Goal: Task Accomplishment & Management: Use online tool/utility

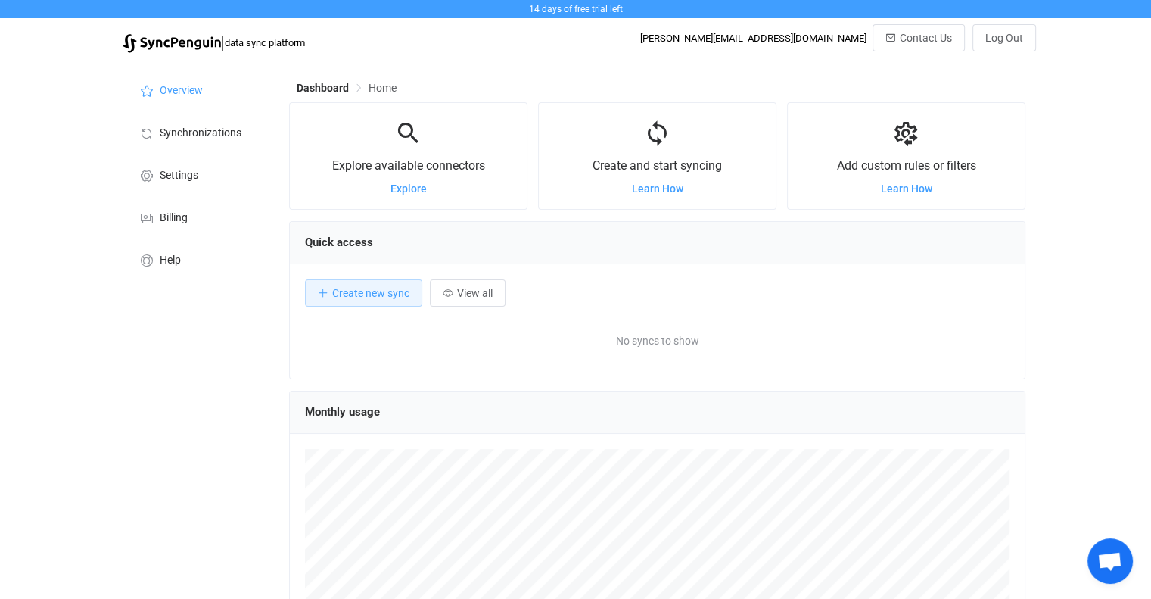
scroll to position [293, 736]
click at [102, 208] on div "14 days of free trial left | data sync platform [PERSON_NAME][EMAIL_ADDRESS][DO…" at bounding box center [575, 408] width 1151 height 816
click at [177, 180] on span "Settings" at bounding box center [179, 176] width 39 height 12
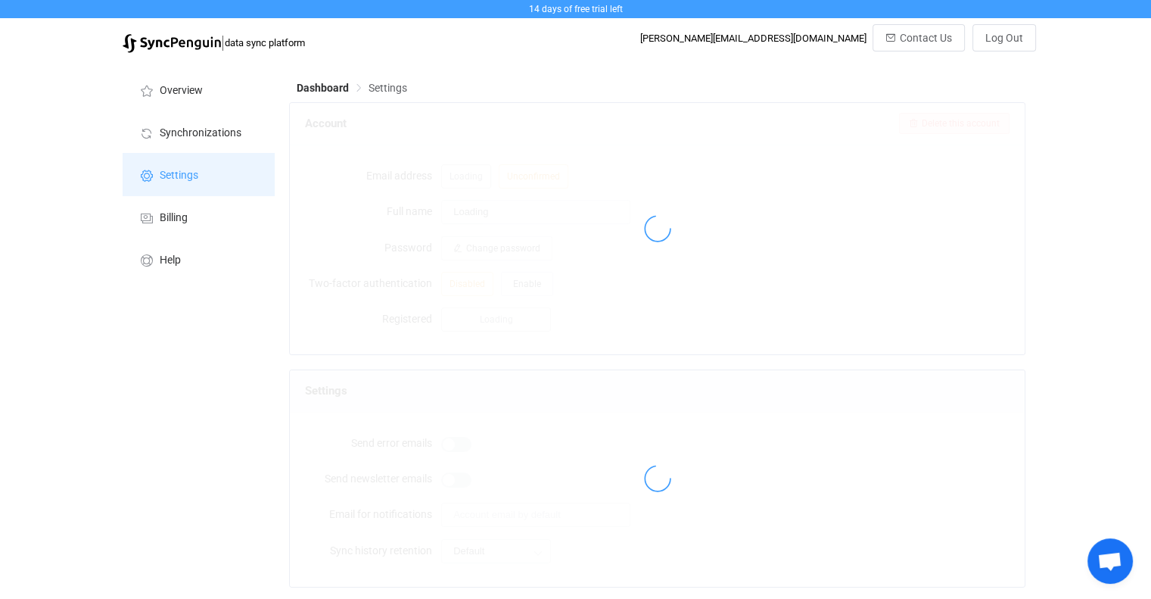
type input "[PERSON_NAME]"
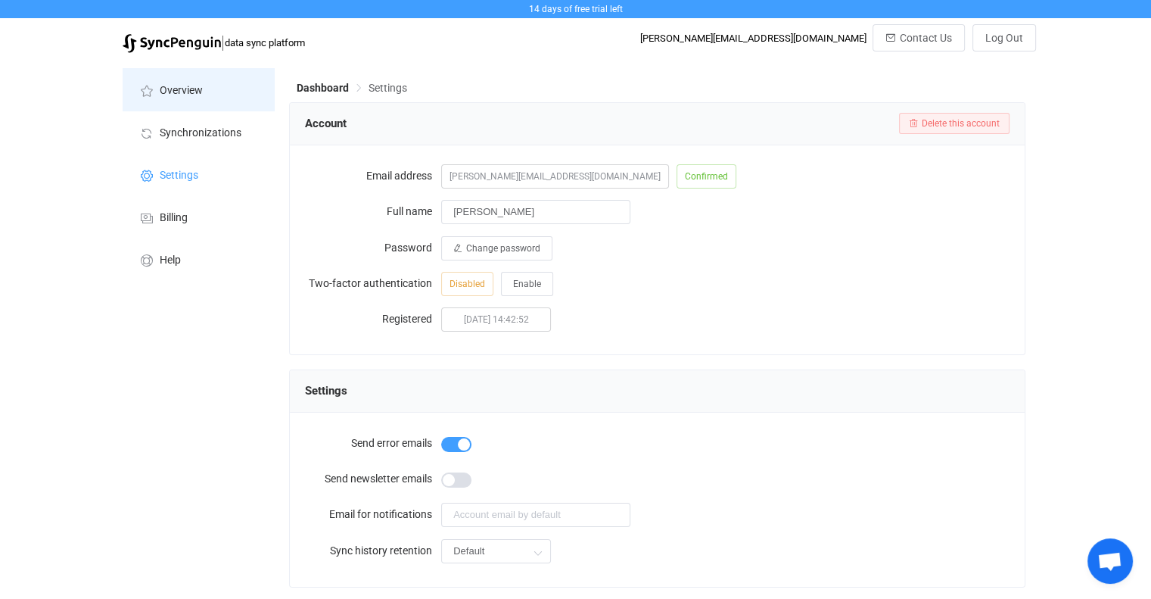
click at [185, 87] on span "Overview" at bounding box center [181, 91] width 43 height 12
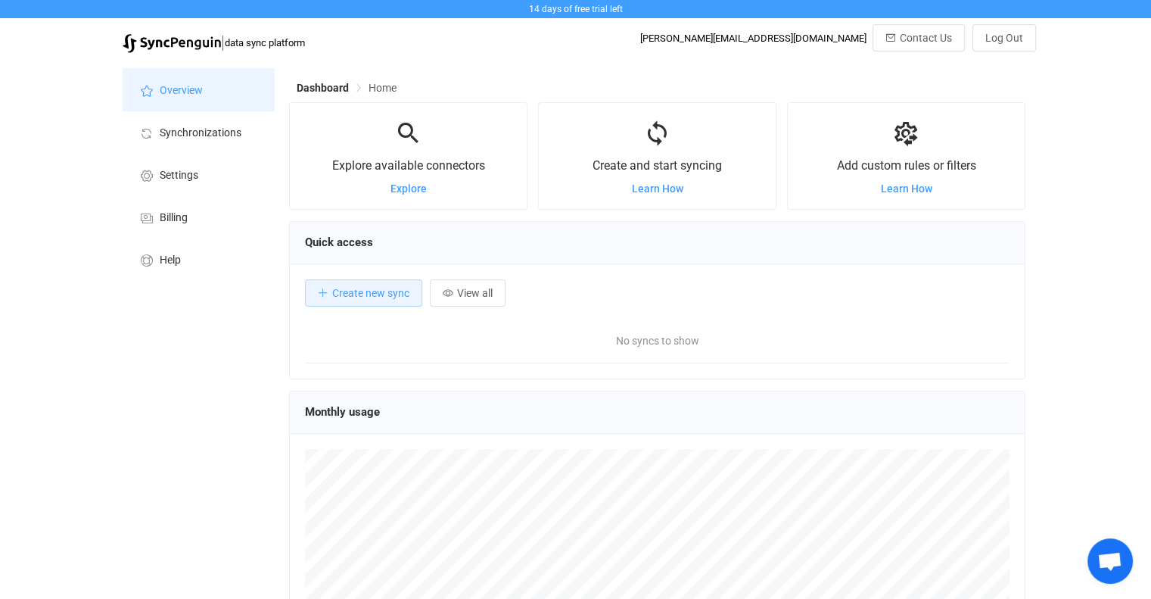
scroll to position [293, 736]
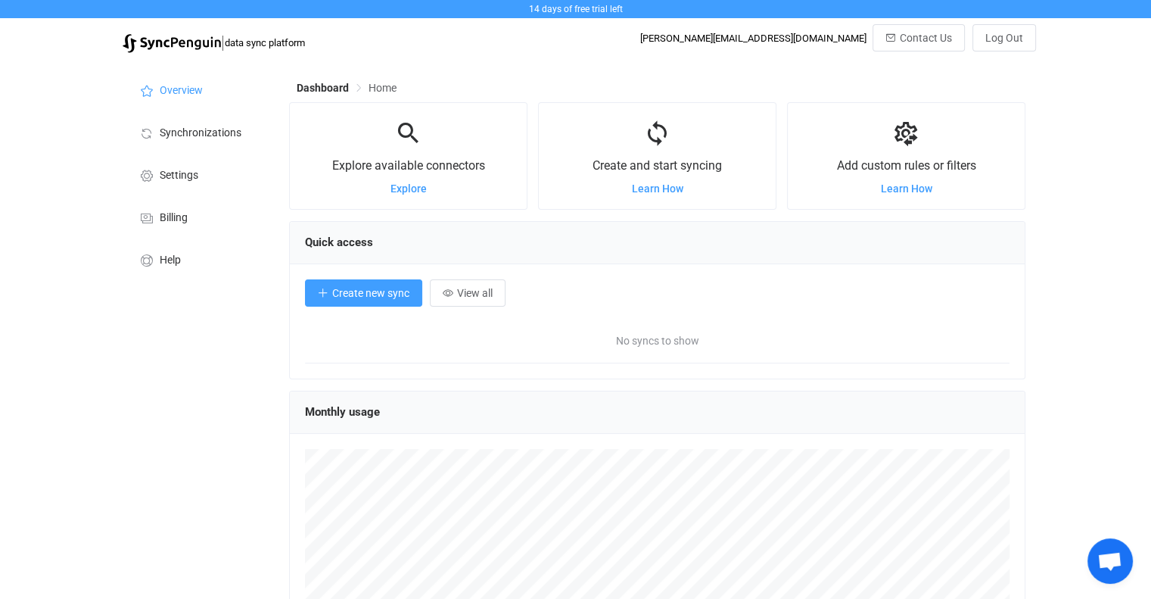
click at [395, 299] on span "Create new sync" at bounding box center [370, 293] width 77 height 12
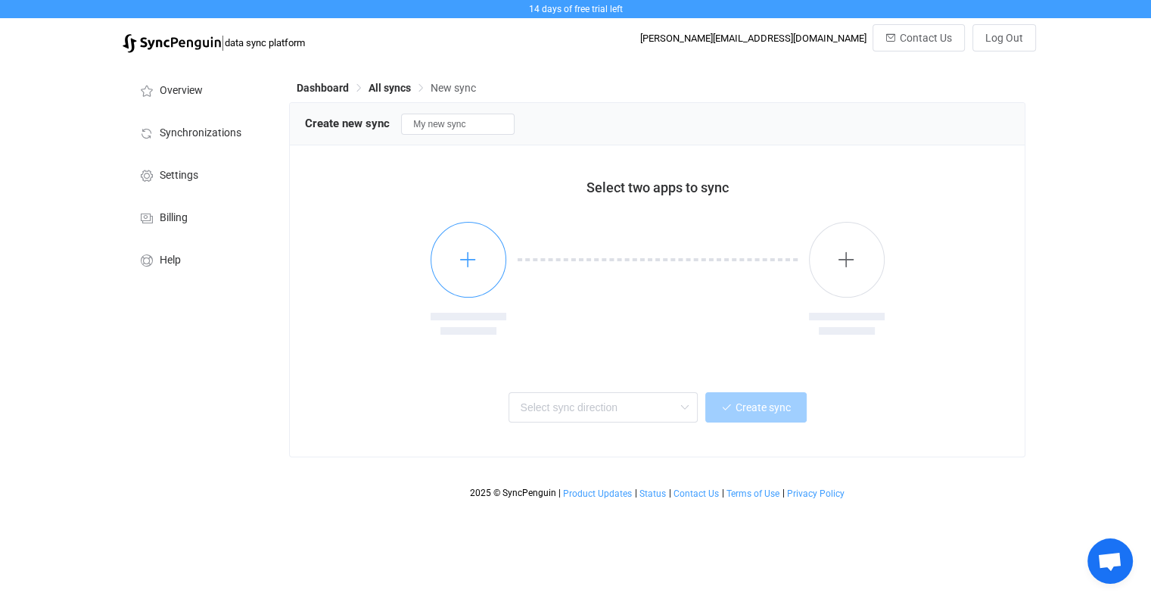
click at [480, 254] on button "button" at bounding box center [469, 260] width 76 height 76
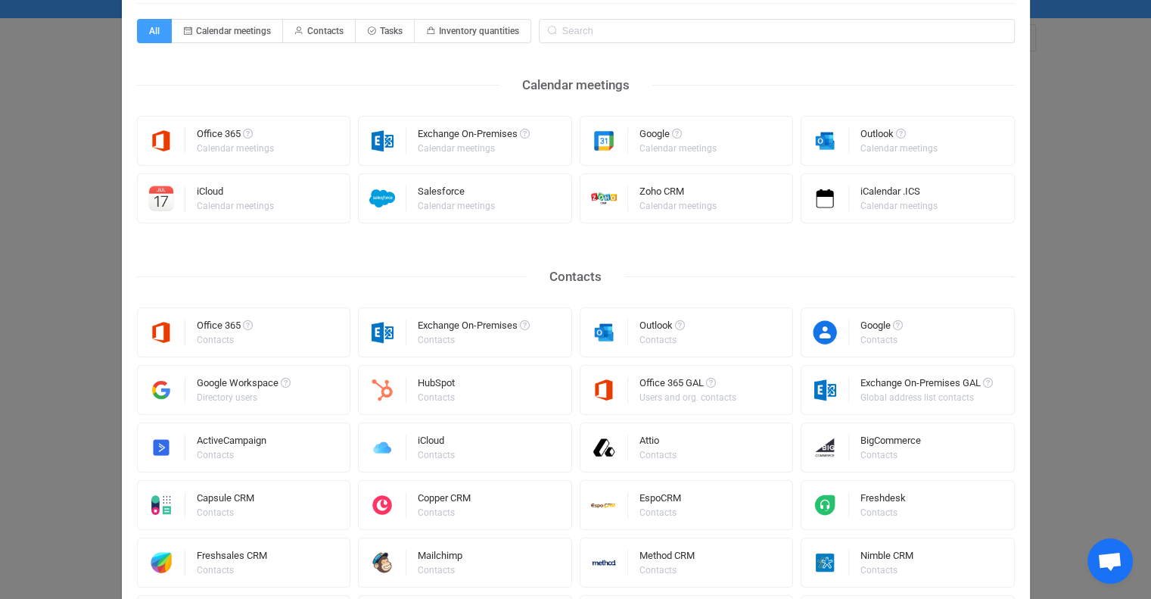
scroll to position [151, 0]
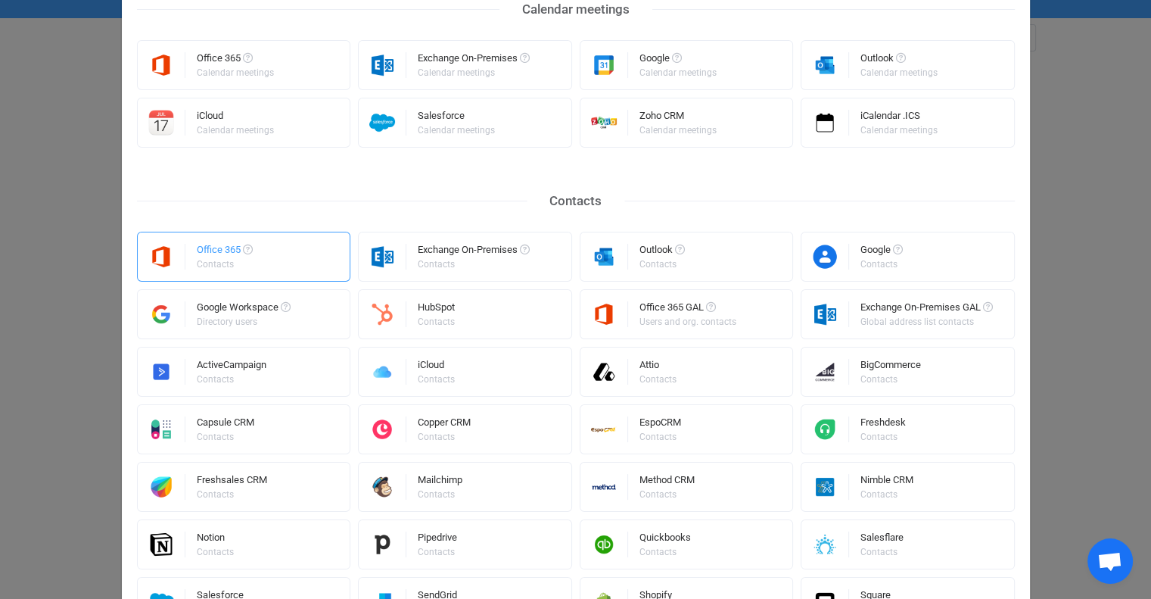
click at [205, 260] on div "Contacts" at bounding box center [224, 264] width 54 height 9
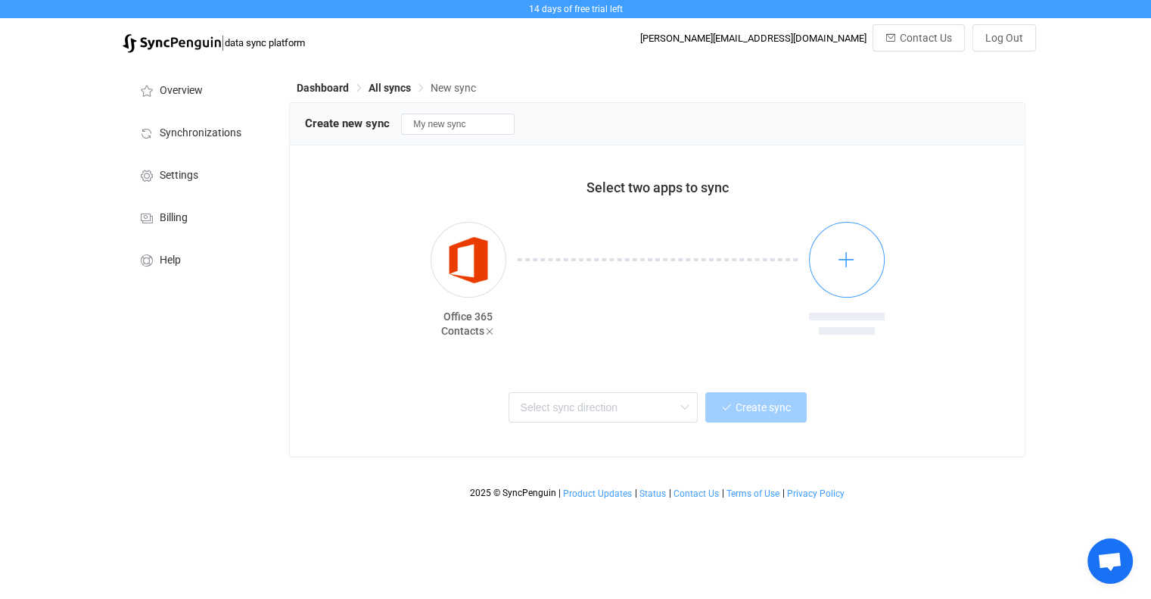
click at [855, 258] on icon "button" at bounding box center [846, 259] width 19 height 19
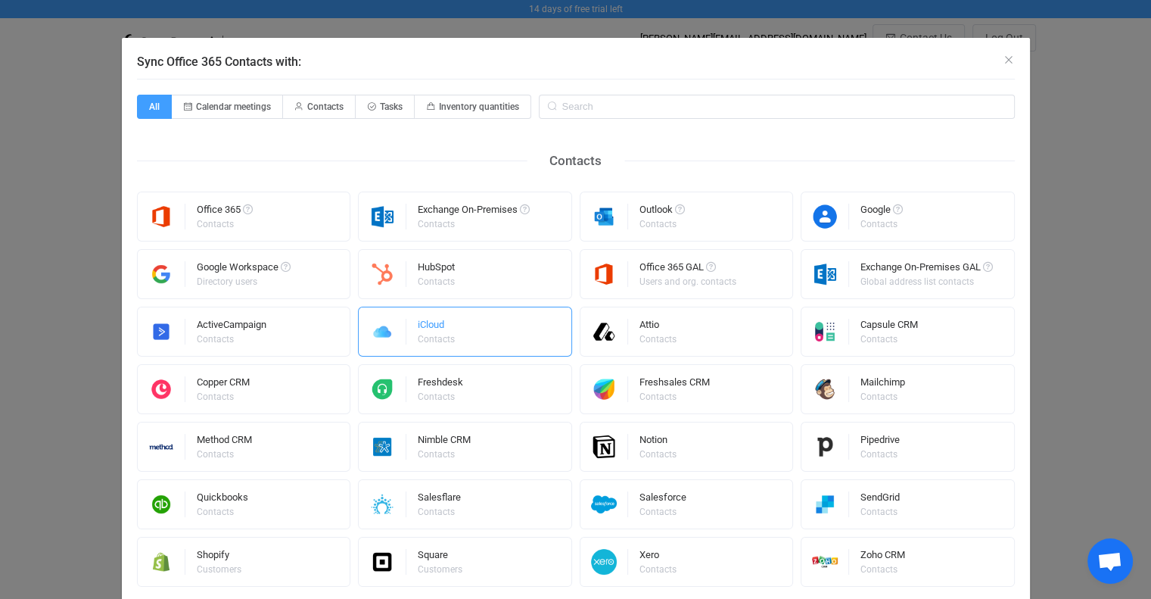
click at [432, 335] on div "Contacts" at bounding box center [436, 339] width 37 height 9
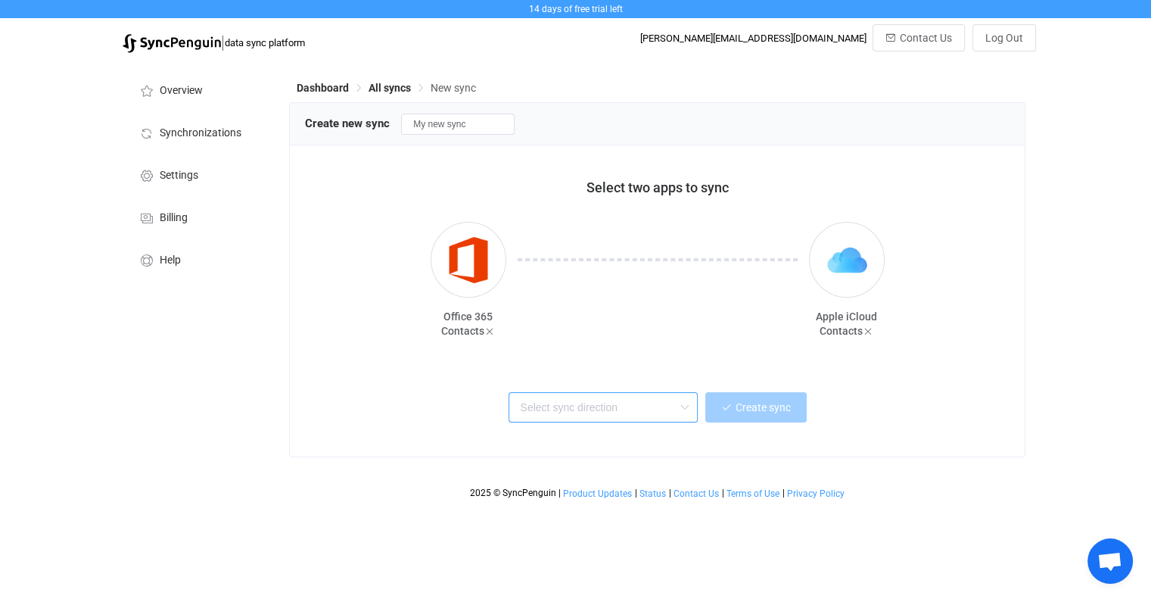
click at [586, 413] on input "text" at bounding box center [603, 407] width 189 height 30
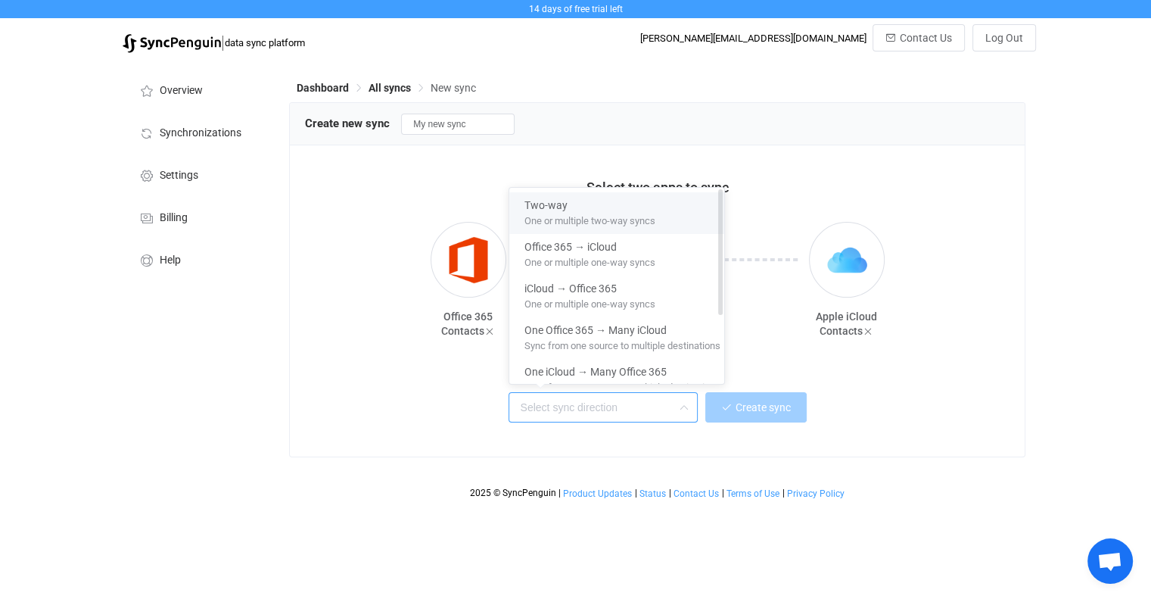
click at [551, 213] on span "One or multiple two-way syncs" at bounding box center [590, 218] width 131 height 17
type input "Two-way"
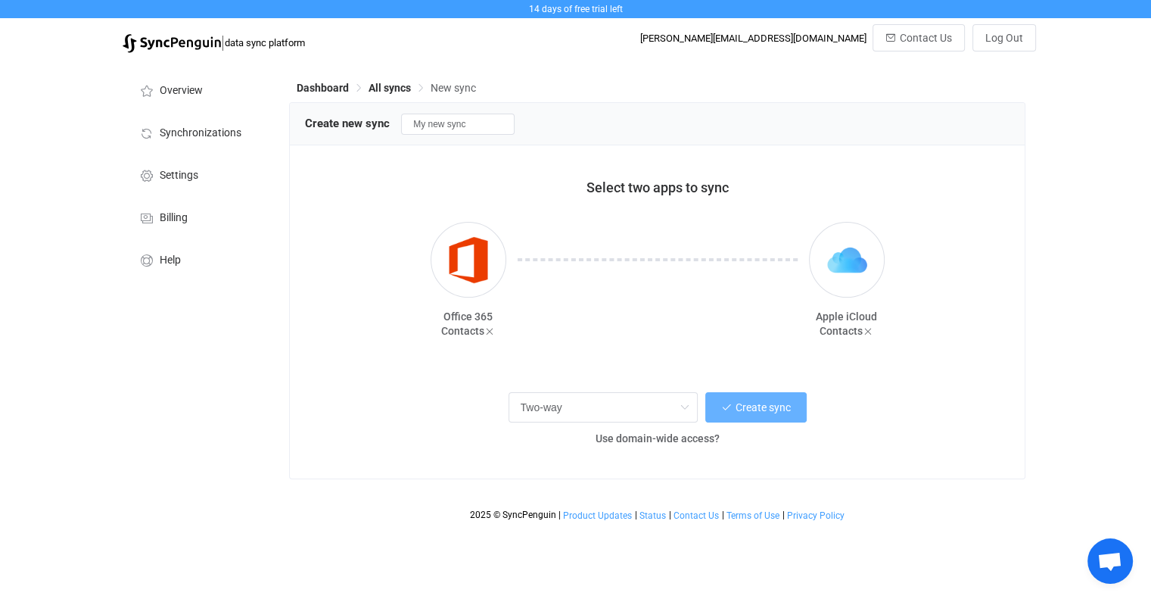
click at [759, 413] on span "Create sync" at bounding box center [763, 407] width 55 height 12
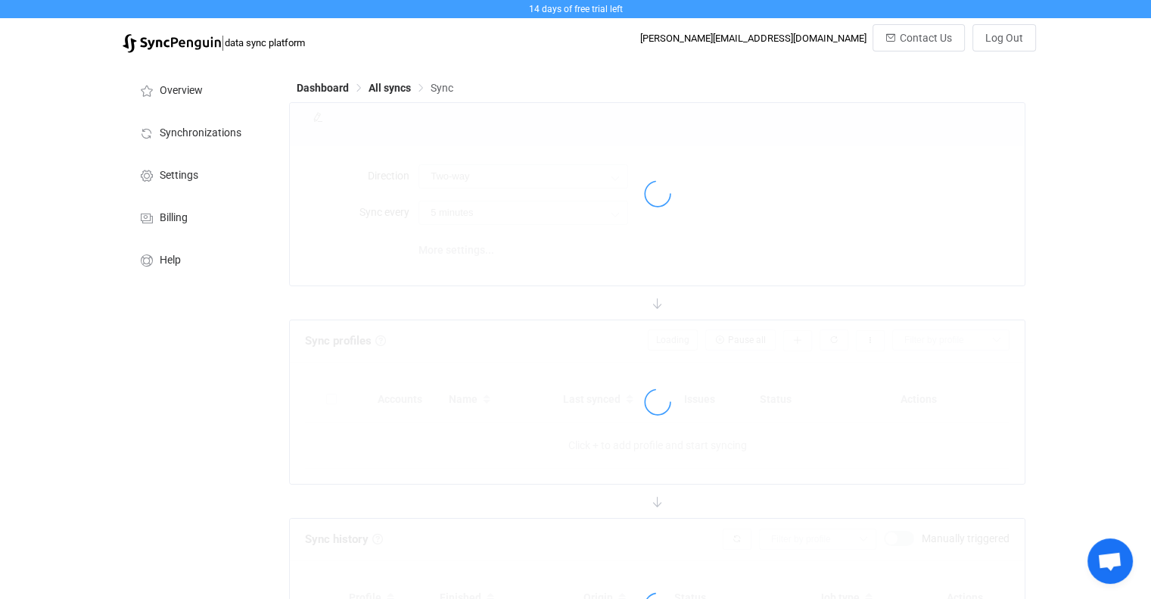
type input "10 minutes"
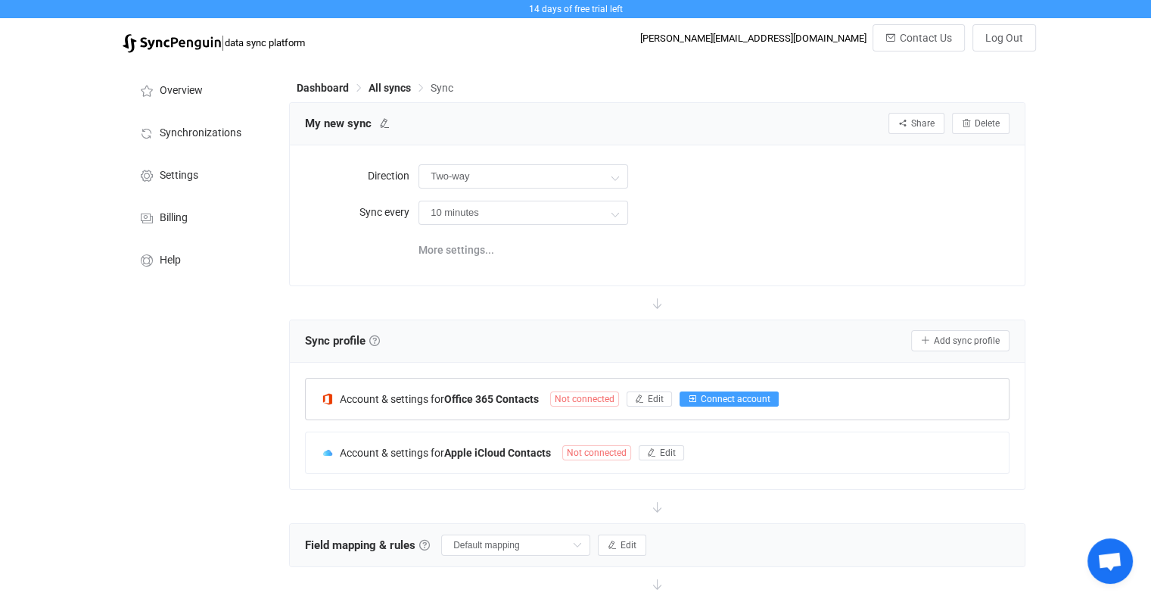
click at [736, 398] on span "Connect account" at bounding box center [736, 399] width 70 height 11
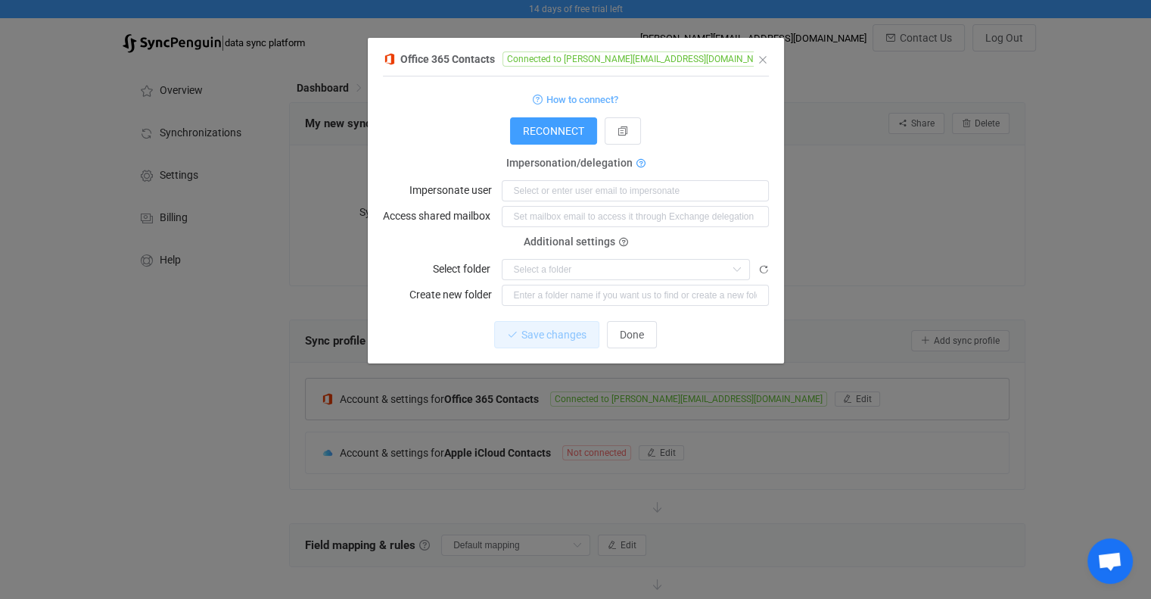
click at [642, 163] on icon "dialog" at bounding box center [641, 164] width 9 height 9
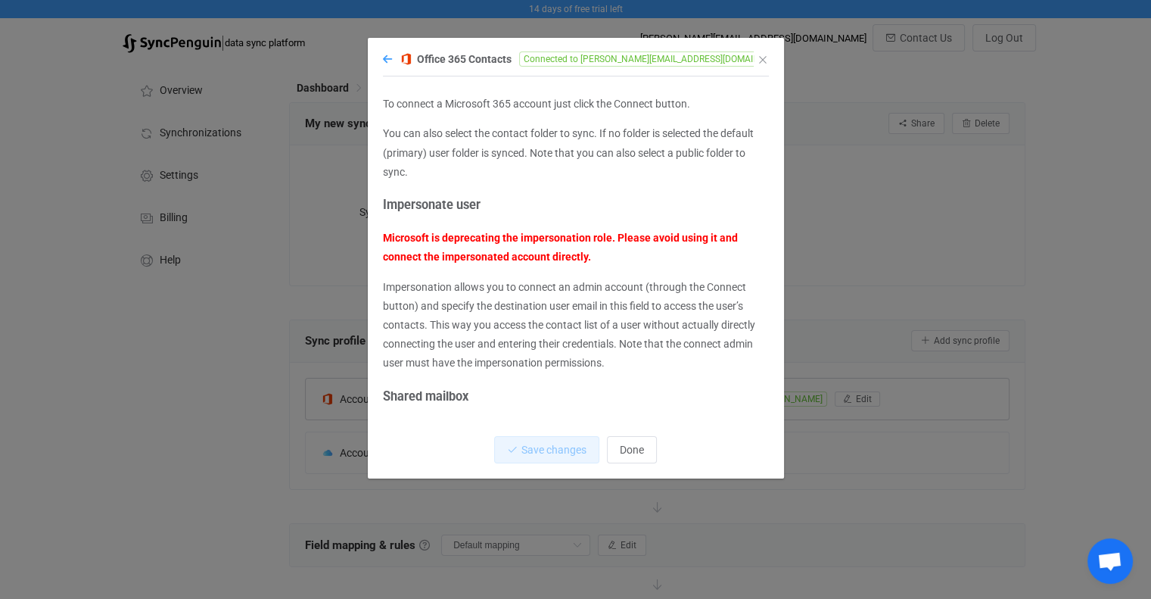
click at [391, 60] on icon "dialog" at bounding box center [387, 59] width 9 height 11
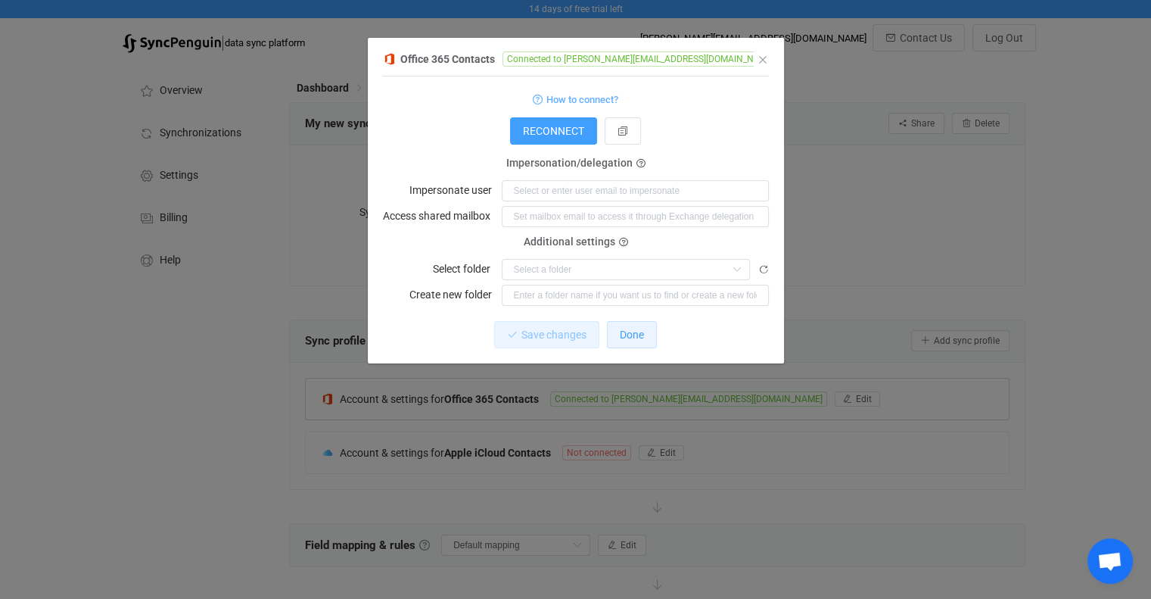
click at [627, 338] on span "Done" at bounding box center [632, 335] width 24 height 12
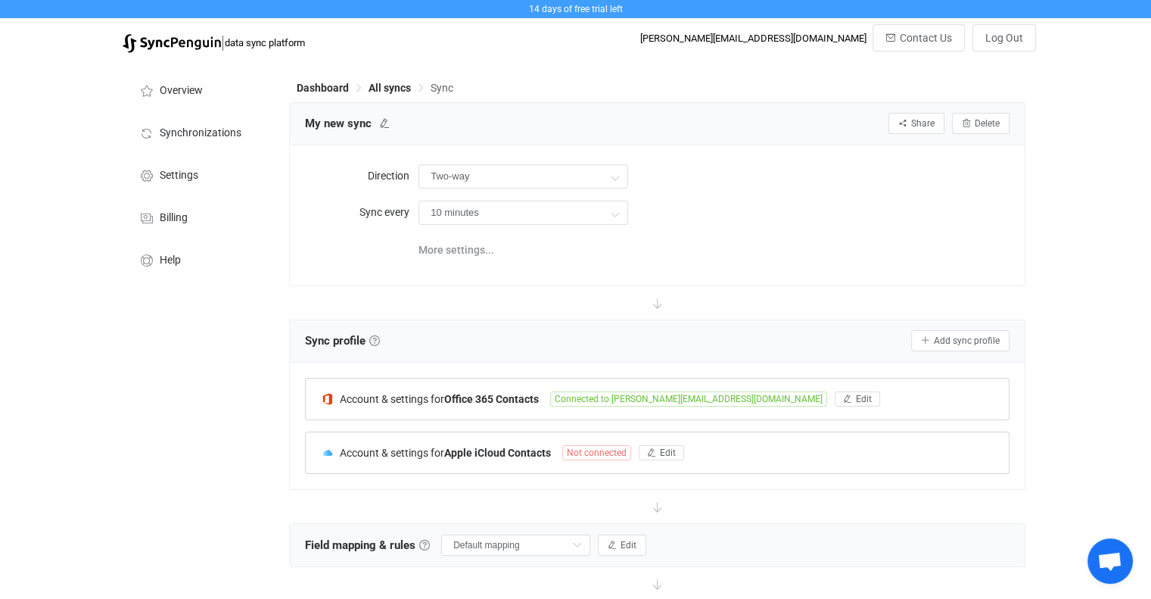
click at [606, 456] on span "Not connected" at bounding box center [596, 452] width 69 height 15
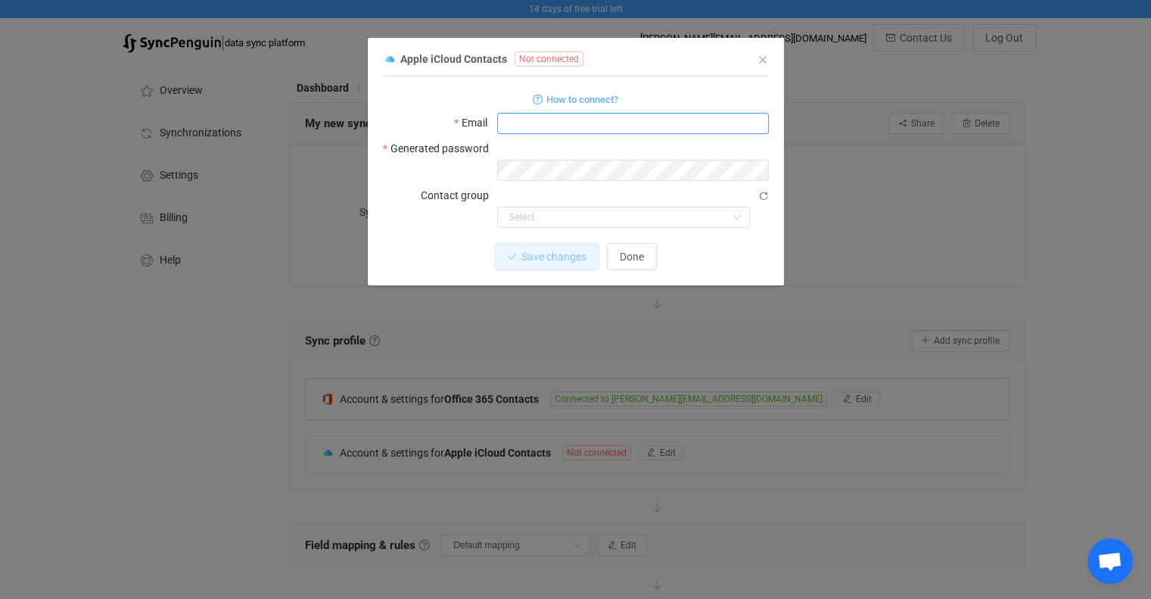
click at [532, 126] on input "dialog" at bounding box center [633, 123] width 272 height 21
click at [409, 95] on div "How to connect?" at bounding box center [576, 98] width 386 height 19
click at [573, 96] on span "How to connect?" at bounding box center [583, 99] width 72 height 17
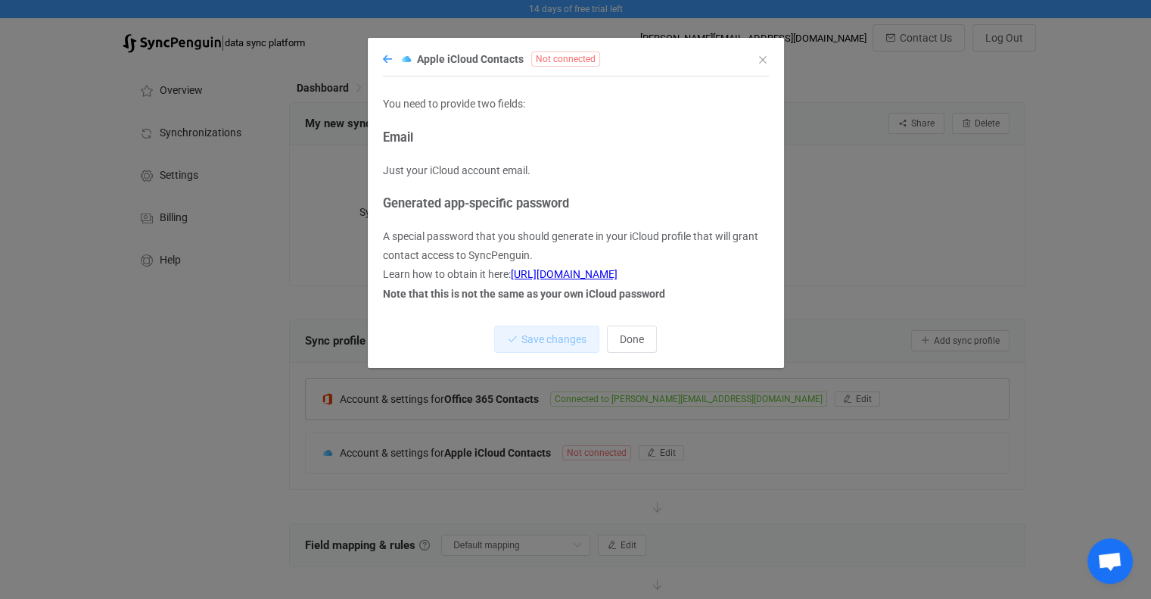
click at [389, 57] on icon "dialog" at bounding box center [387, 59] width 9 height 11
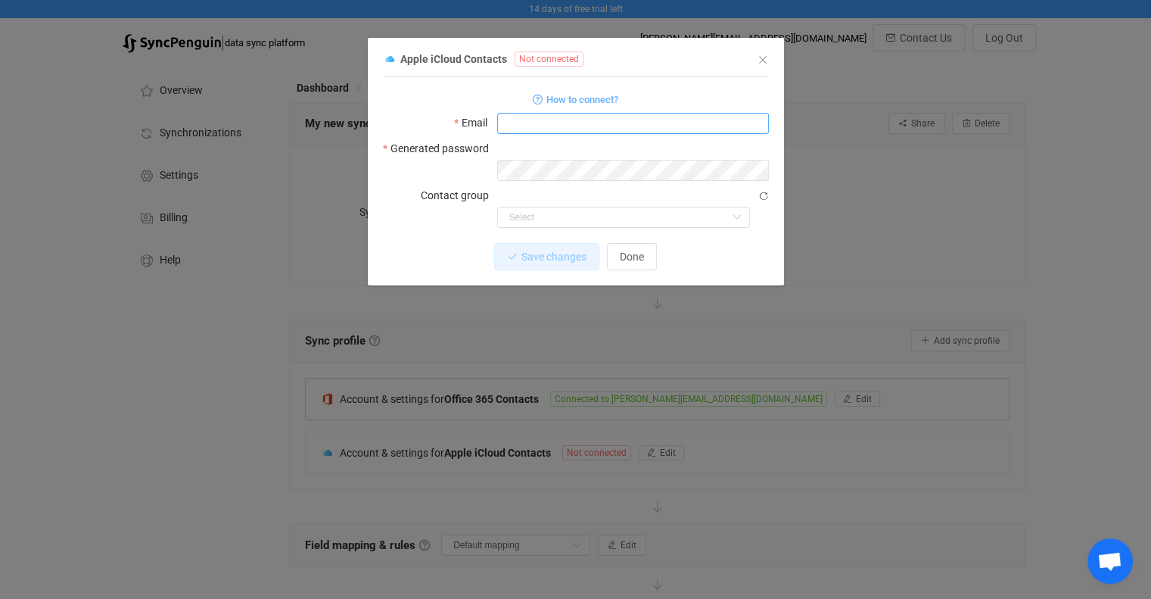
click at [509, 126] on input "dialog" at bounding box center [633, 123] width 272 height 21
click at [409, 191] on div "1 { { "username": null, "password": "dson-udmt-jzit-evpa", "groupId": null, "sk…" at bounding box center [576, 180] width 386 height 209
click at [521, 116] on input "dialog" at bounding box center [633, 123] width 272 height 21
click at [480, 119] on label "Email" at bounding box center [475, 122] width 42 height 21
click at [510, 120] on input "dialog" at bounding box center [633, 123] width 272 height 21
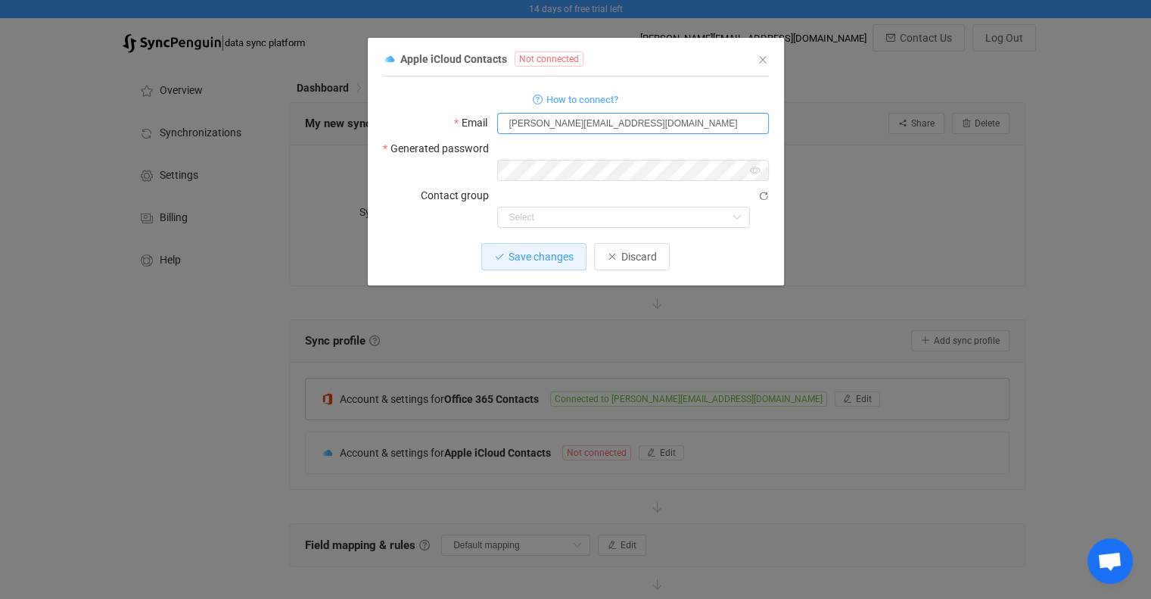
type input "[PERSON_NAME][EMAIL_ADDRESS][DOMAIN_NAME]"
click at [463, 105] on div "How to connect?" at bounding box center [576, 98] width 386 height 19
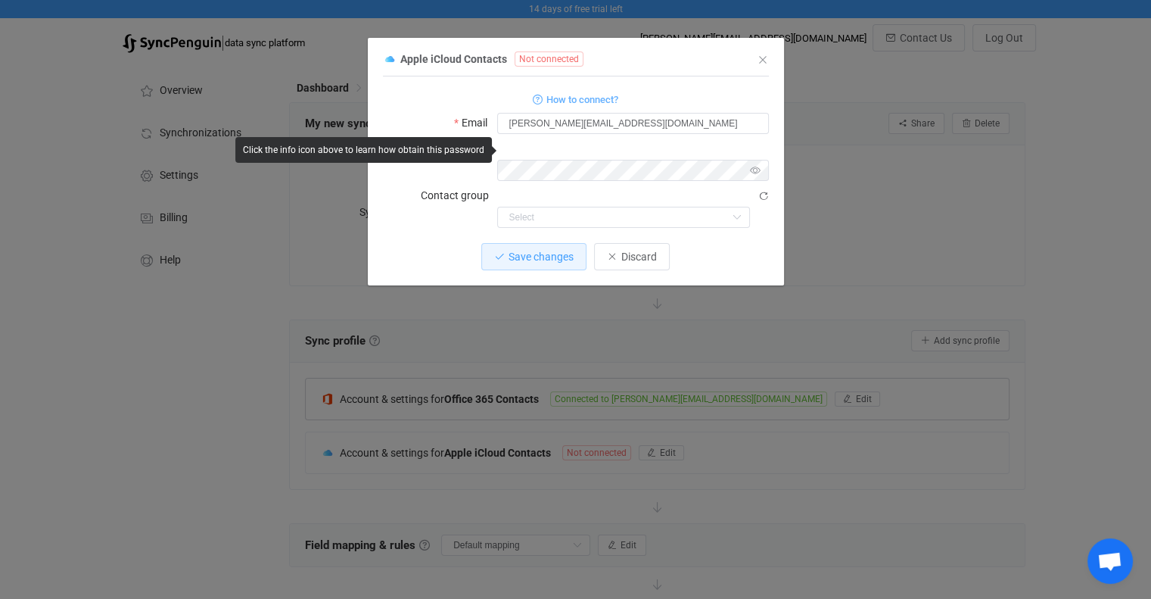
click at [760, 160] on icon "dialog" at bounding box center [755, 170] width 19 height 21
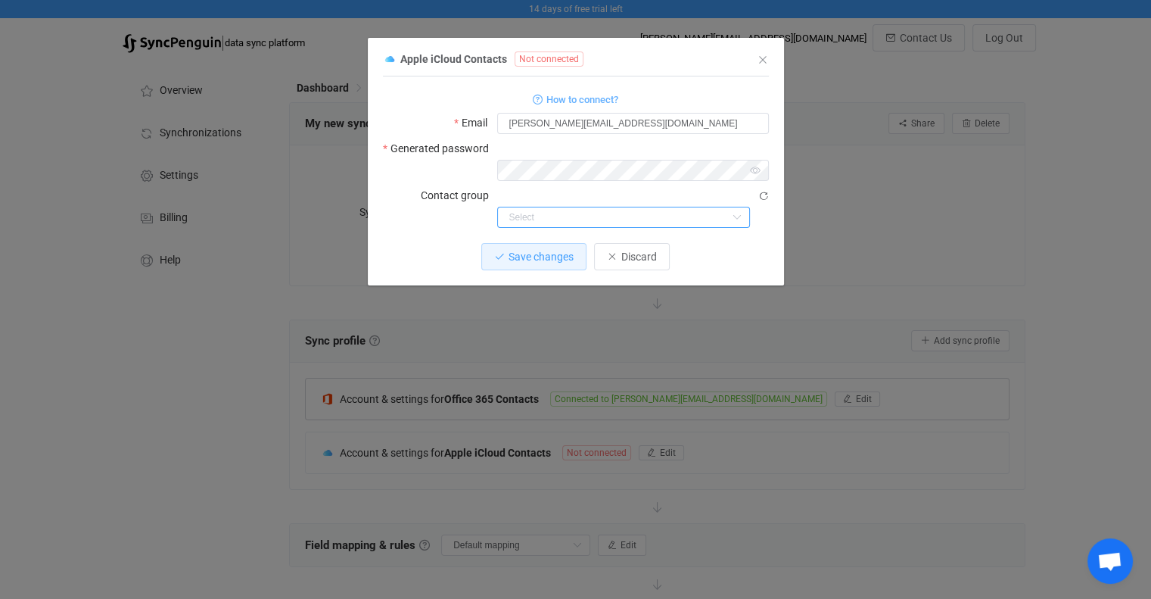
click at [726, 207] on div "dialog" at bounding box center [623, 217] width 253 height 21
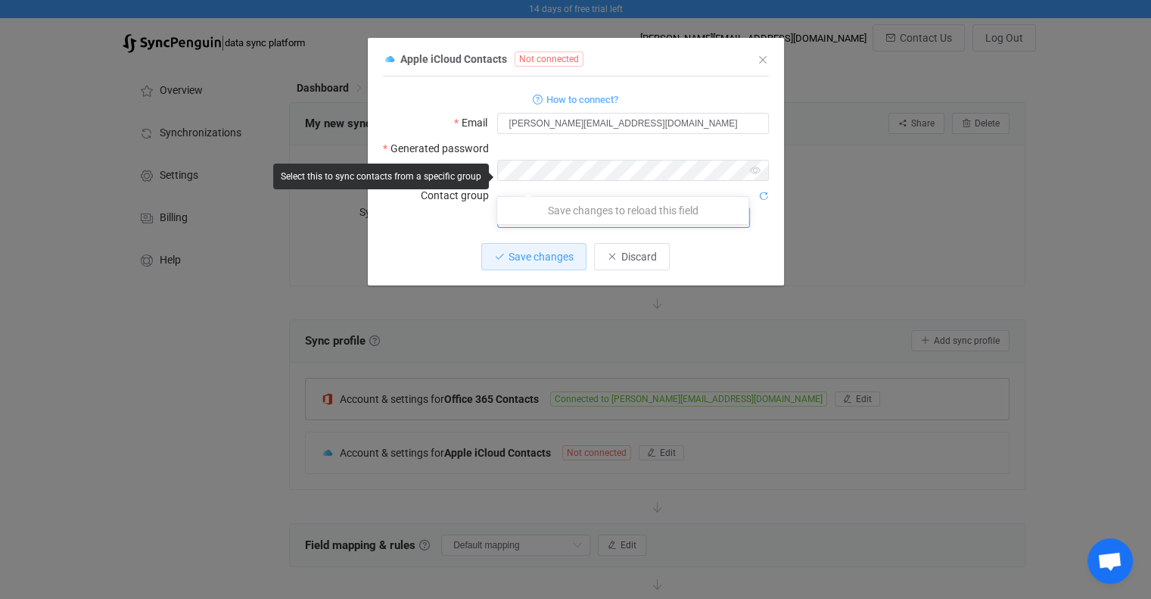
click at [766, 191] on icon "dialog" at bounding box center [764, 196] width 11 height 11
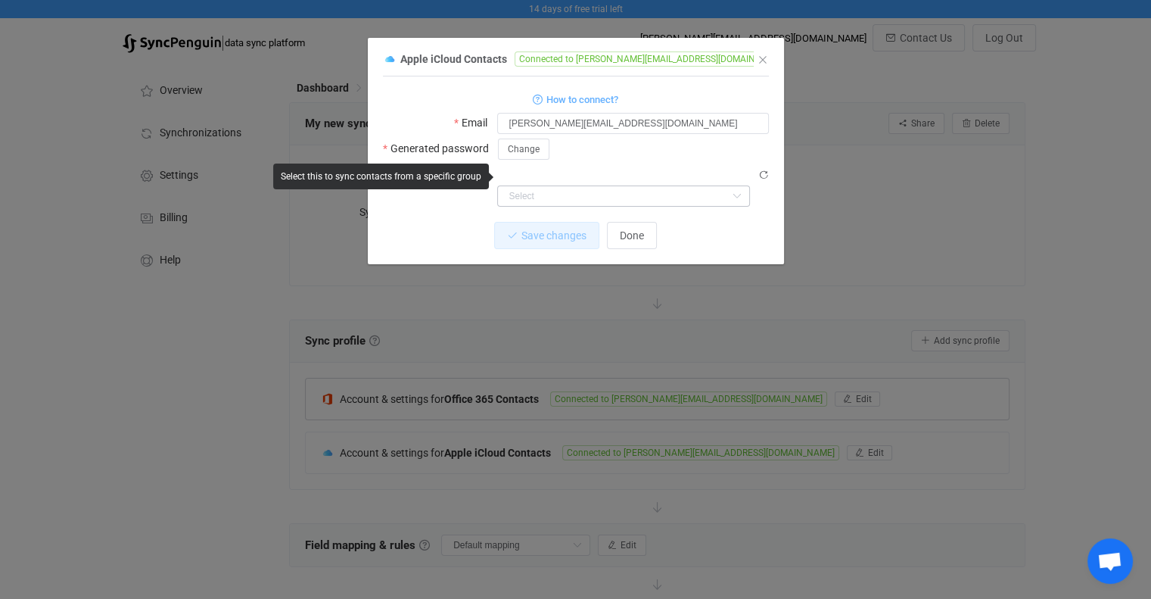
click at [731, 185] on icon "dialog" at bounding box center [737, 195] width 19 height 21
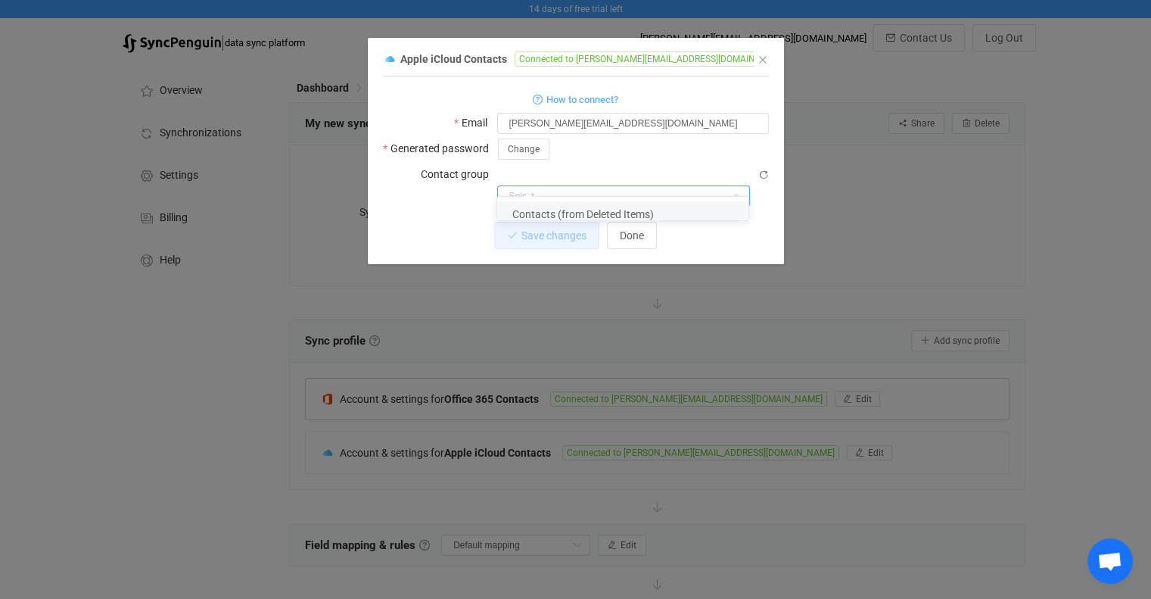
click at [466, 222] on div "Save changes Done" at bounding box center [576, 235] width 386 height 27
click at [629, 229] on span "Done" at bounding box center [632, 235] width 24 height 12
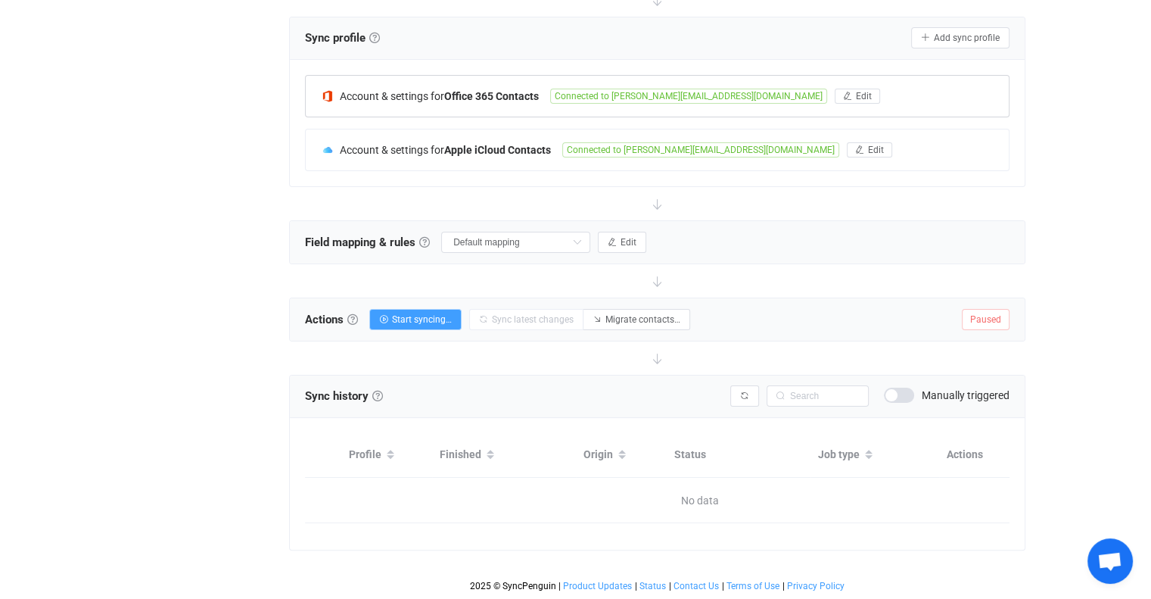
scroll to position [313, 0]
click at [543, 232] on input "Default mapping" at bounding box center [515, 242] width 149 height 21
click at [270, 260] on div "Overview Synchronizations Settings Billing Help" at bounding box center [198, 178] width 167 height 841
click at [437, 314] on span "Start syncing…" at bounding box center [422, 319] width 60 height 11
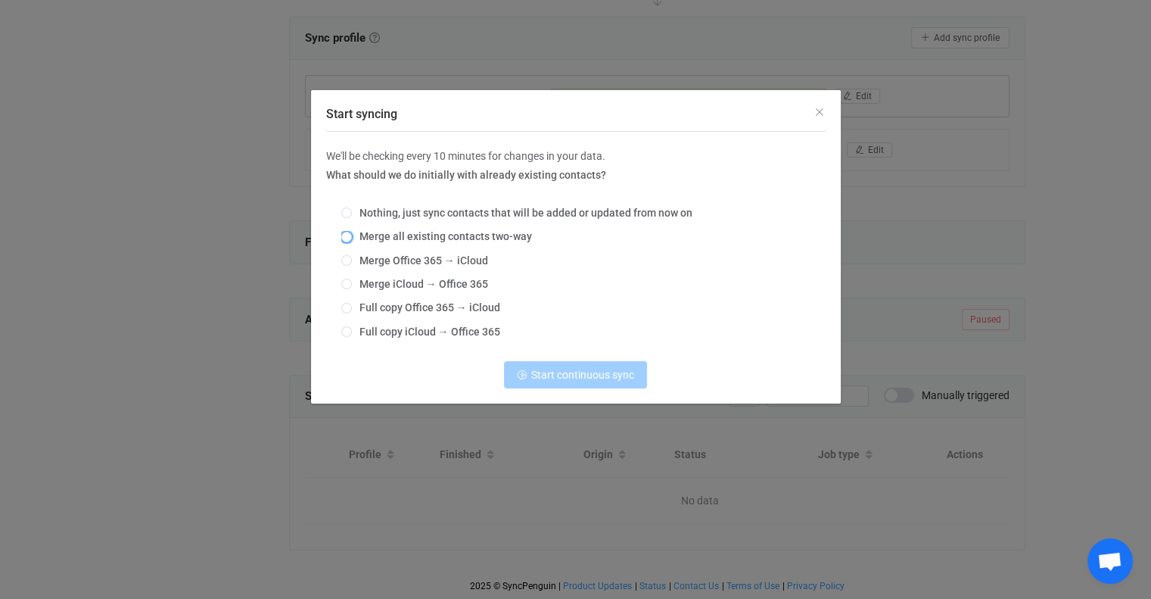
click at [341, 229] on div "Nothing, just sync contacts that will be added or updated from now on Merge all…" at bounding box center [576, 273] width 500 height 154
click at [351, 238] on span "Start syncing" at bounding box center [346, 237] width 11 height 11
click at [351, 238] on input "Merge all existing contacts two-way" at bounding box center [346, 238] width 11 height 12
radio input "true"
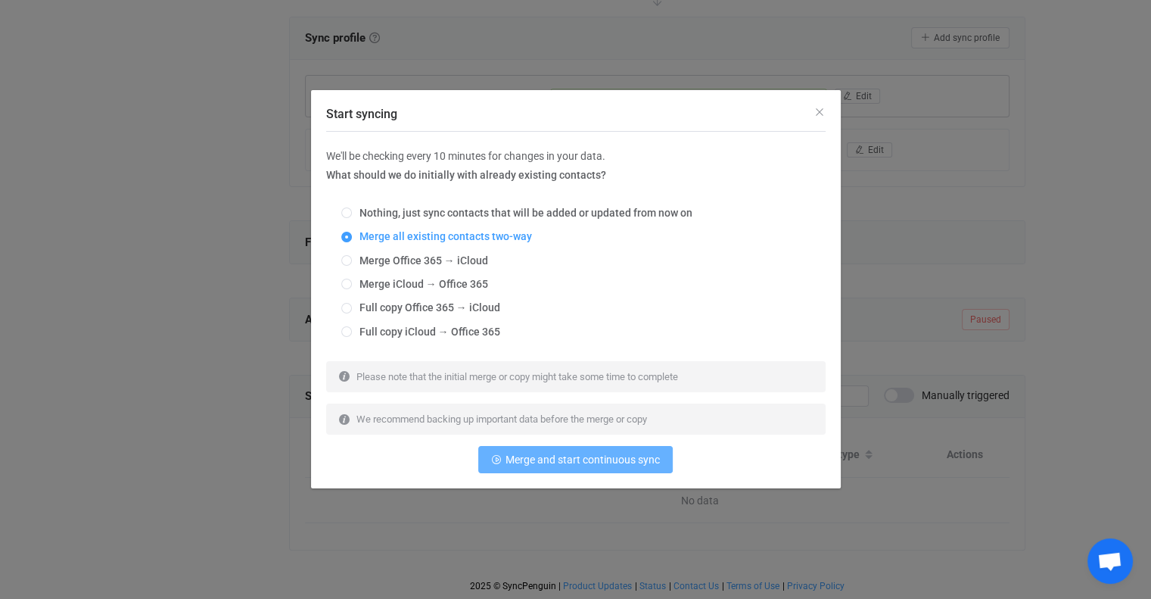
click at [572, 453] on span "Merge and start continuous sync" at bounding box center [583, 459] width 154 height 12
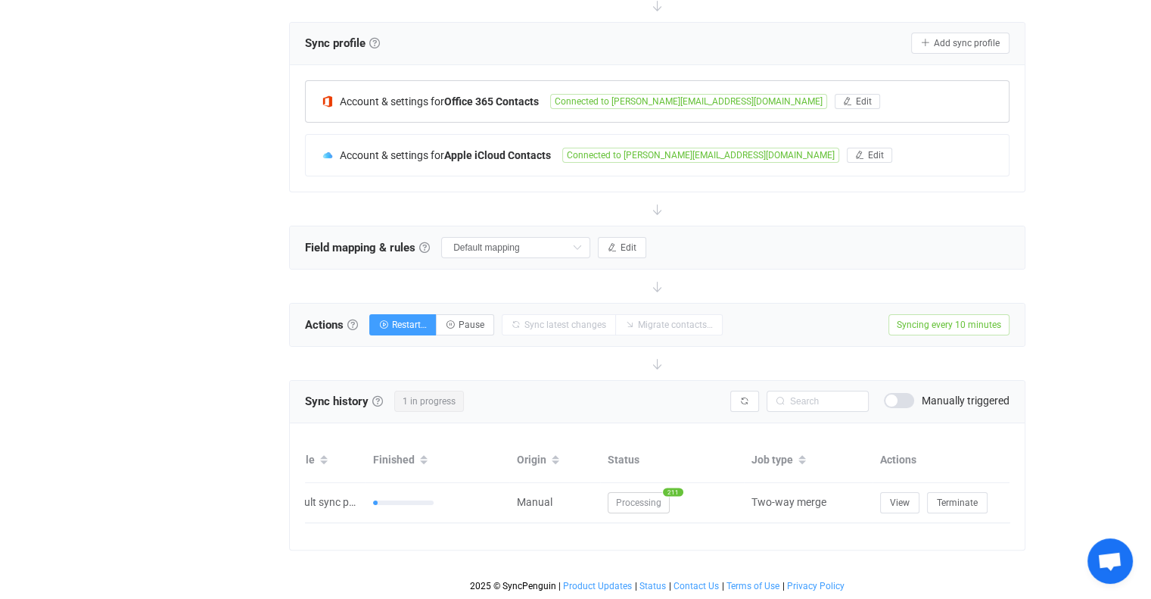
scroll to position [0, 85]
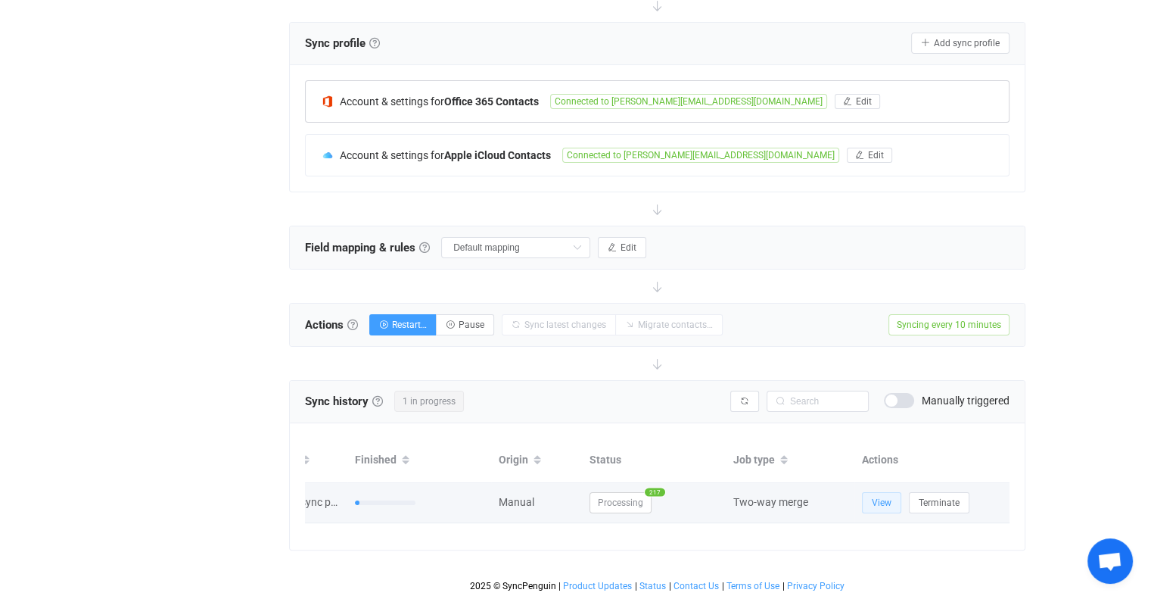
click at [884, 497] on span "View" at bounding box center [882, 502] width 20 height 11
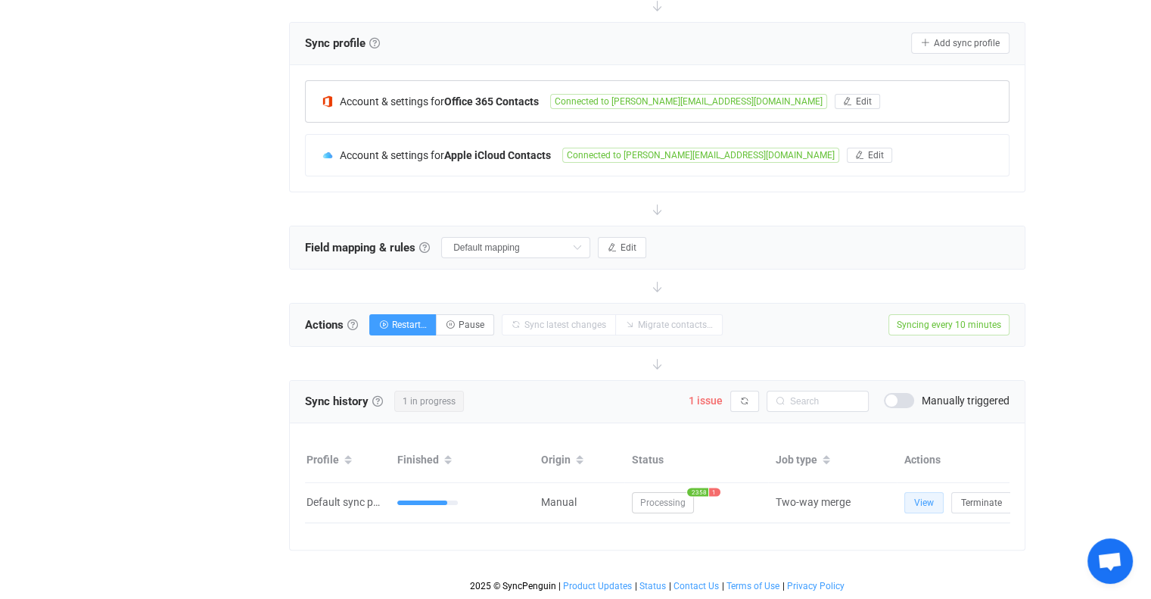
scroll to position [0, 12]
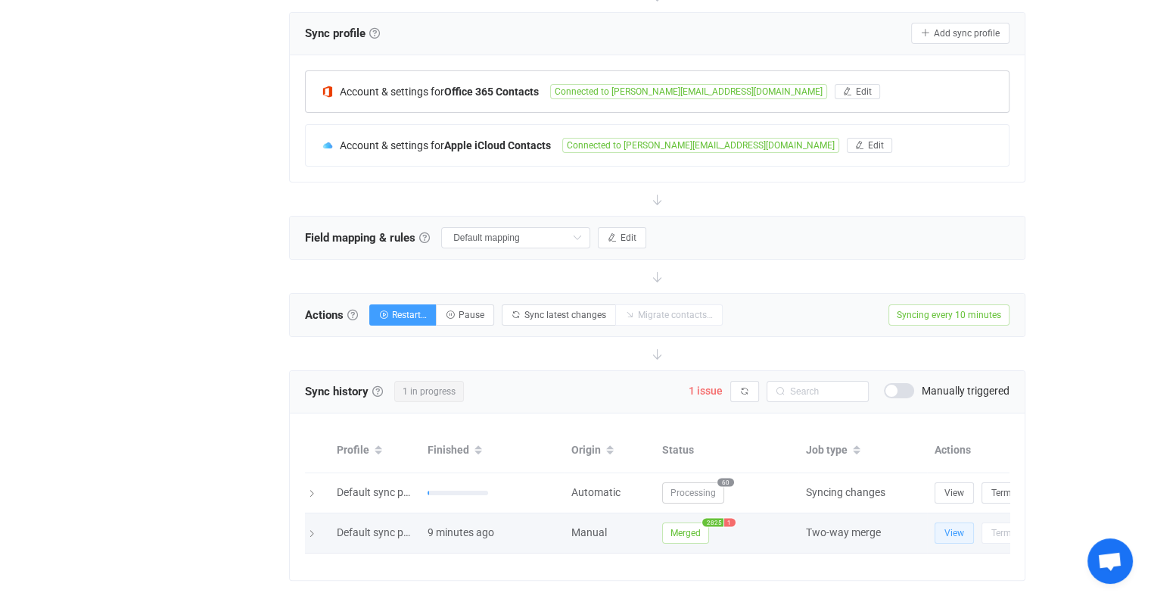
click at [935, 522] on button "View" at bounding box center [954, 532] width 39 height 21
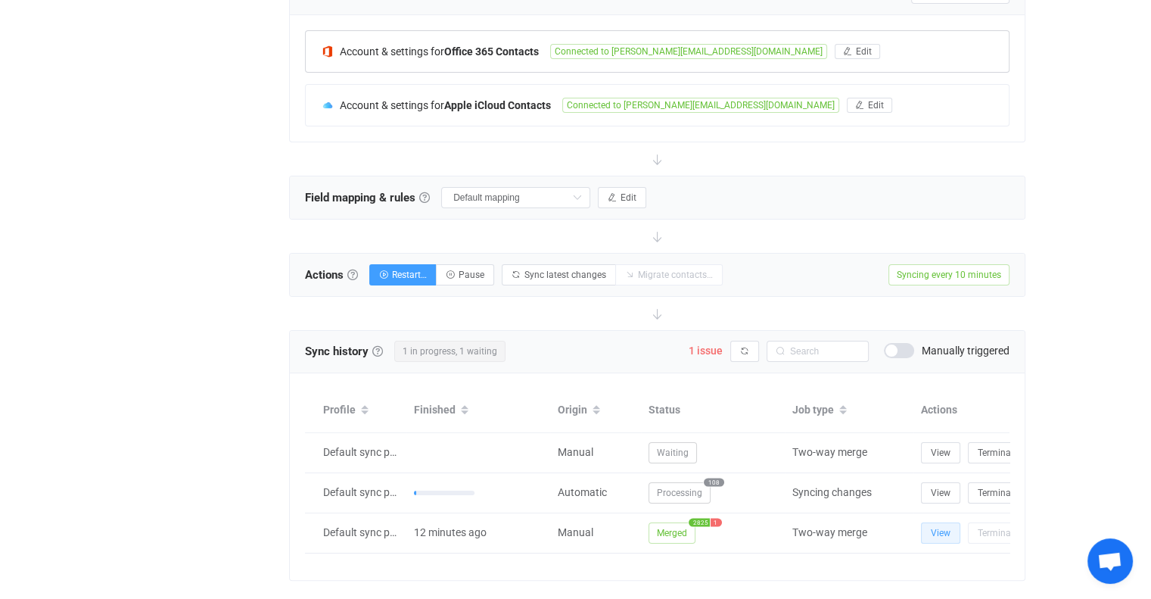
scroll to position [0, 85]
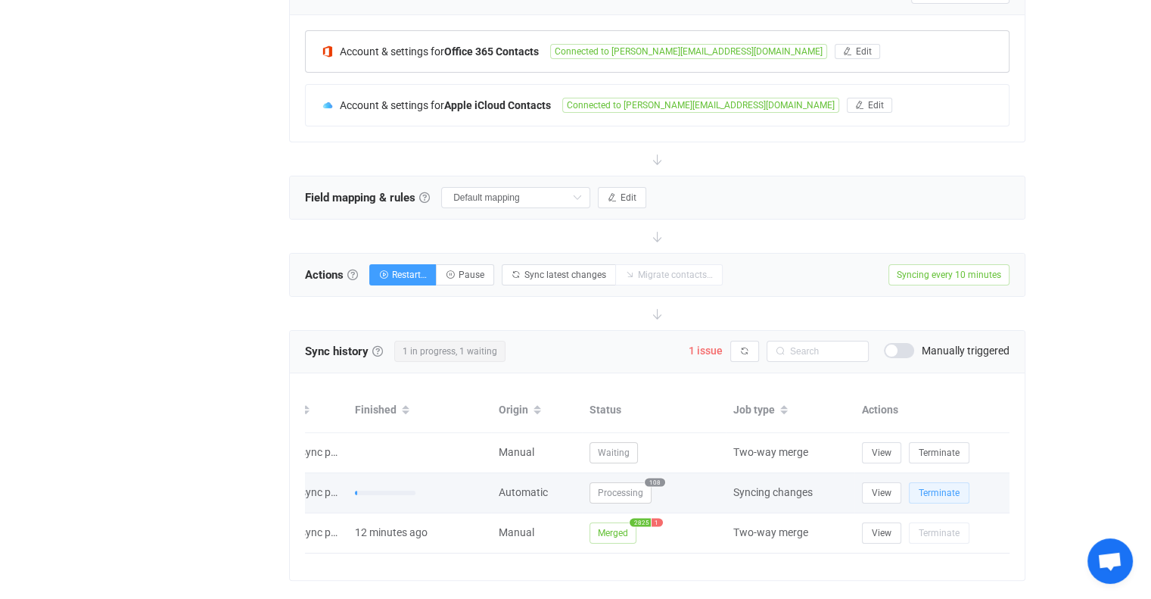
click at [932, 494] on span "Terminate" at bounding box center [939, 493] width 41 height 11
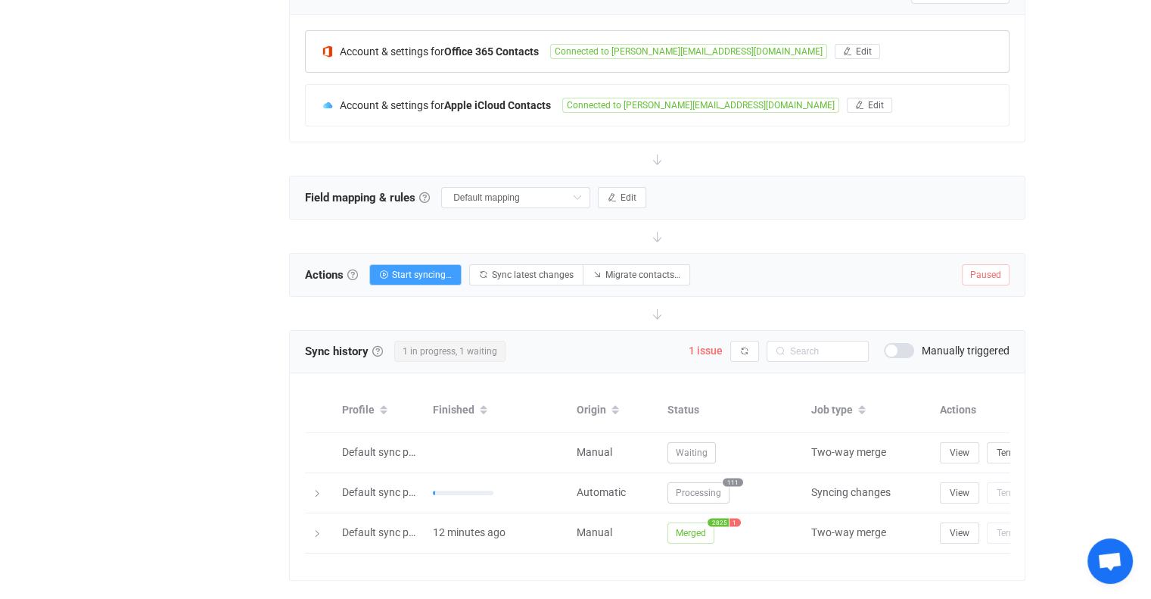
scroll to position [0, 0]
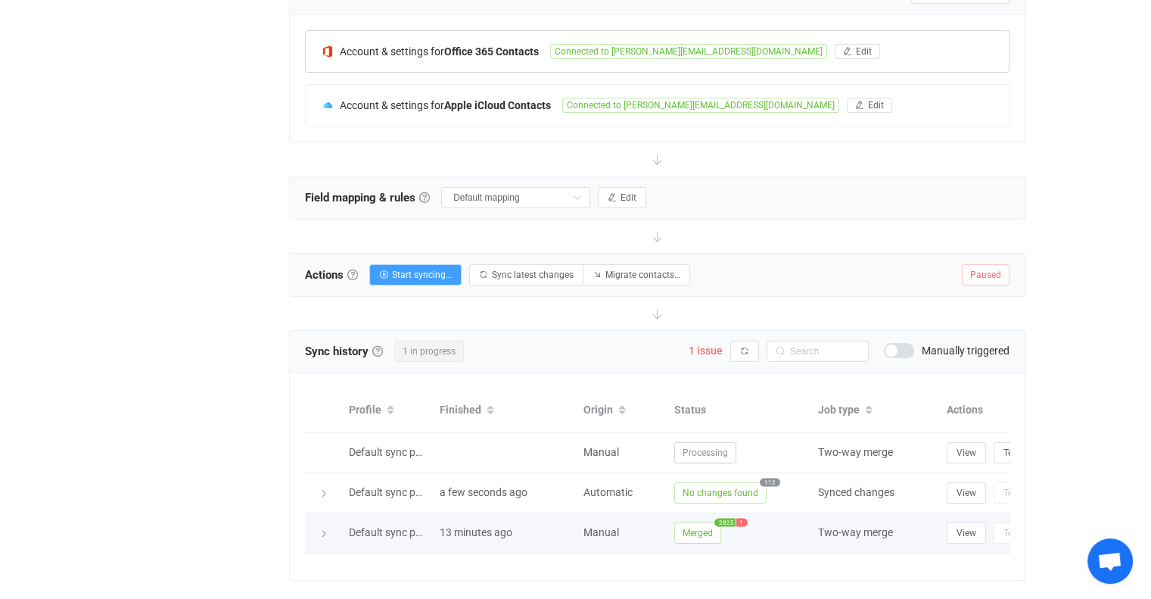
click at [728, 520] on span "2825" at bounding box center [725, 522] width 21 height 8
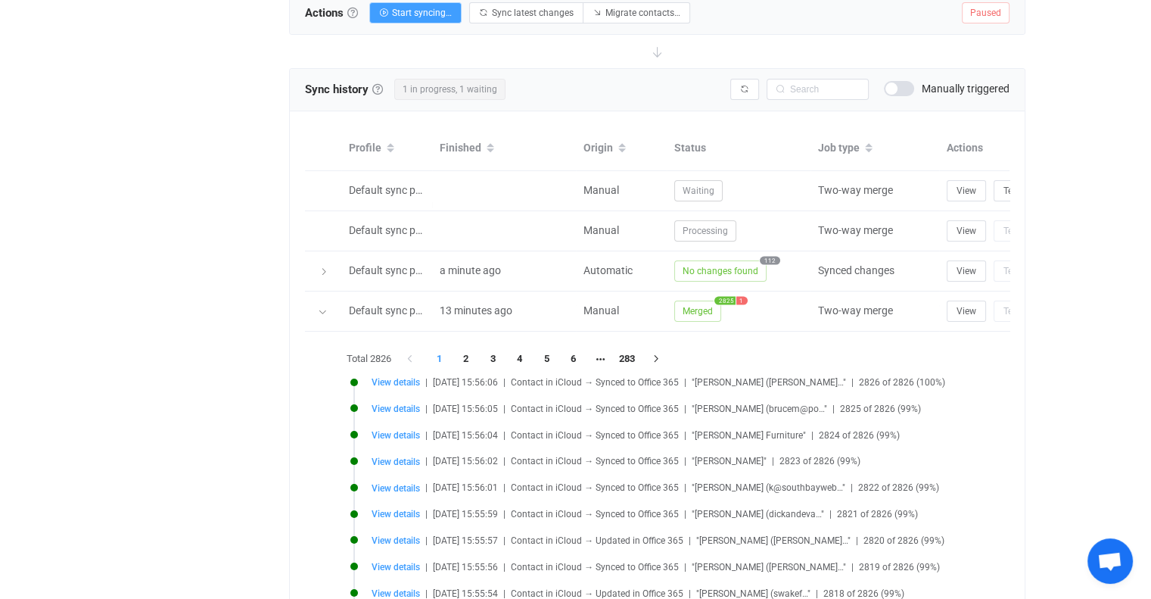
scroll to position [534, 0]
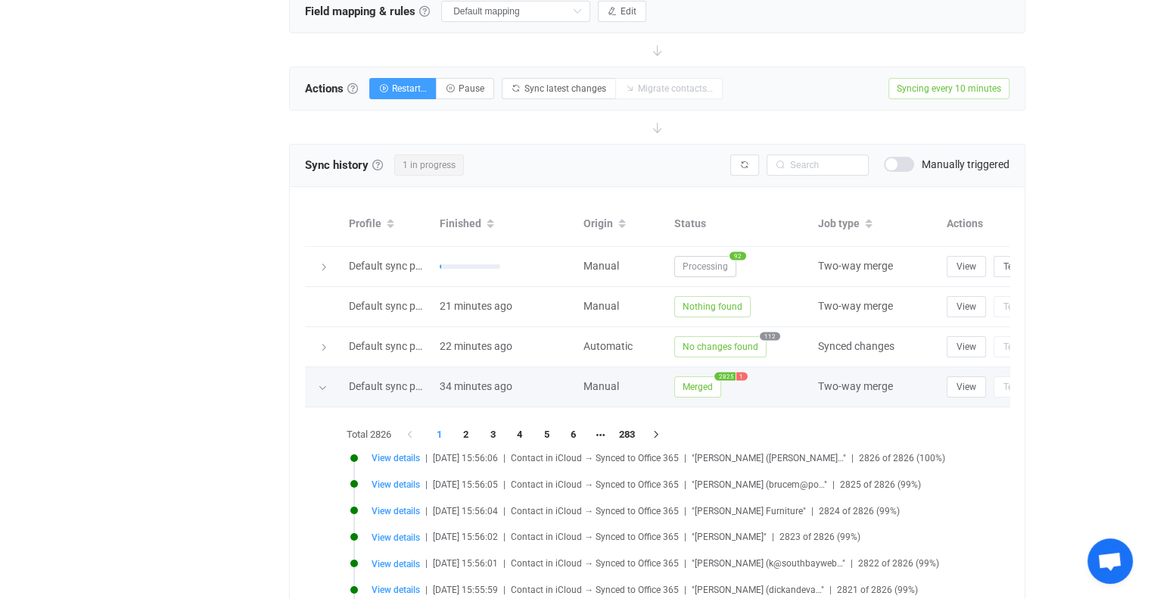
click at [742, 372] on span "1" at bounding box center [742, 376] width 11 height 8
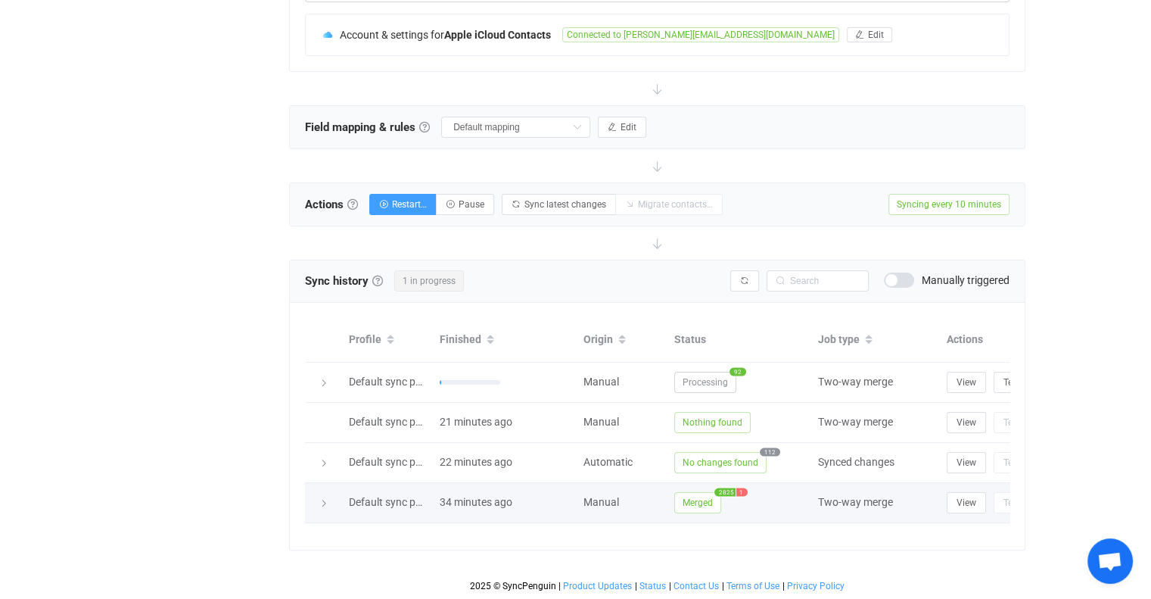
scroll to position [427, 0]
click at [745, 488] on span "1" at bounding box center [742, 492] width 11 height 8
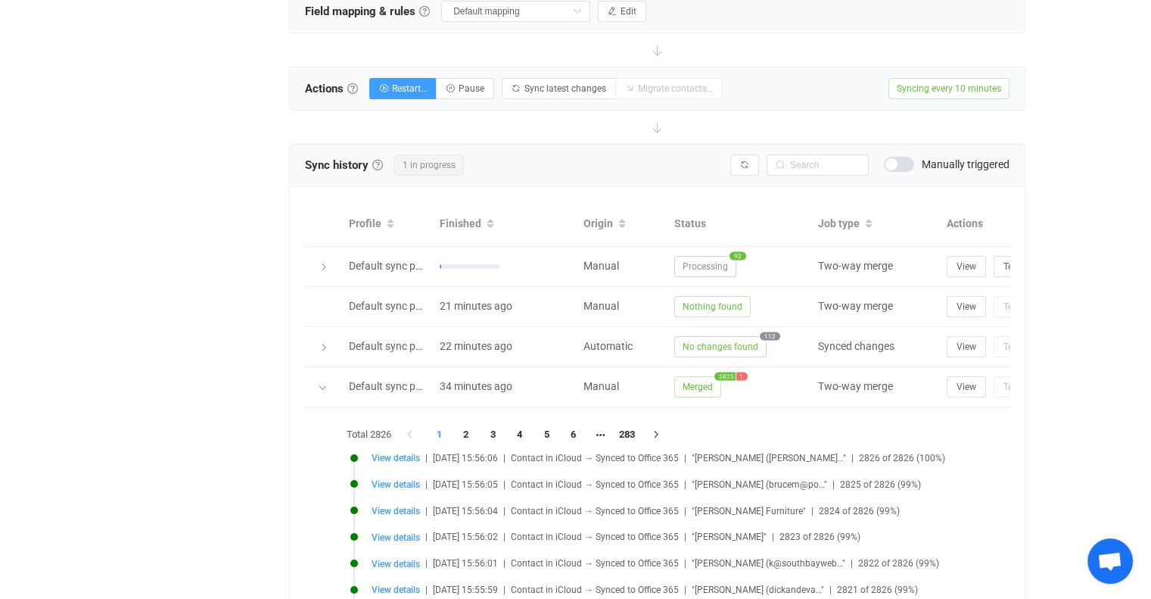
scroll to position [761, 0]
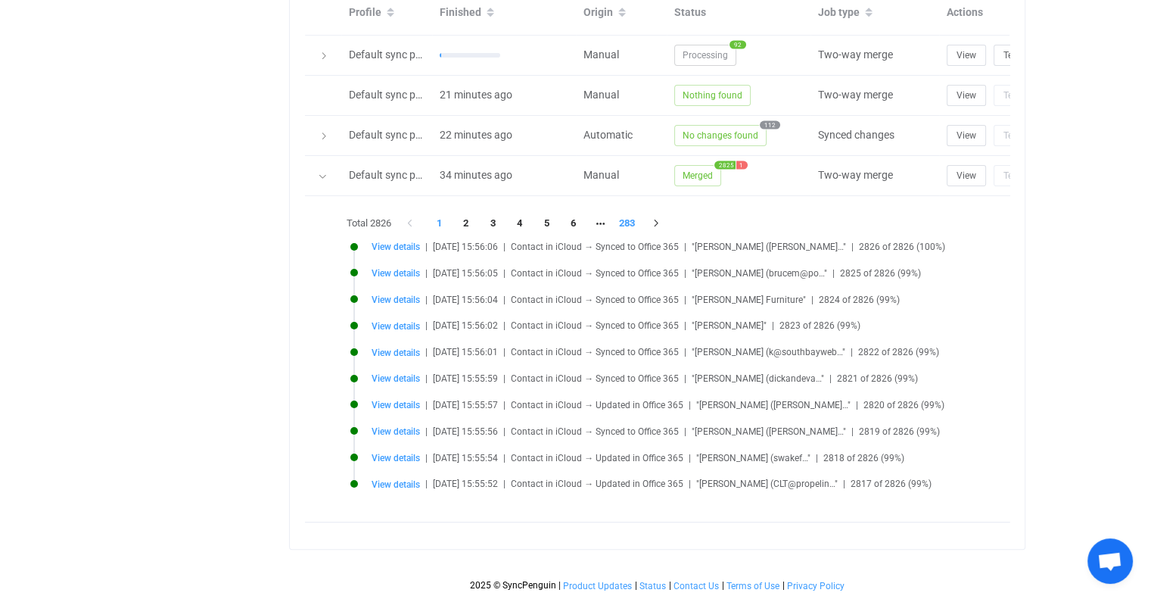
click at [625, 213] on li "283" at bounding box center [627, 223] width 27 height 21
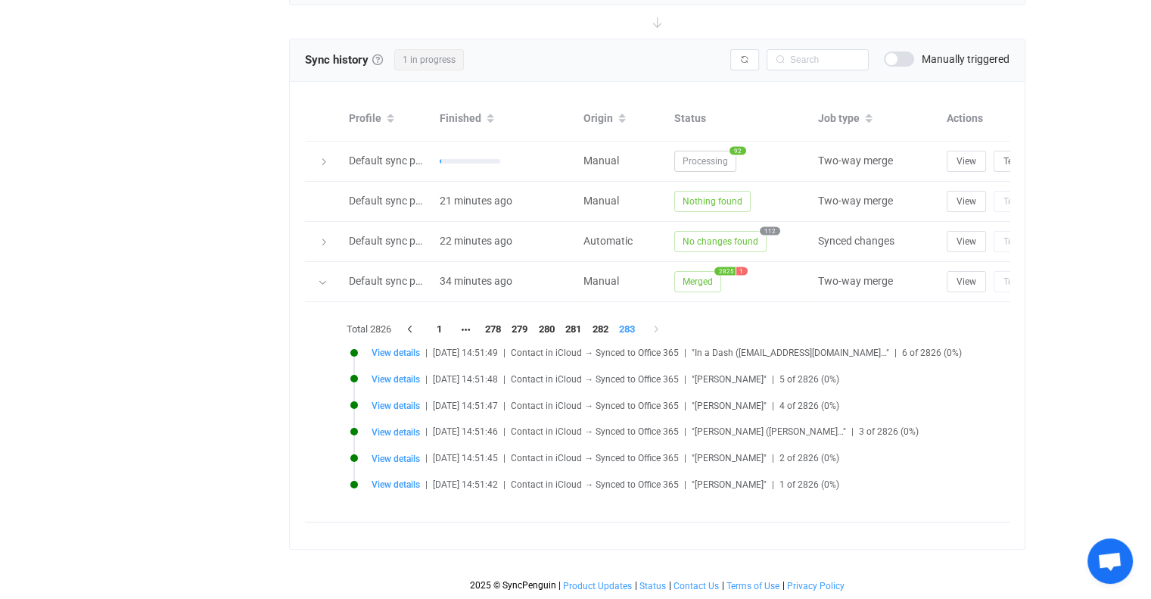
scroll to position [657, 0]
click at [438, 319] on li "1" at bounding box center [439, 329] width 27 height 21
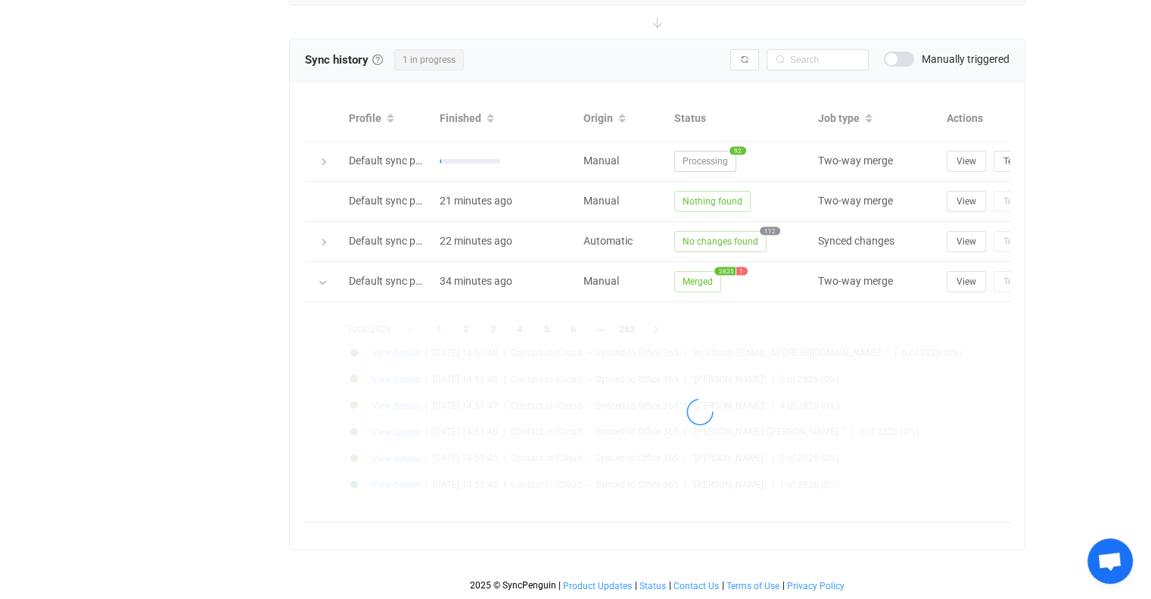
scroll to position [761, 0]
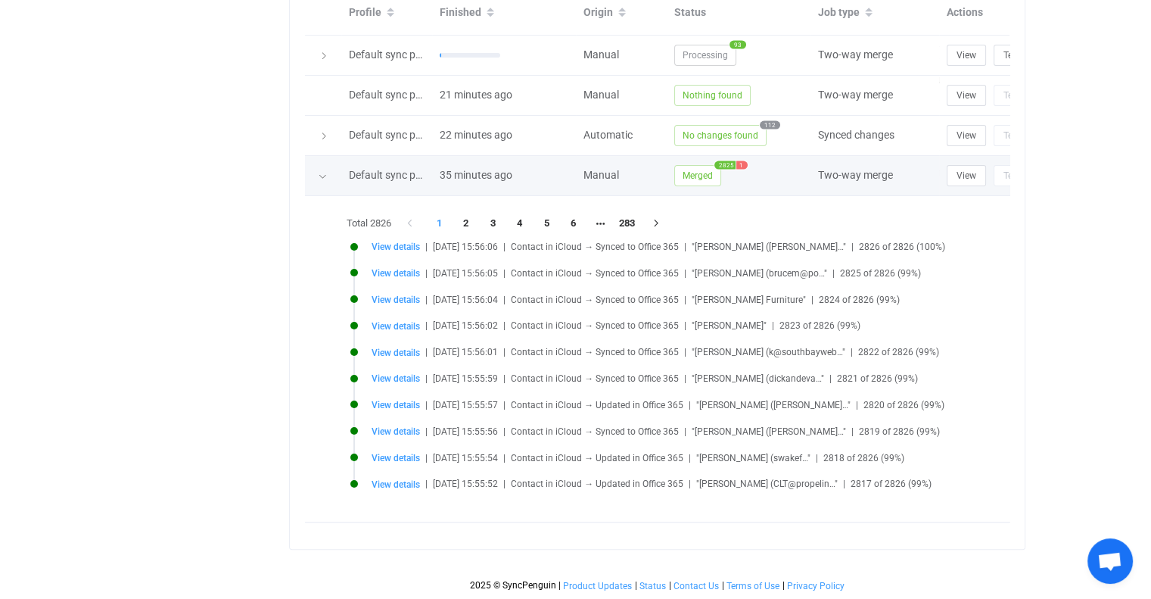
click at [690, 165] on span "Merged" at bounding box center [698, 175] width 47 height 21
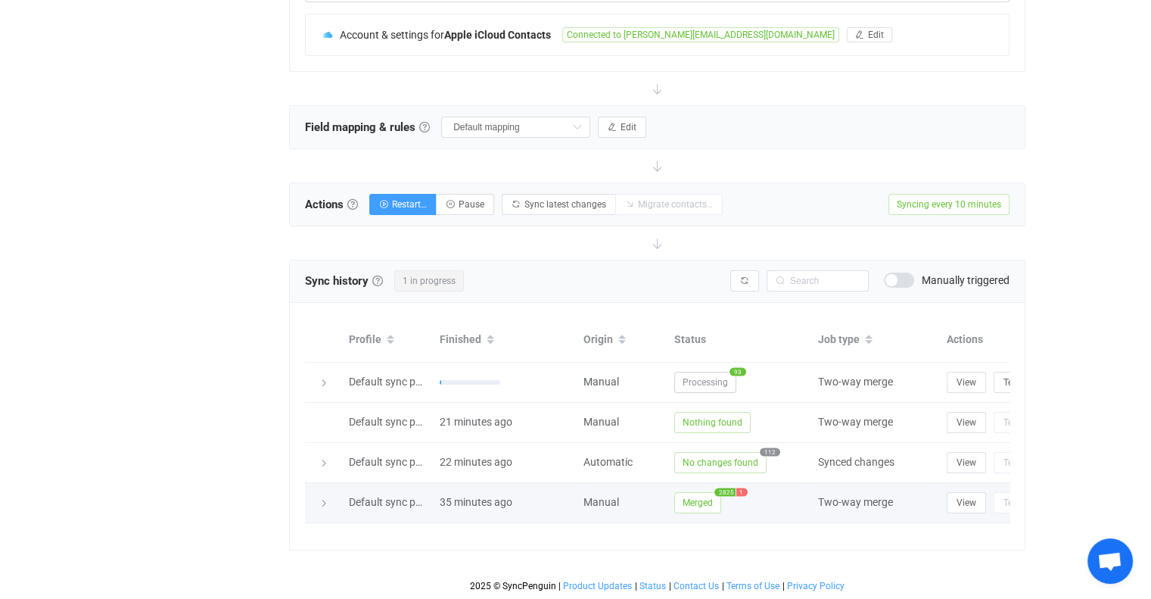
click at [704, 492] on span "Merged" at bounding box center [698, 502] width 47 height 21
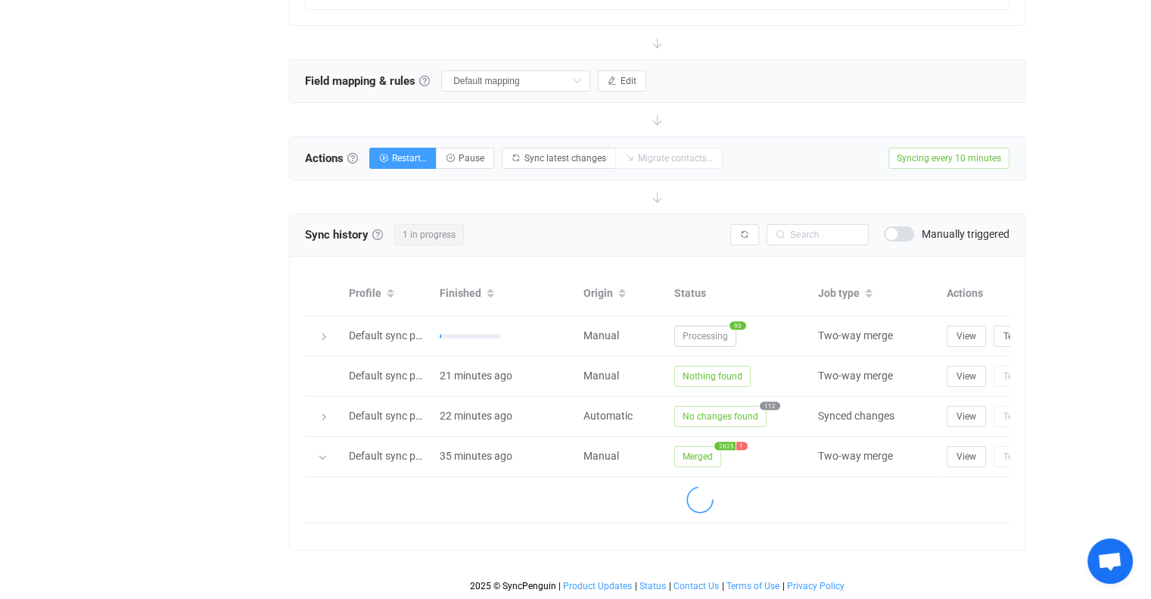
scroll to position [761, 0]
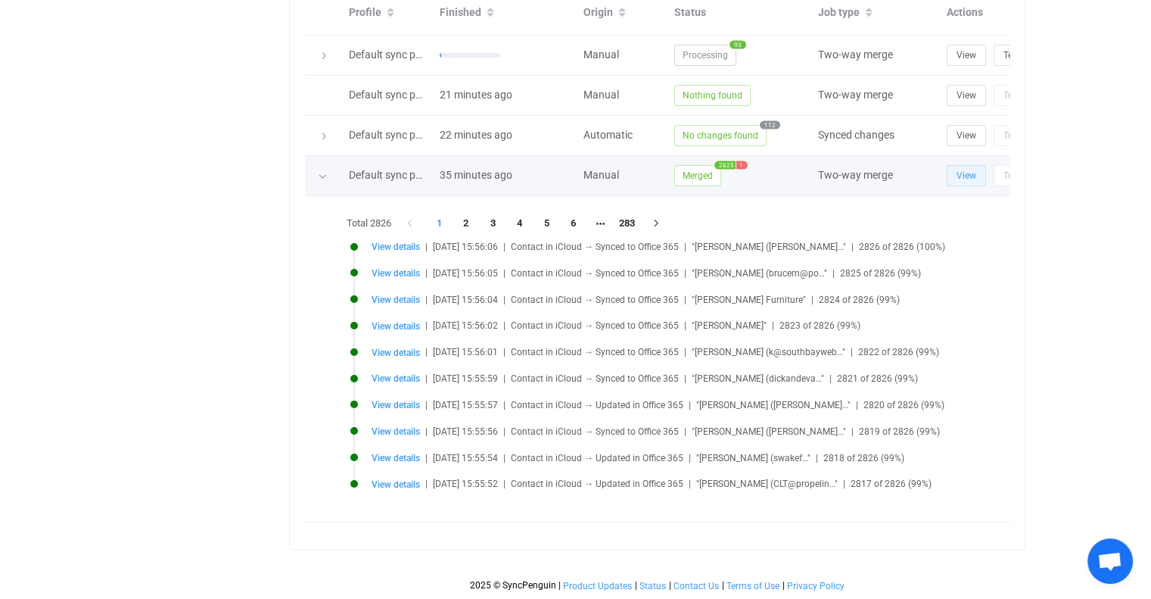
click at [958, 170] on span "View" at bounding box center [967, 175] width 20 height 11
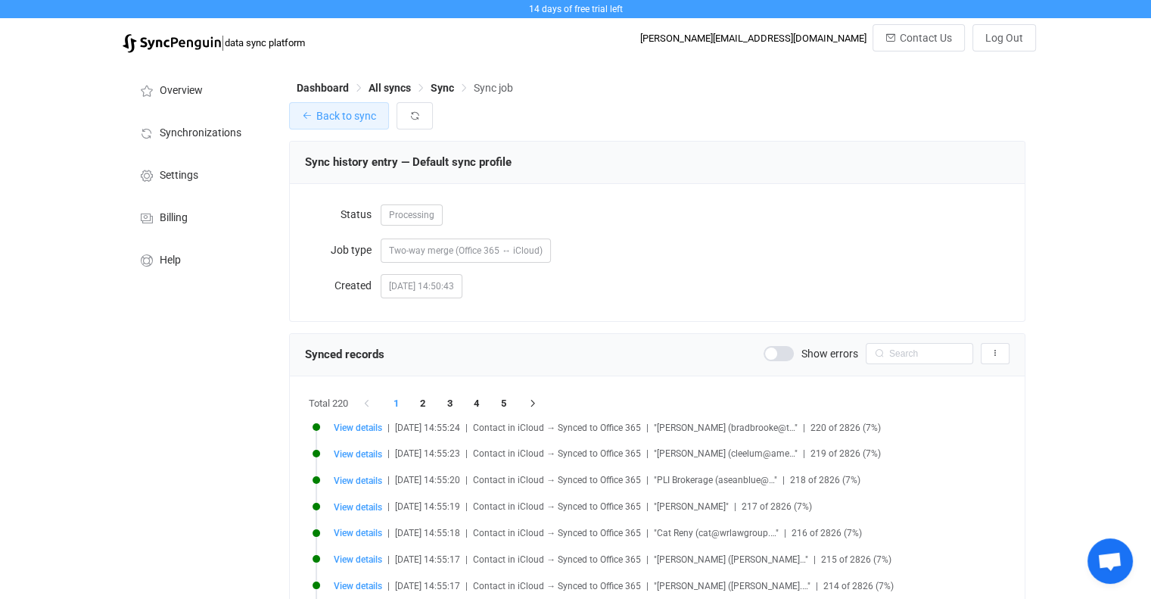
click at [342, 120] on span "Back to sync" at bounding box center [346, 116] width 60 height 12
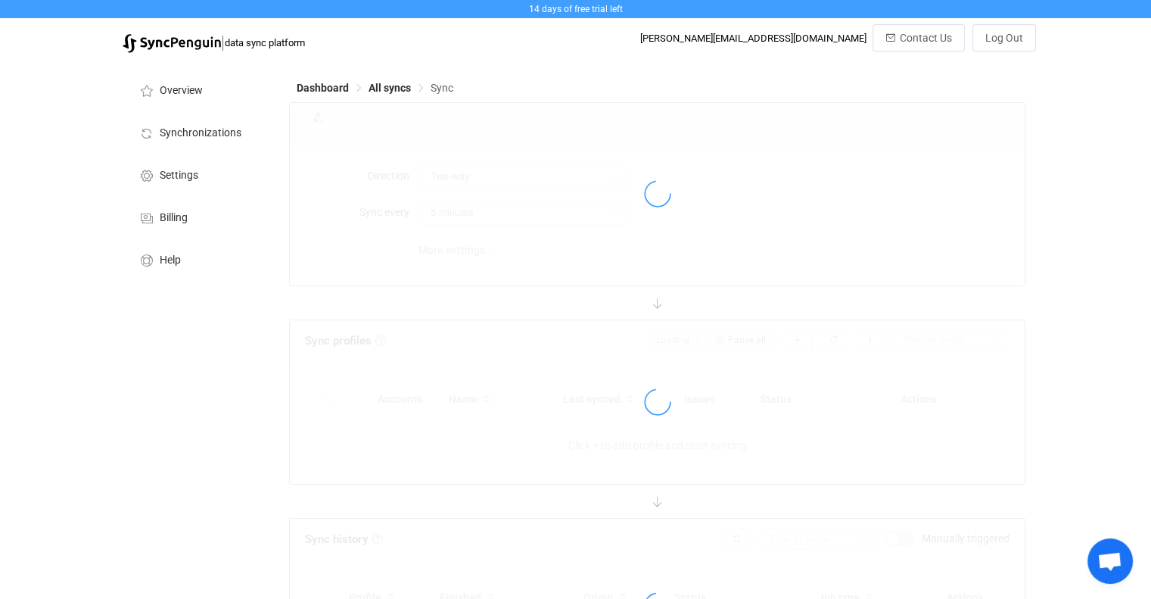
type input "10 minutes"
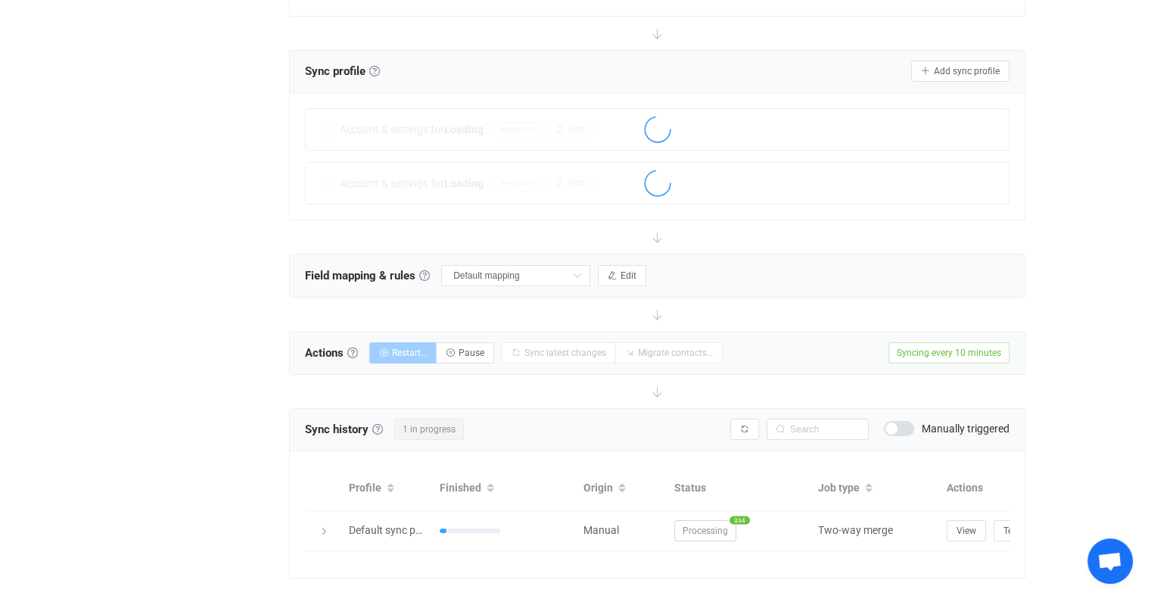
scroll to position [307, 0]
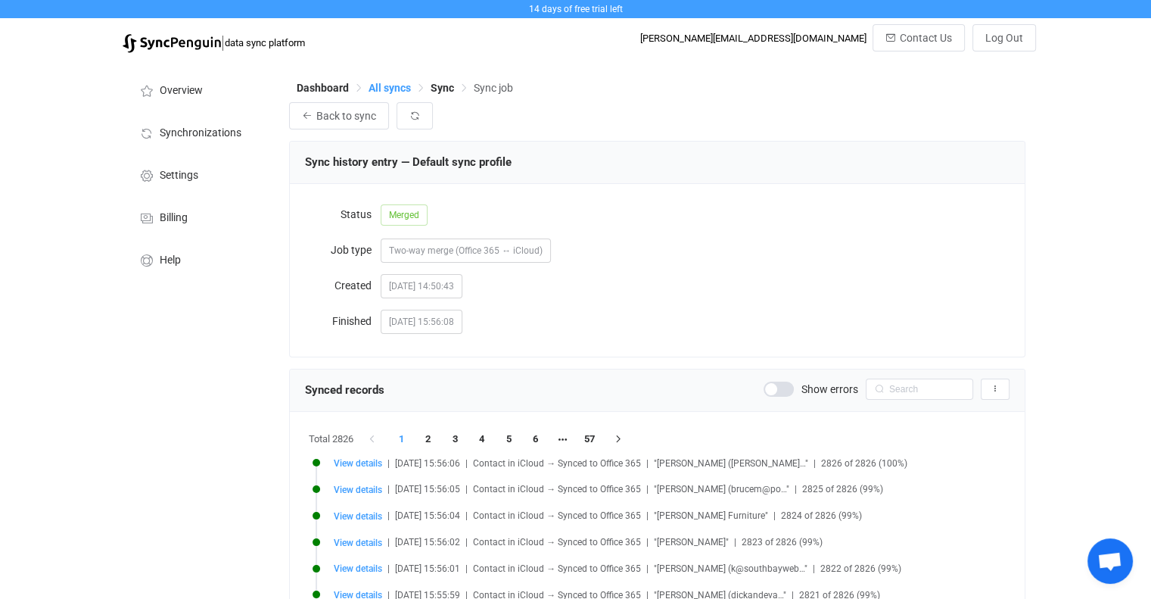
click at [371, 89] on span "All syncs" at bounding box center [390, 88] width 42 height 12
click at [343, 114] on span "Back to sync" at bounding box center [346, 116] width 60 height 12
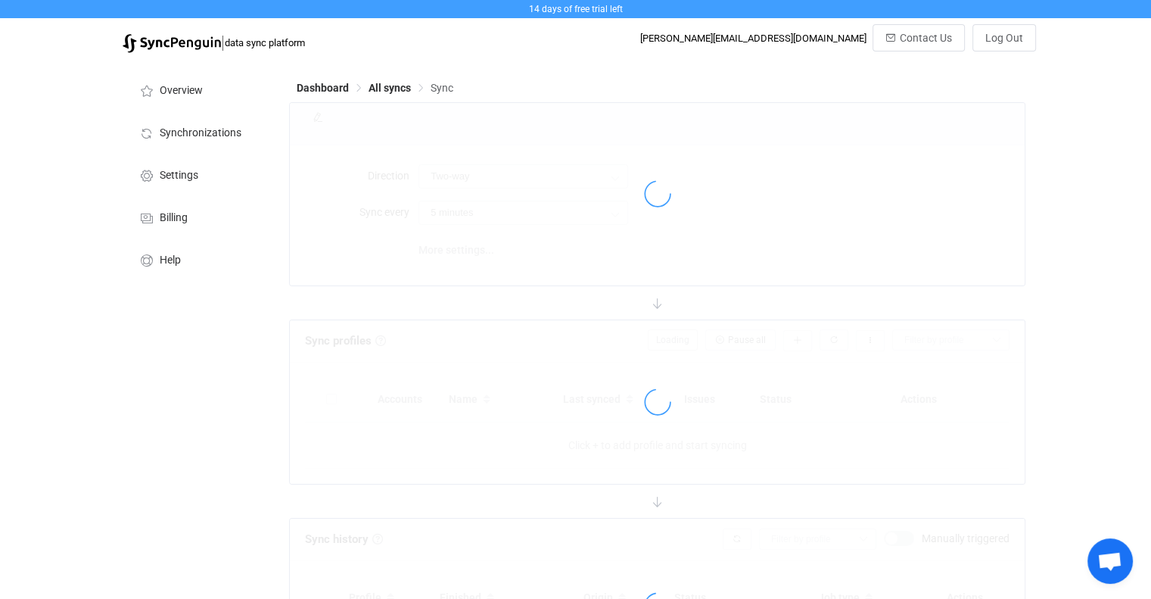
type input "10 minutes"
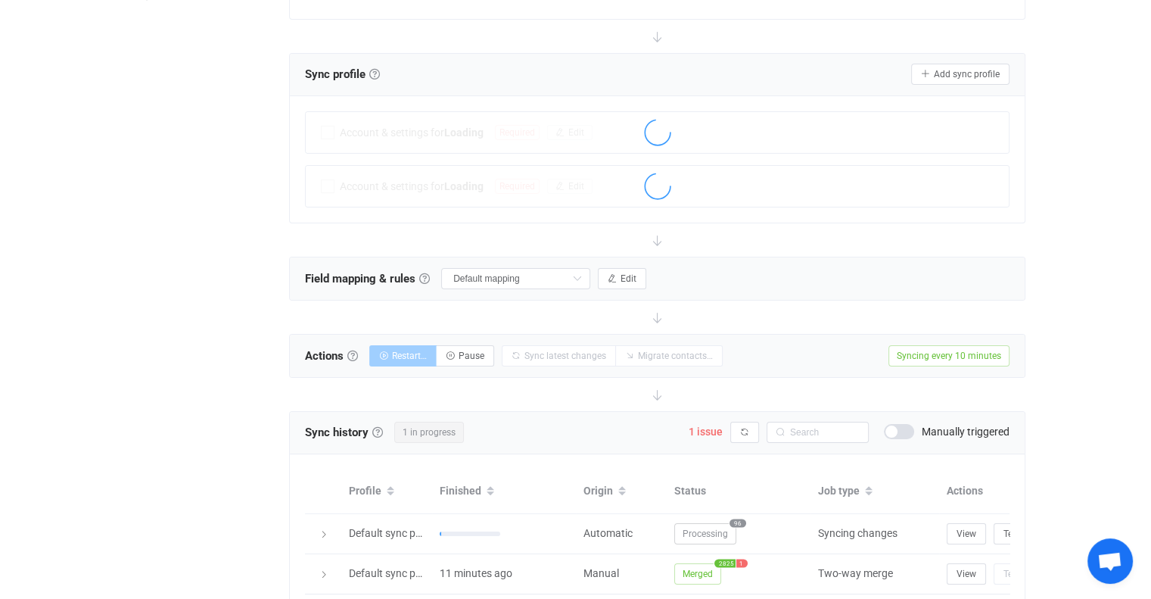
scroll to position [347, 0]
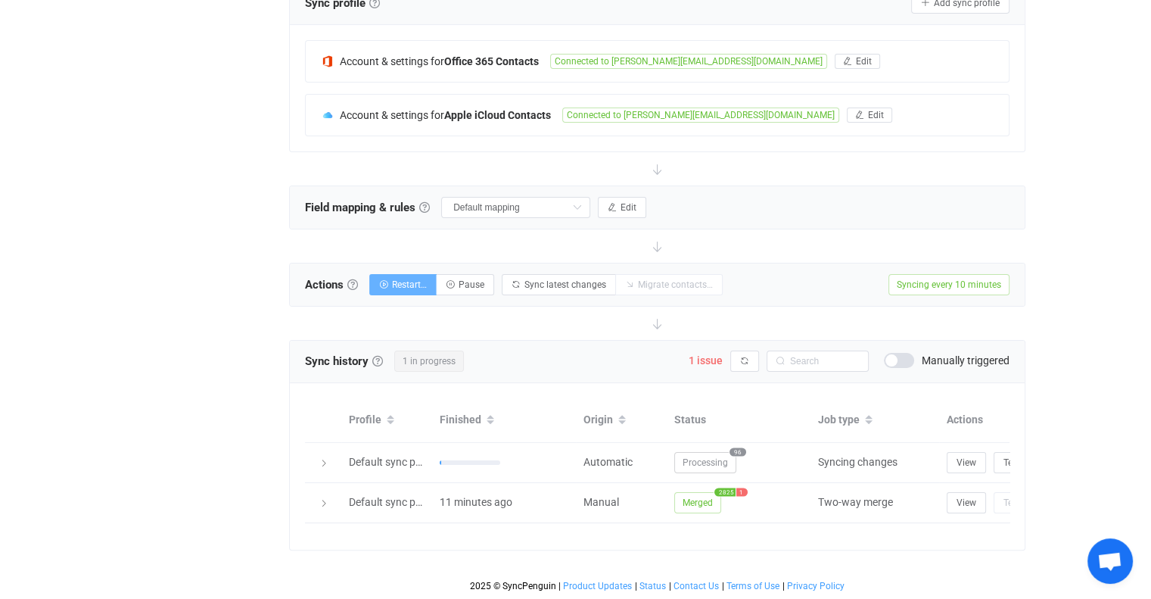
click at [420, 279] on span "Restart…" at bounding box center [409, 284] width 35 height 11
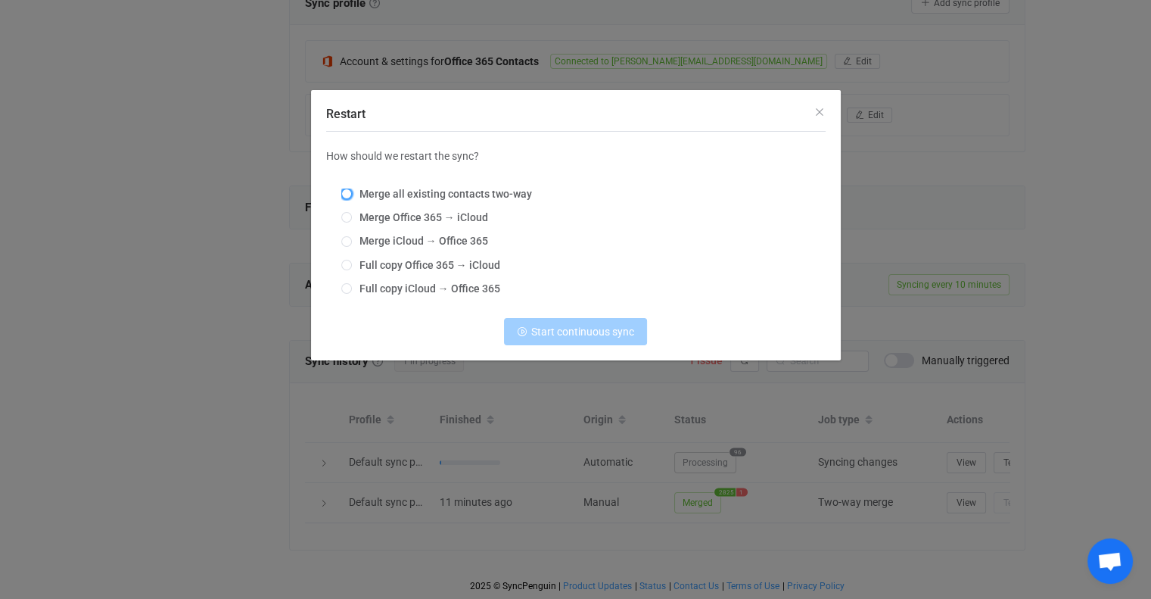
click at [349, 191] on span "Restart" at bounding box center [346, 194] width 11 height 11
click at [349, 191] on input "Merge all existing contacts two-way" at bounding box center [346, 195] width 11 height 12
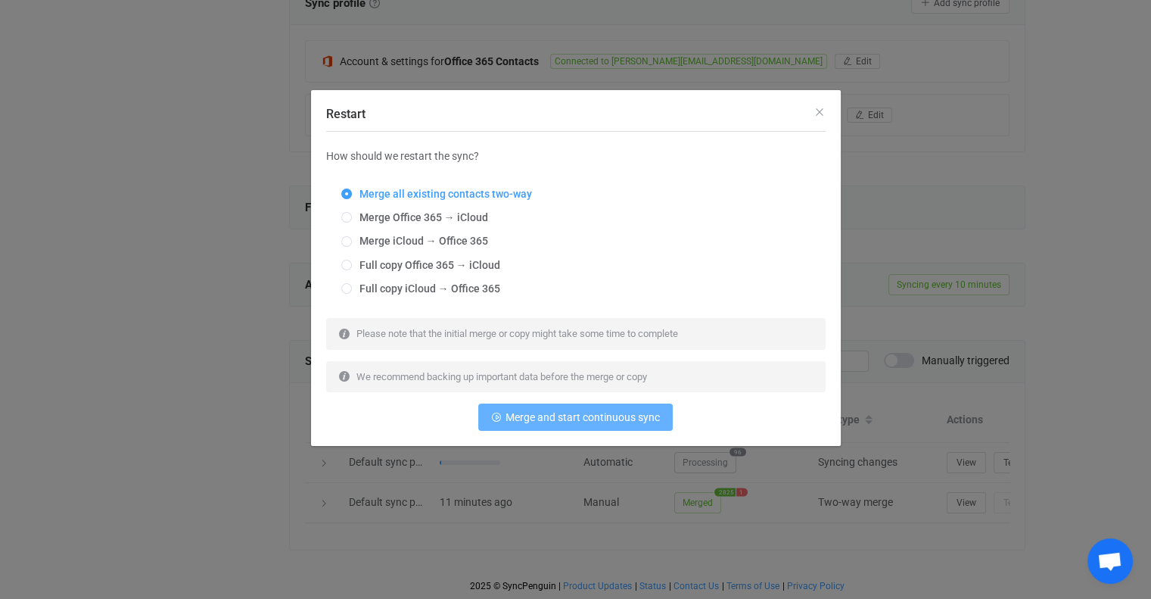
click at [586, 411] on span "Merge and start continuous sync" at bounding box center [583, 417] width 154 height 12
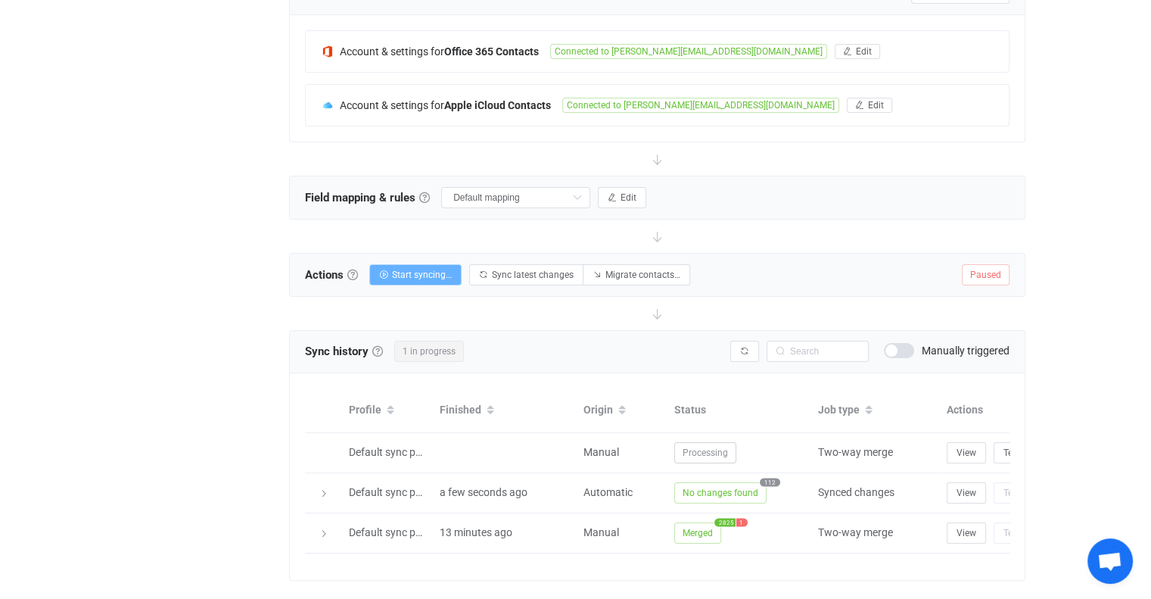
click at [418, 271] on span "Start syncing…" at bounding box center [422, 275] width 60 height 11
radio input "false"
radio input "true"
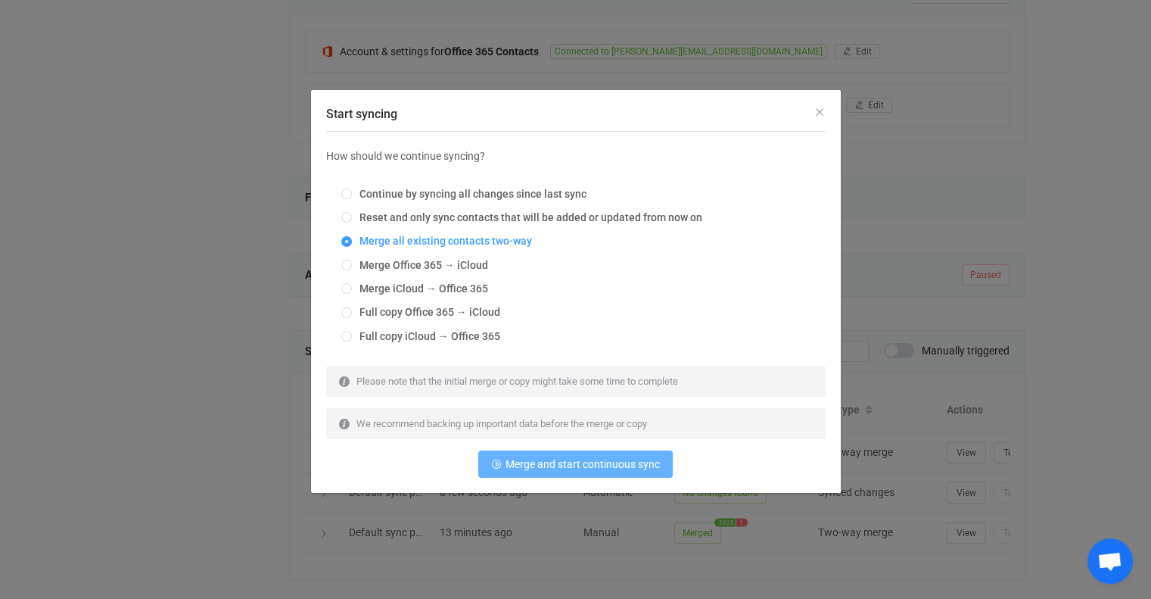
click at [534, 465] on span "Merge and start continuous sync" at bounding box center [583, 464] width 154 height 12
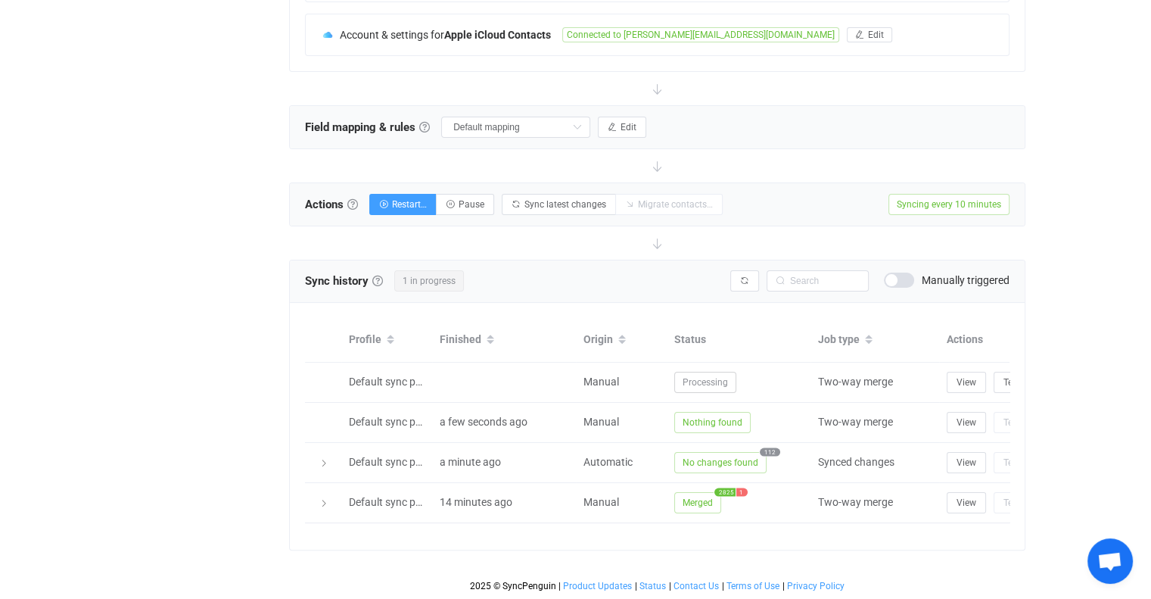
scroll to position [427, 0]
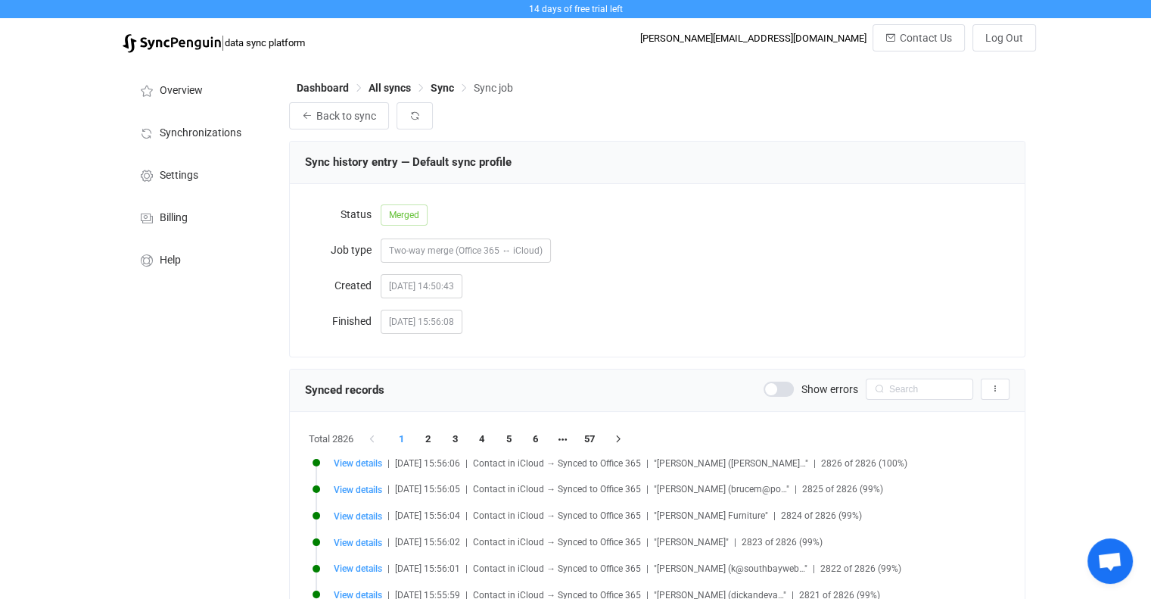
click at [785, 386] on span at bounding box center [779, 389] width 30 height 15
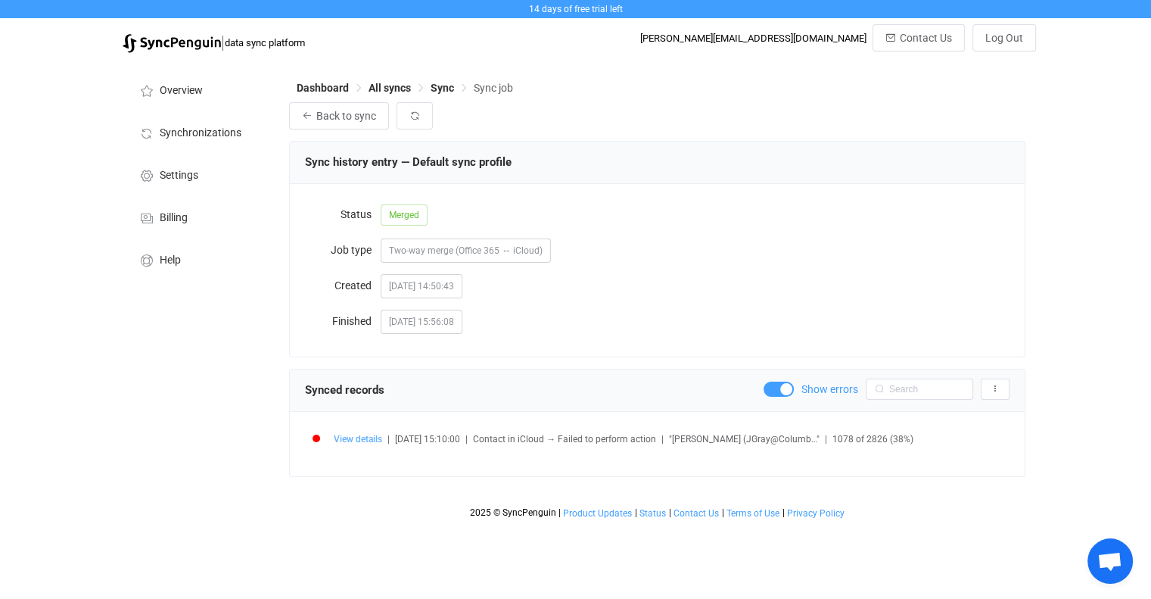
click at [374, 436] on span "View details" at bounding box center [358, 439] width 48 height 11
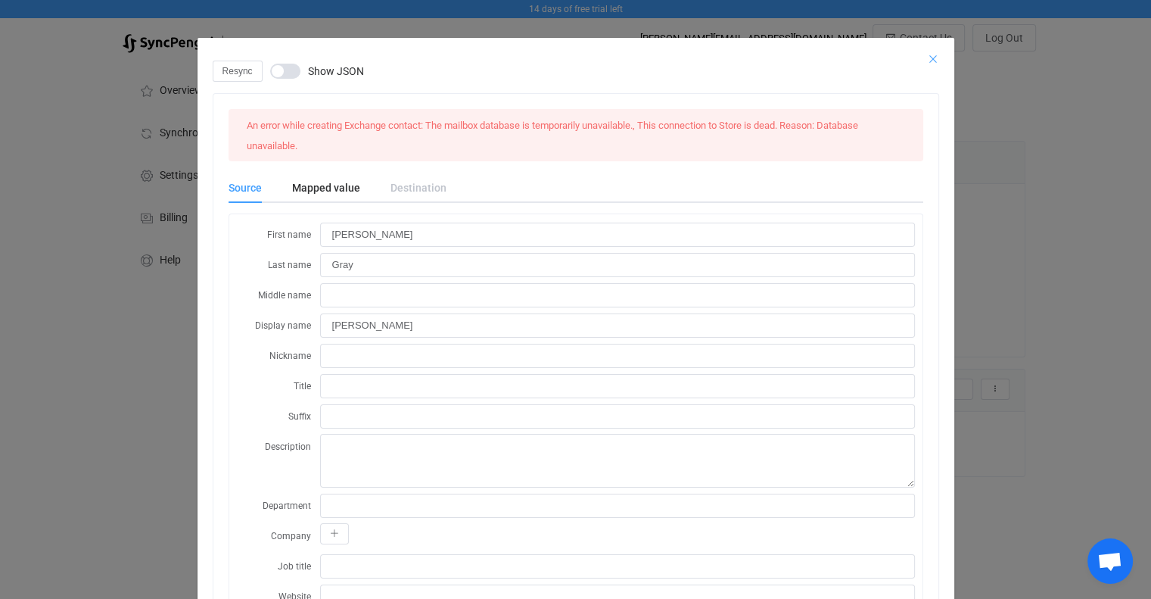
click at [930, 57] on icon "Close" at bounding box center [933, 59] width 12 height 12
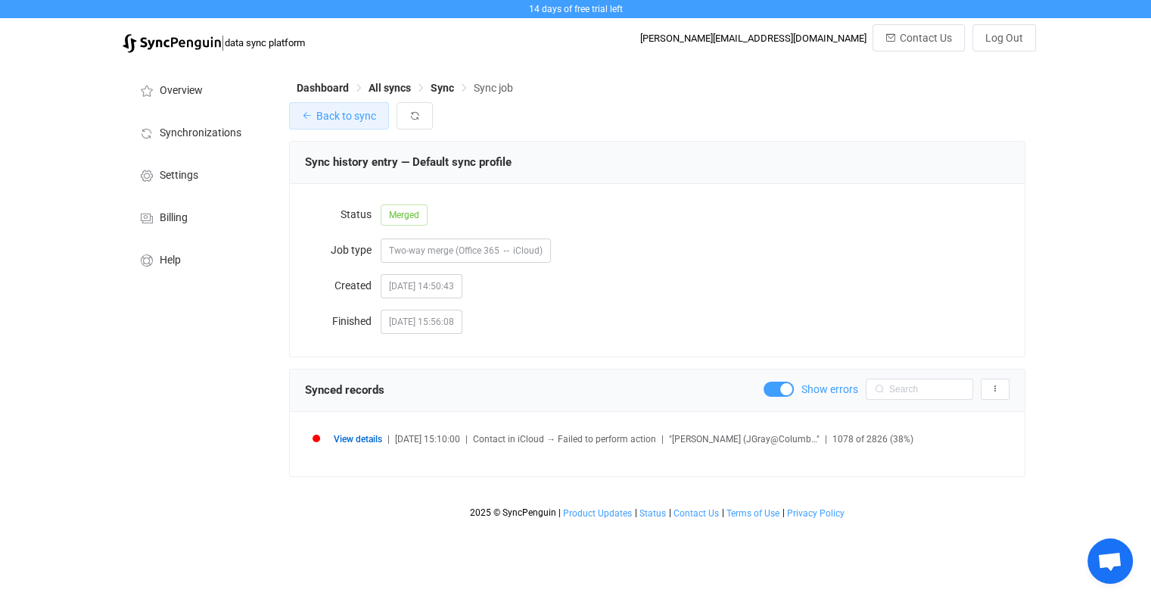
click at [346, 117] on span "Back to sync" at bounding box center [346, 116] width 60 height 12
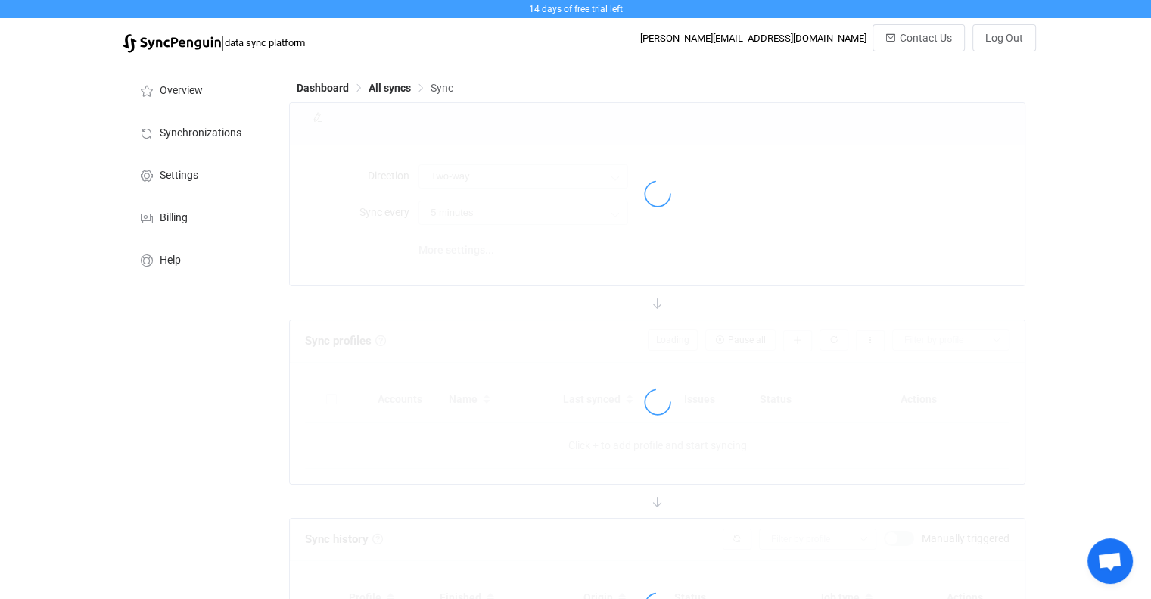
type input "10 minutes"
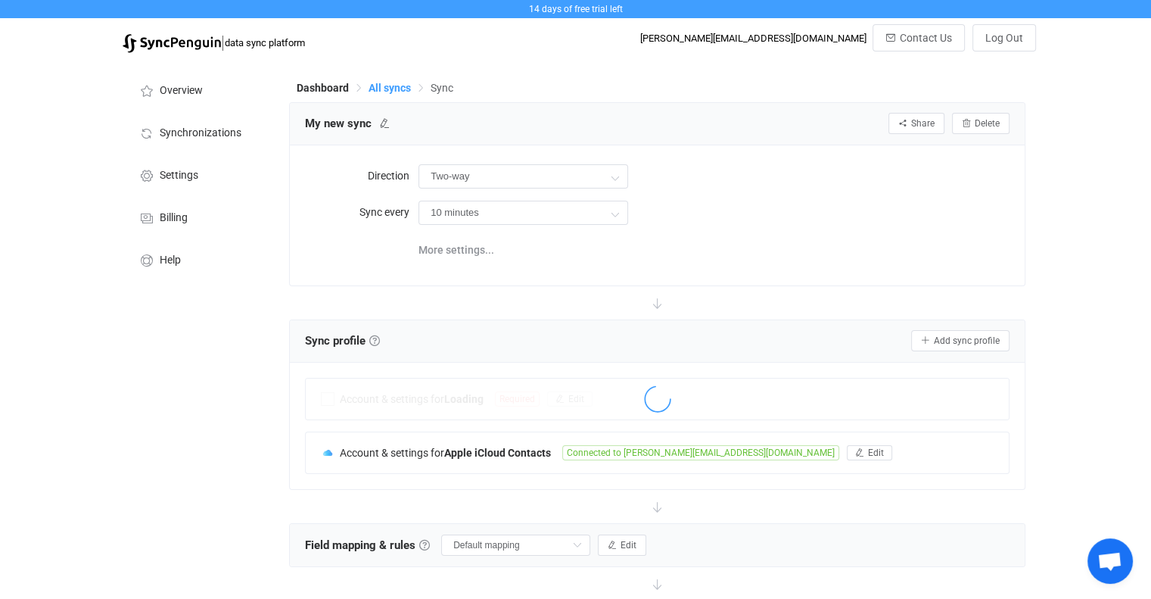
click at [400, 87] on span "All syncs" at bounding box center [390, 88] width 42 height 12
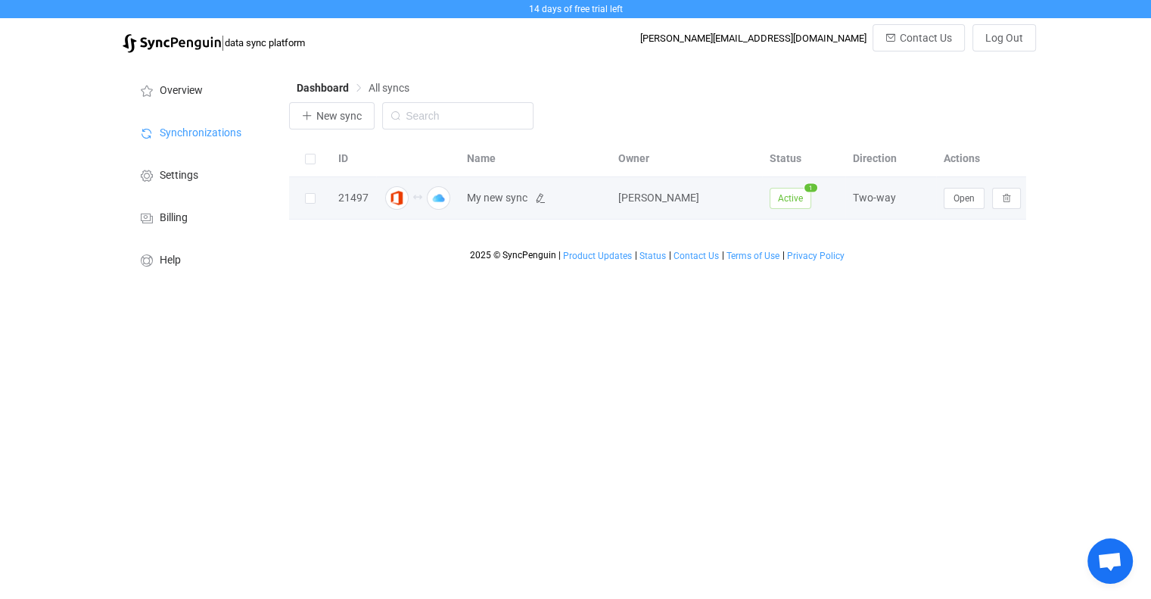
click at [512, 197] on span "My new sync" at bounding box center [497, 197] width 61 height 17
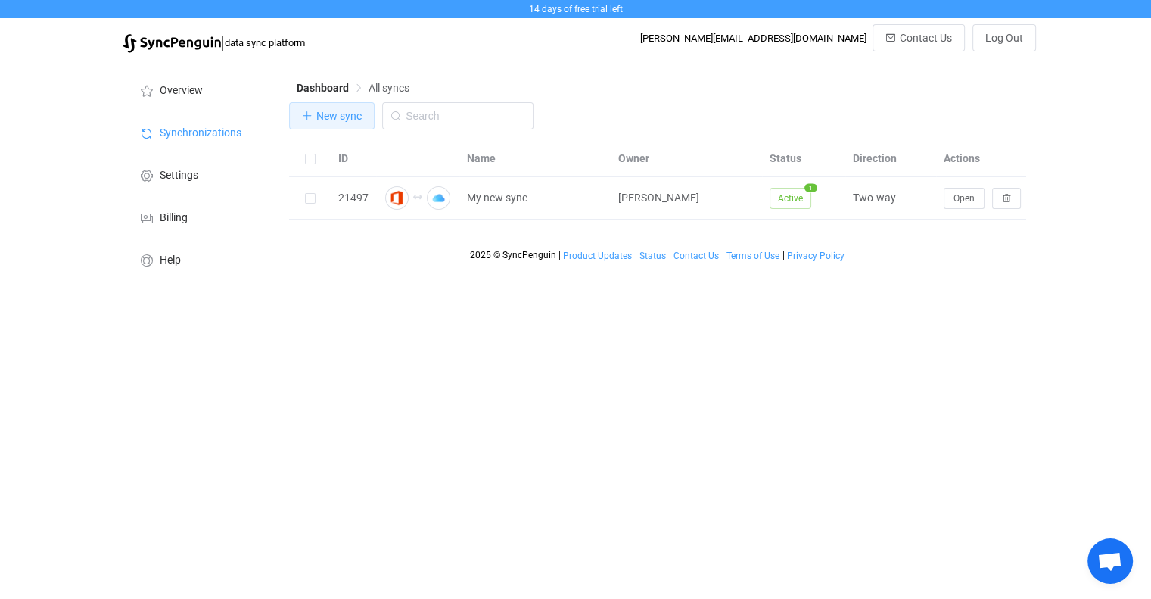
click at [337, 119] on span "New sync" at bounding box center [338, 116] width 45 height 12
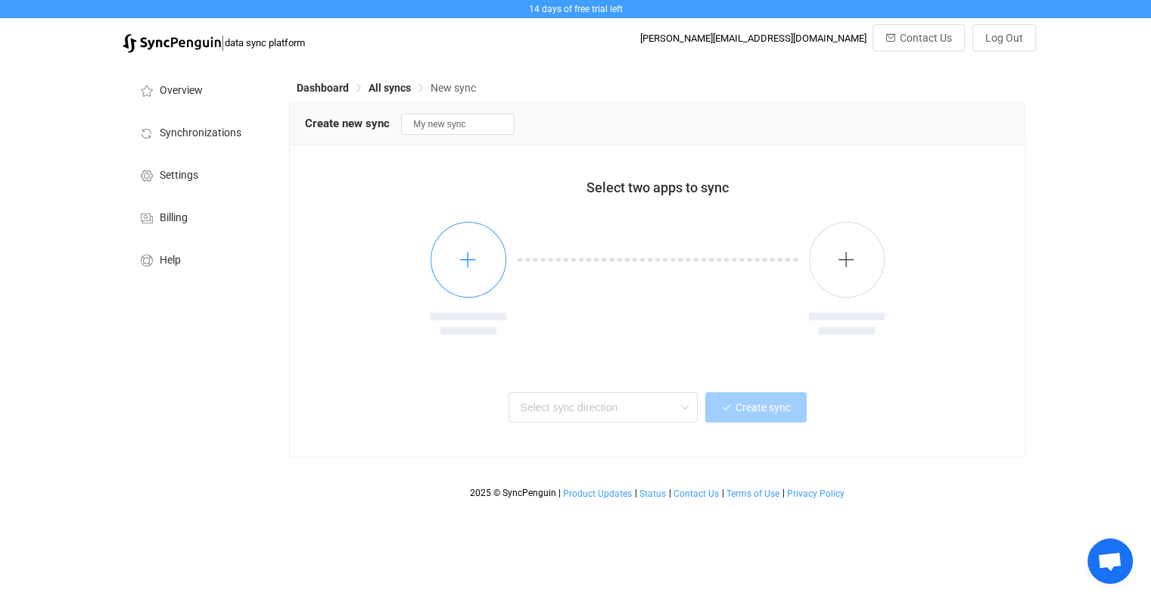
click at [478, 248] on button "button" at bounding box center [469, 260] width 76 height 76
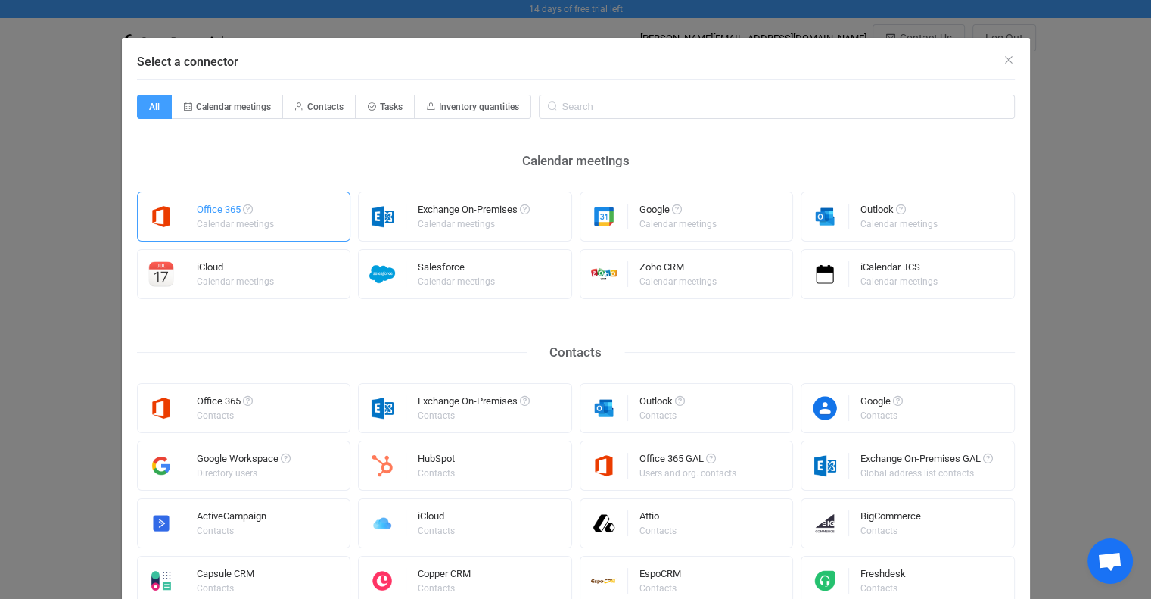
click at [207, 220] on div "Calendar meetings" at bounding box center [235, 224] width 77 height 9
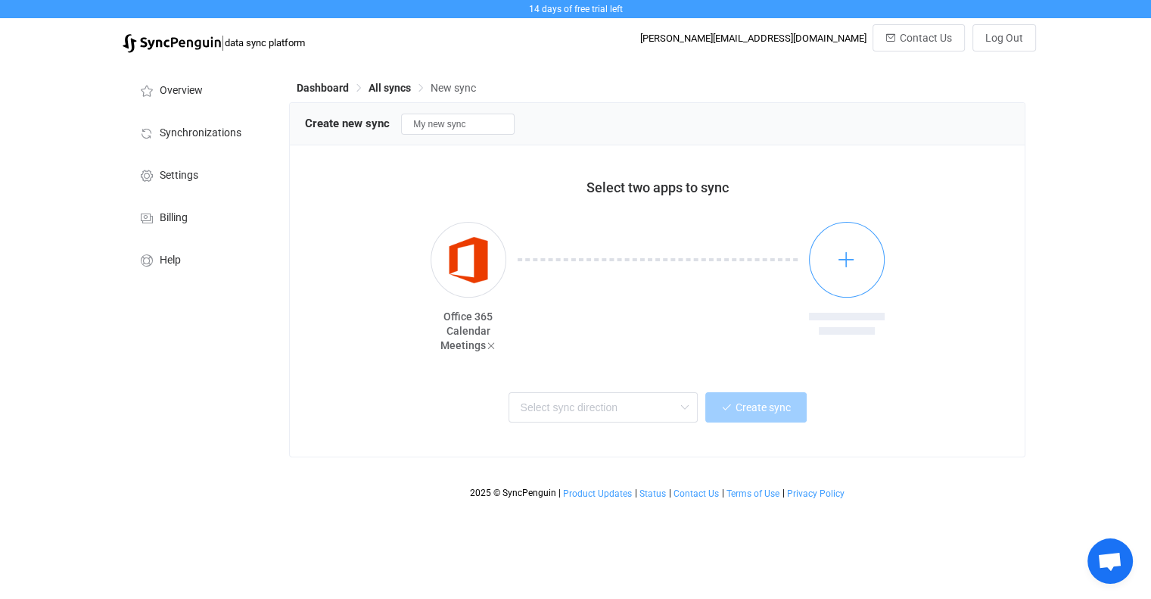
click at [845, 256] on icon "button" at bounding box center [846, 259] width 19 height 19
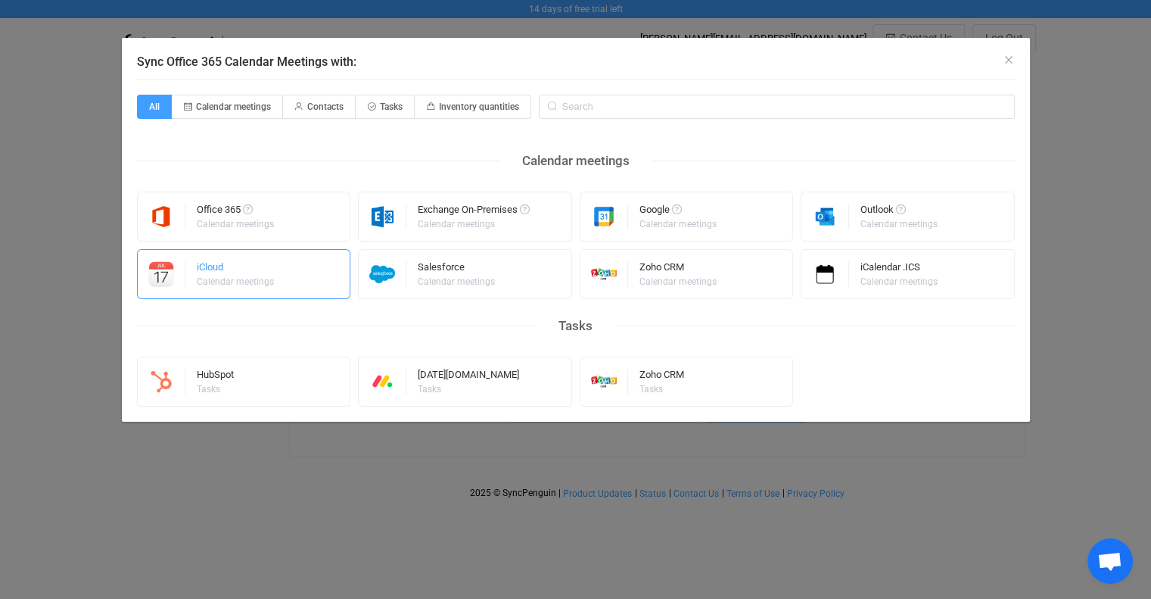
click at [225, 271] on div "iCloud" at bounding box center [236, 269] width 79 height 15
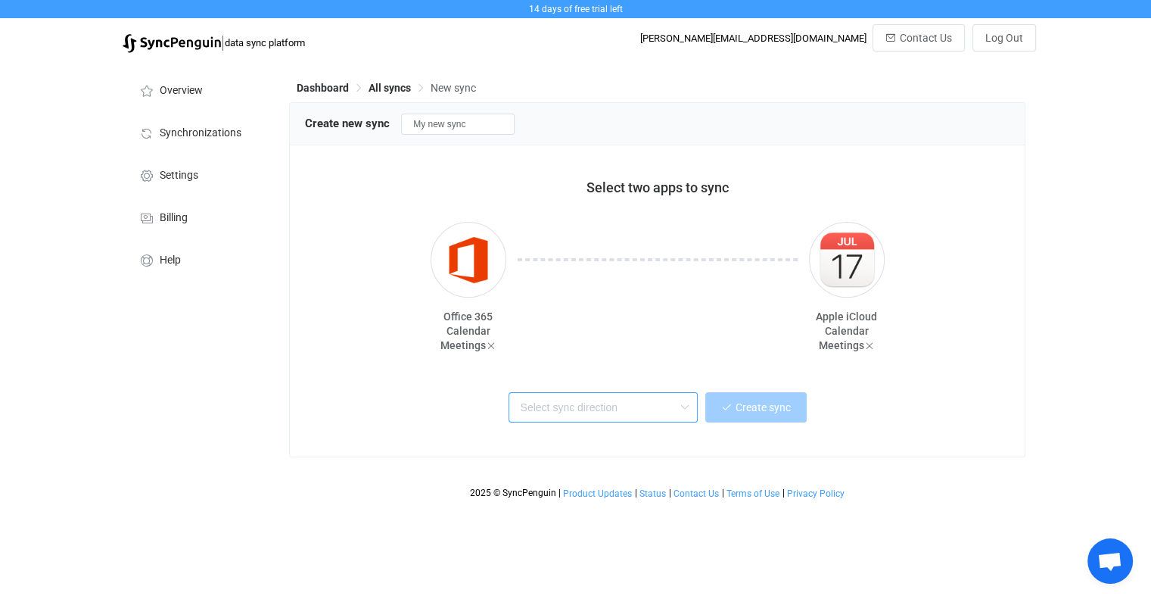
click at [593, 412] on input "text" at bounding box center [603, 407] width 189 height 30
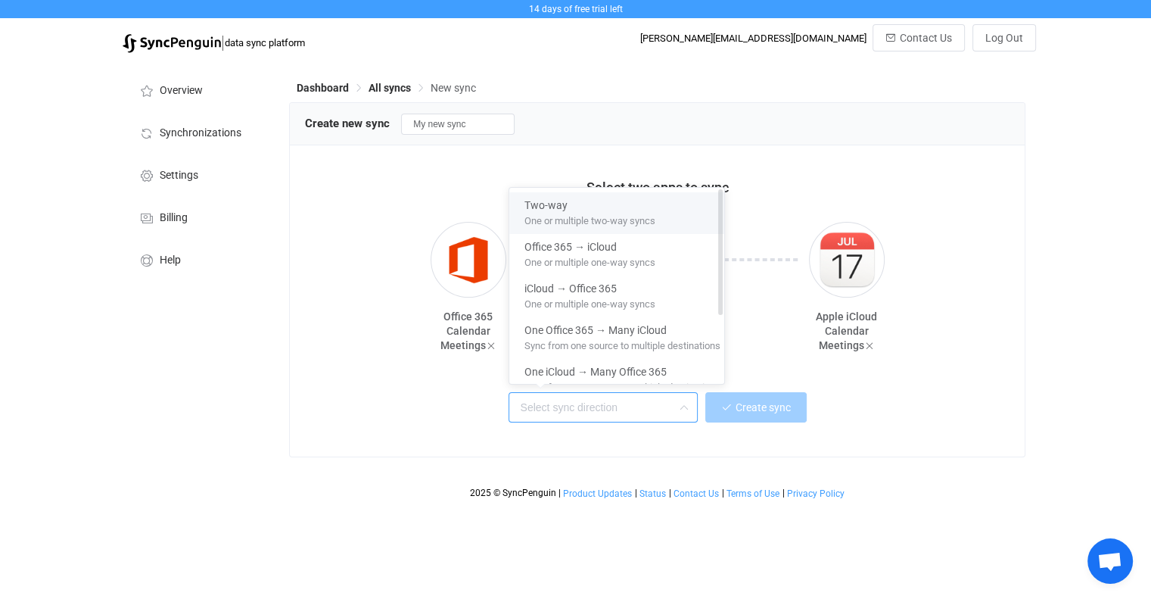
click at [562, 215] on span "One or multiple two-way syncs" at bounding box center [590, 218] width 131 height 17
type input "Two-way"
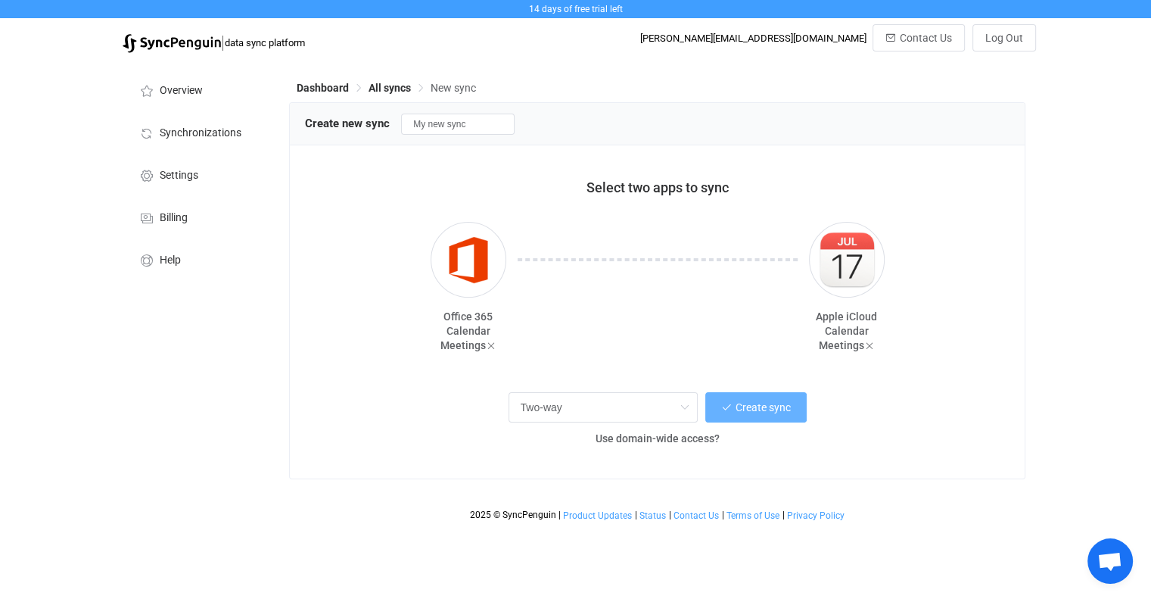
click at [747, 404] on span "Create sync" at bounding box center [763, 407] width 55 height 12
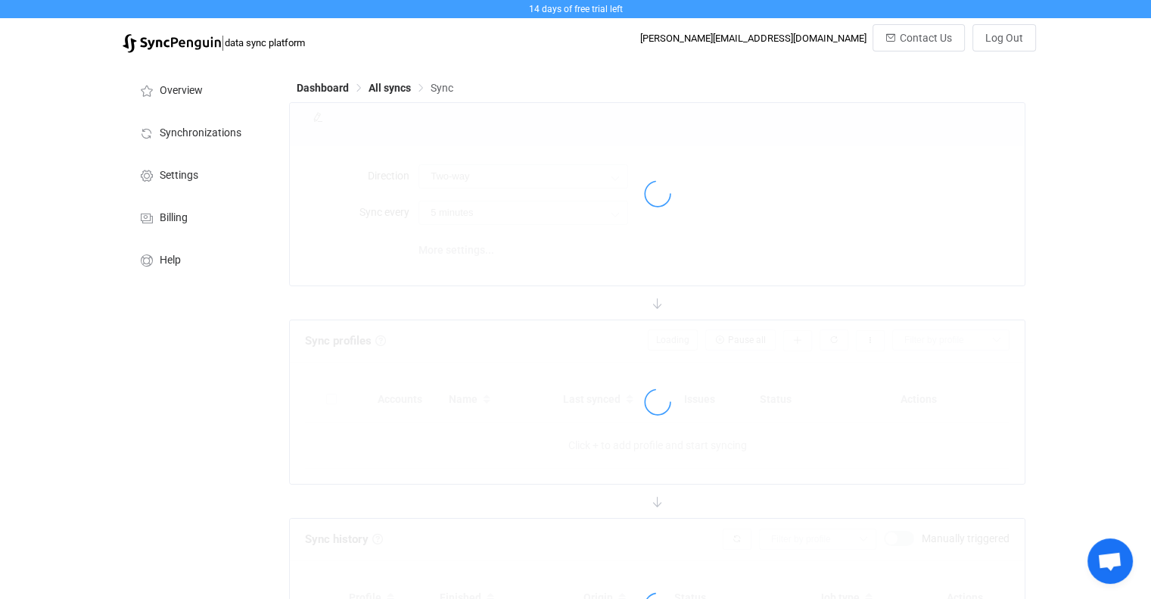
type input "10 minutes"
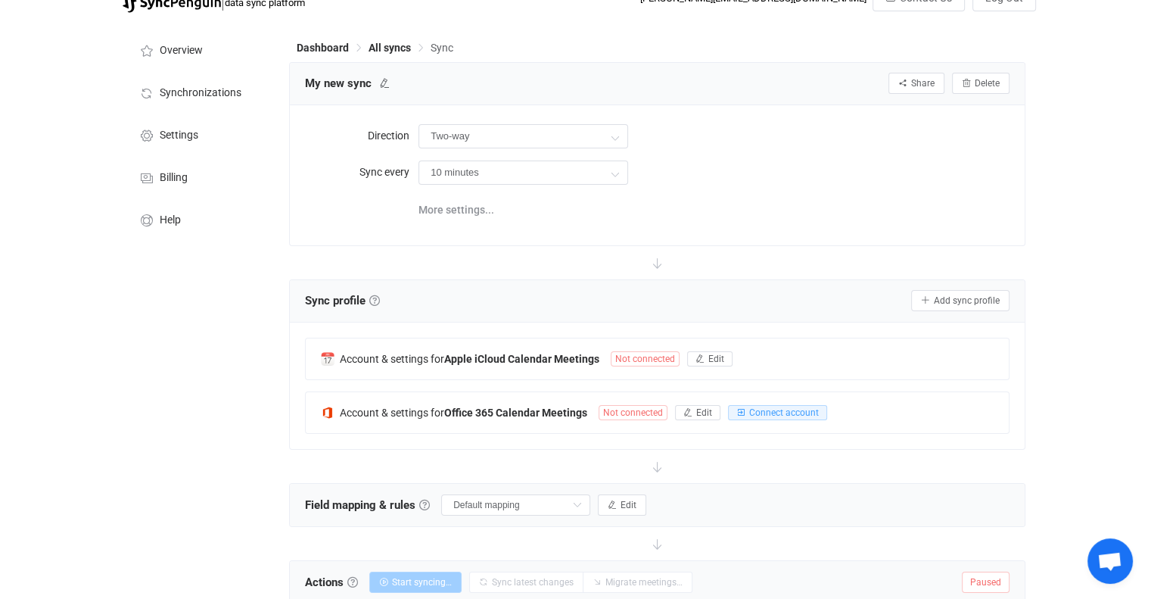
scroll to position [76, 0]
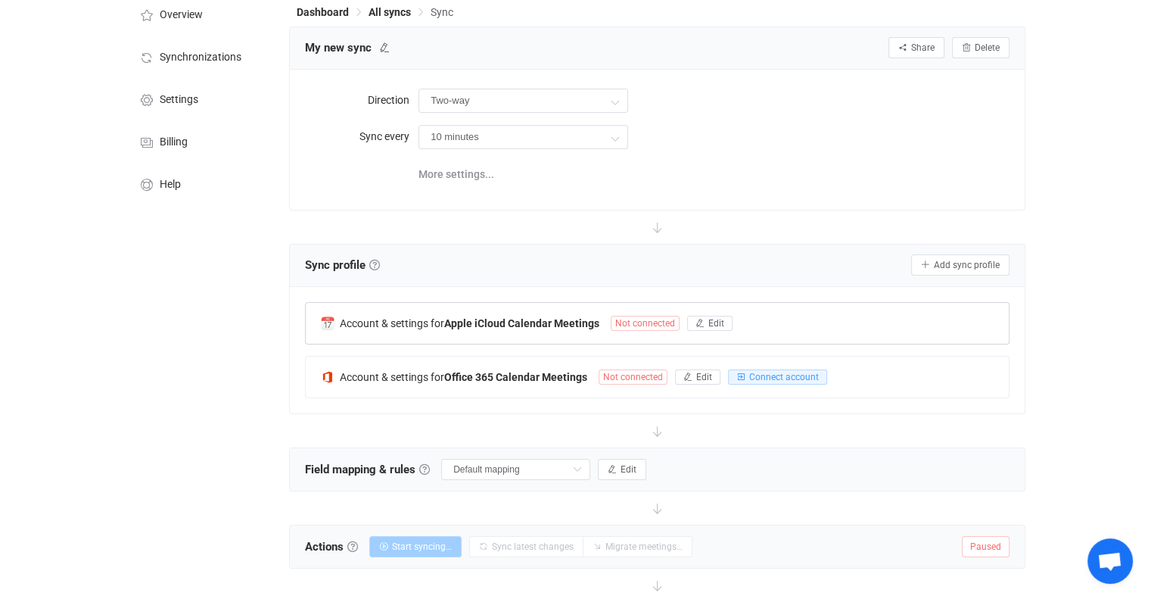
click at [647, 326] on span "Not connected" at bounding box center [645, 323] width 69 height 15
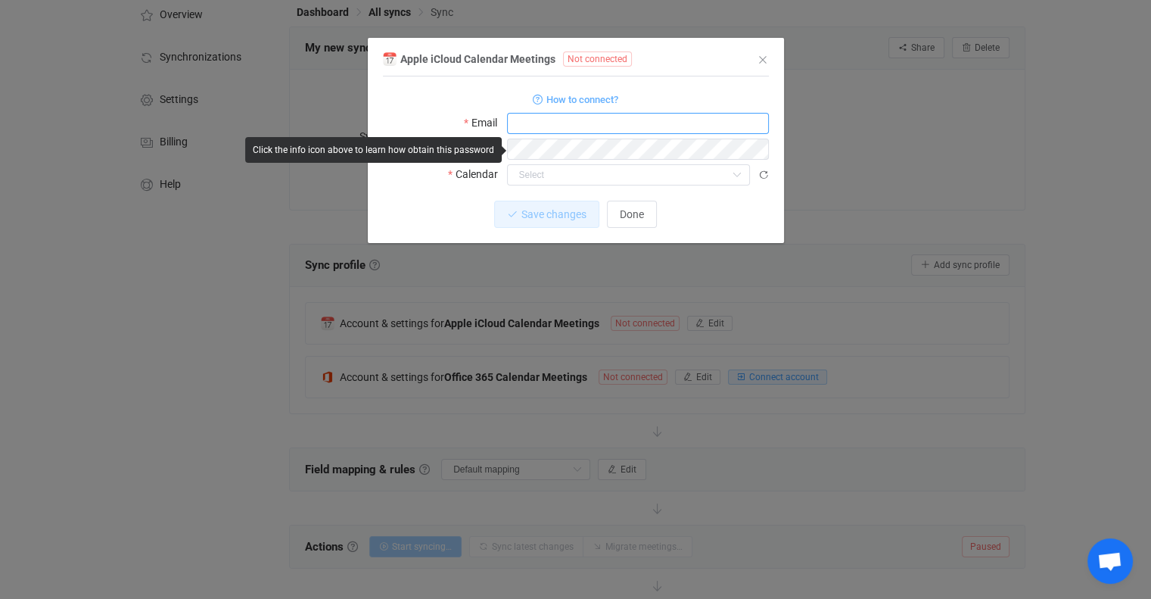
click at [545, 120] on input "dialog" at bounding box center [638, 123] width 262 height 21
type input "[PERSON_NAME][EMAIL_ADDRESS][DOMAIN_NAME]"
click at [496, 151] on body "14 days of free trial left | data sync platform michael@breakwatermarina.com Co…" at bounding box center [575, 375] width 1151 height 902
click at [758, 148] on icon "dialog" at bounding box center [755, 149] width 19 height 21
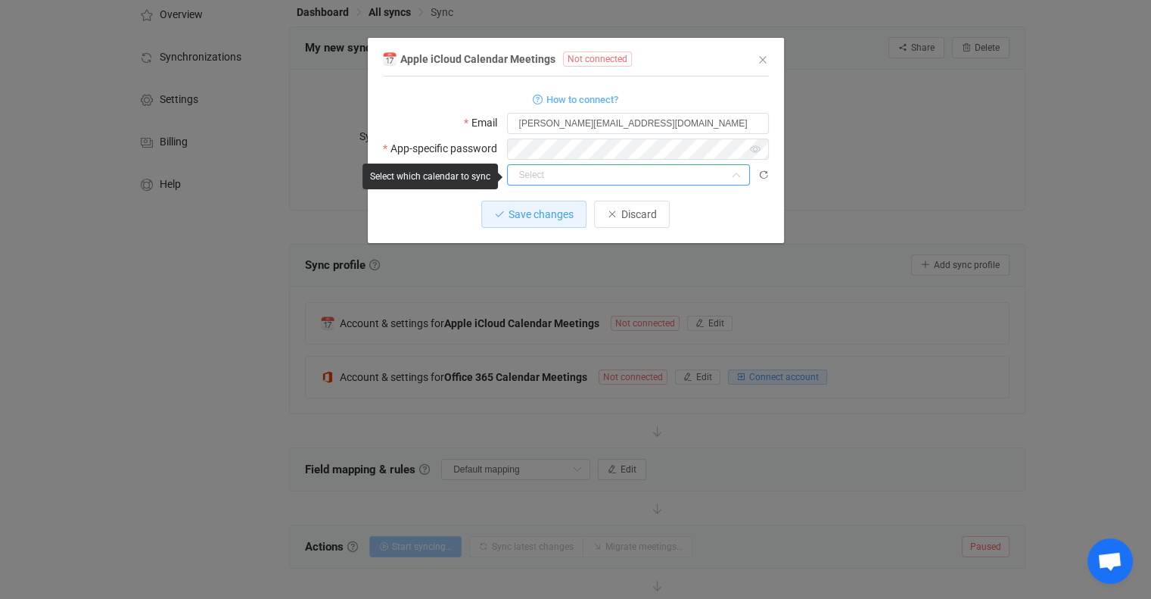
click at [536, 181] on input "dialog" at bounding box center [628, 174] width 243 height 21
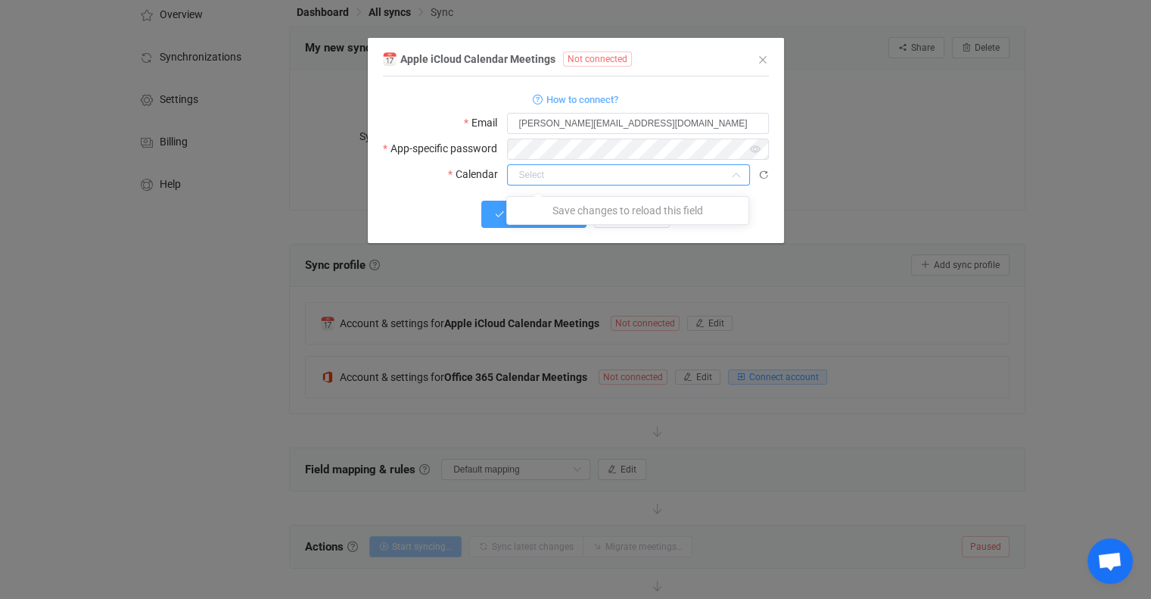
click at [493, 217] on button "Save changes" at bounding box center [533, 214] width 105 height 27
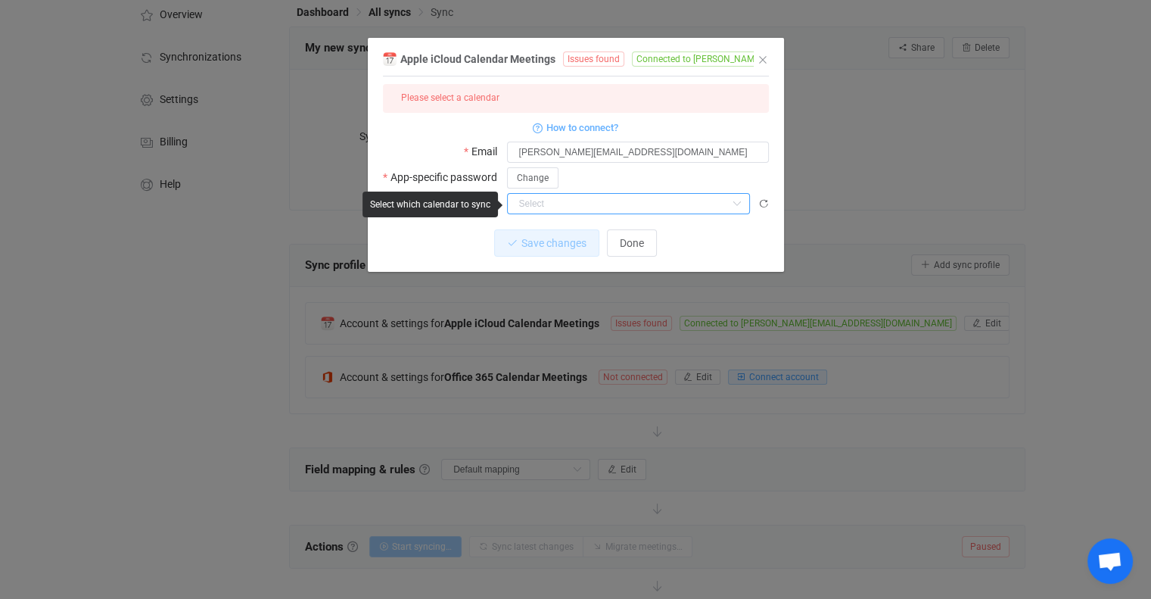
click at [560, 198] on input "dialog" at bounding box center [628, 203] width 243 height 21
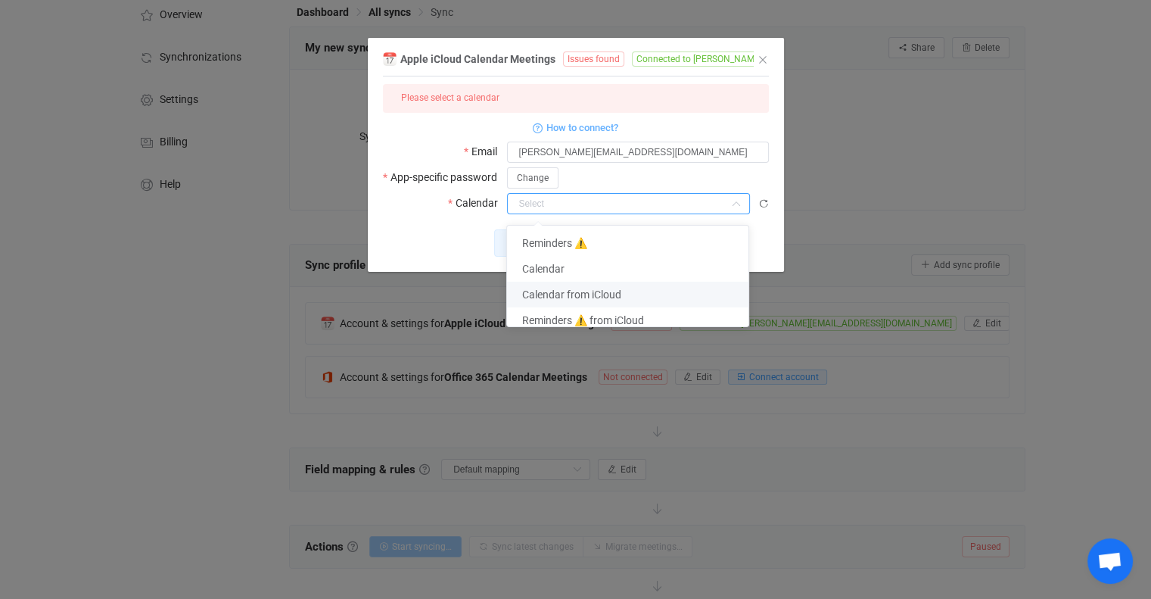
click at [561, 294] on span "Calendar from iCloud" at bounding box center [571, 294] width 99 height 12
type input "Calendar from iCloud"
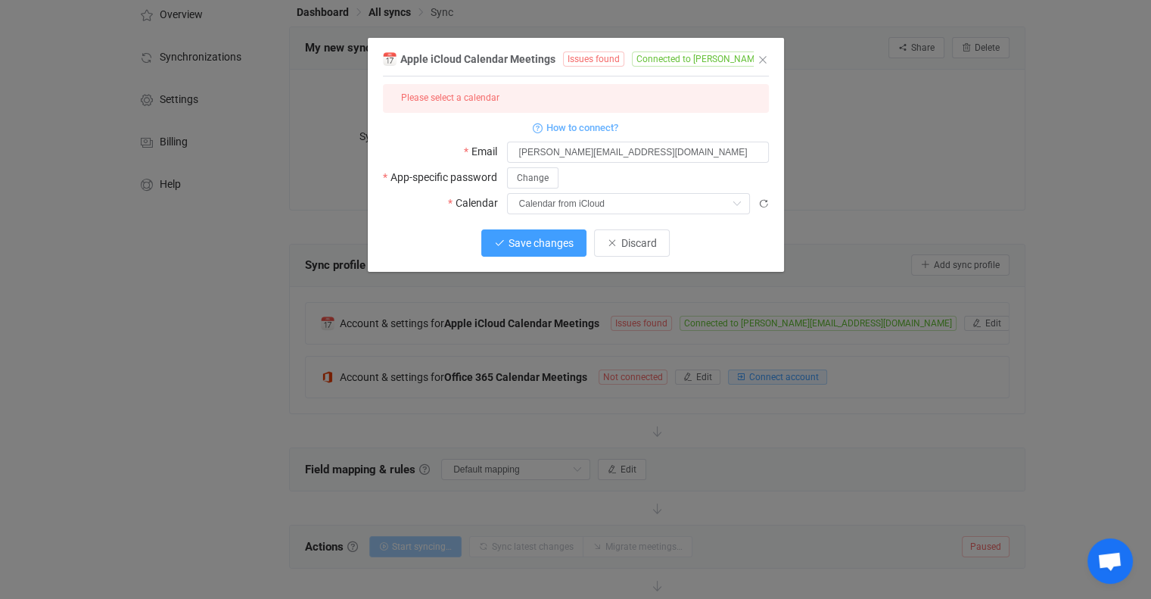
click at [527, 243] on span "Save changes" at bounding box center [541, 243] width 65 height 12
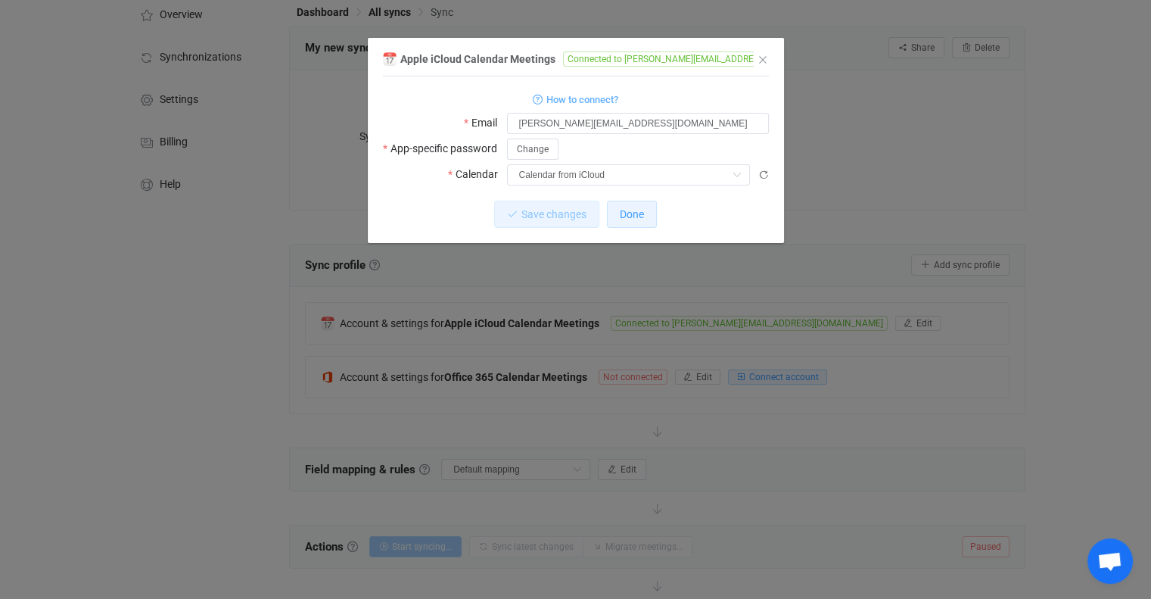
click at [644, 217] on button "Done" at bounding box center [632, 214] width 50 height 27
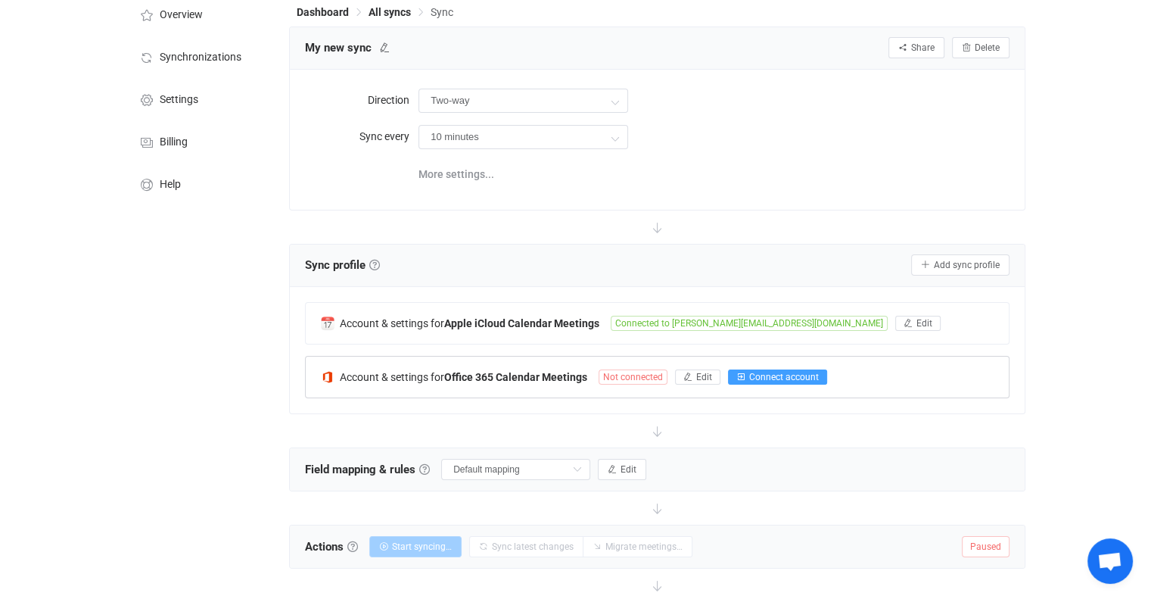
click at [760, 375] on span "Connect account" at bounding box center [784, 377] width 70 height 11
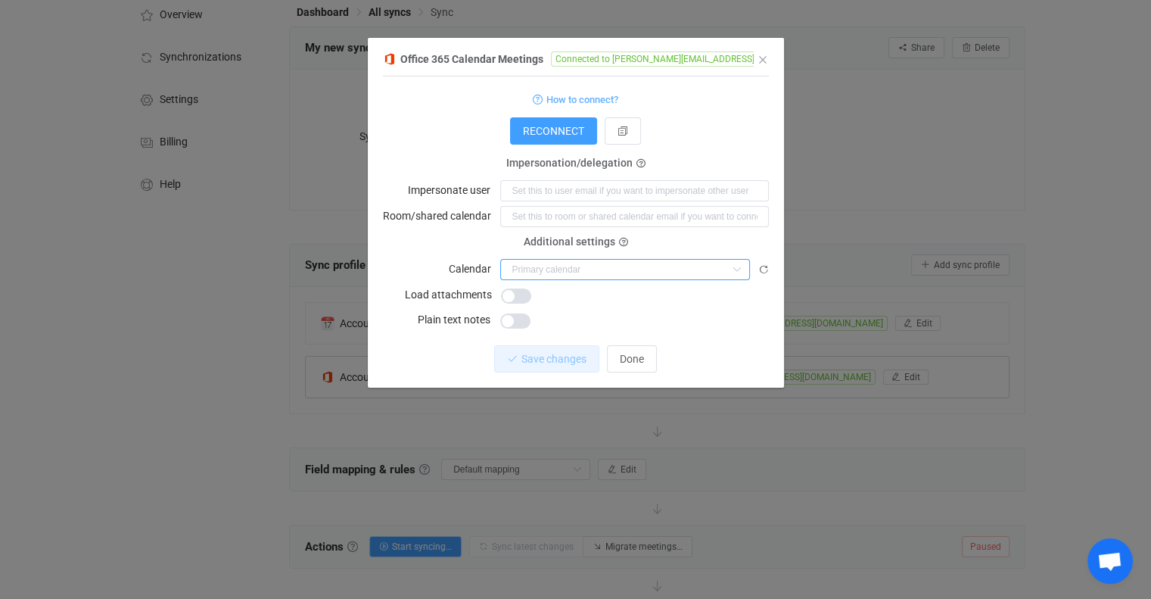
click at [584, 275] on input "dialog" at bounding box center [625, 269] width 250 height 21
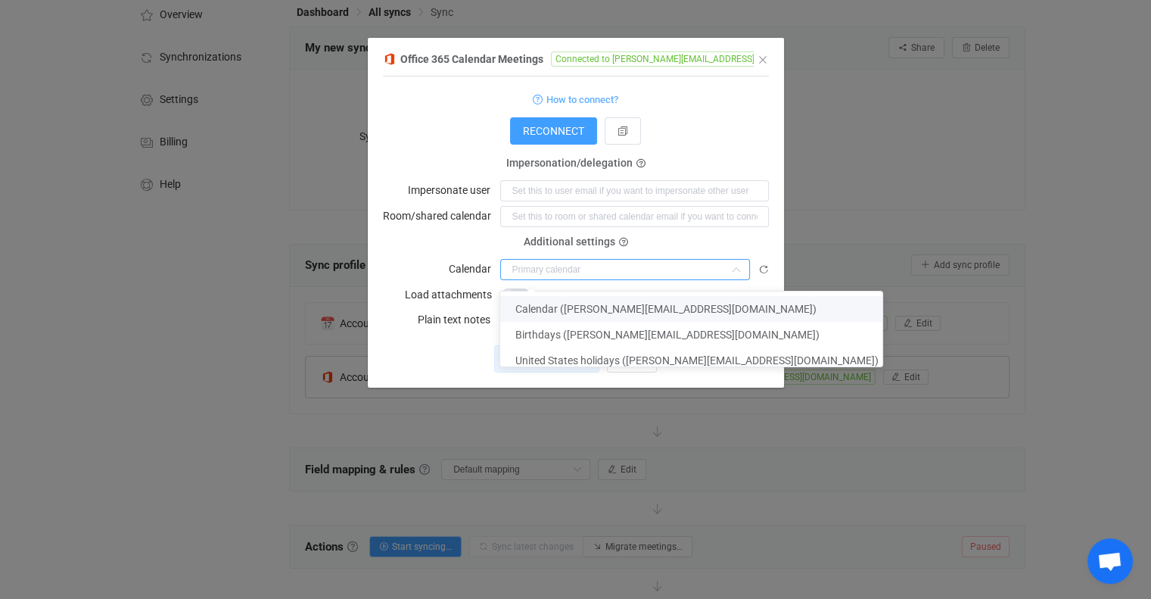
click at [584, 311] on span "Calendar (Michael@breakwatermarina.com)" at bounding box center [666, 309] width 301 height 12
type input "Calendar (Michael@breakwatermarina.com)"
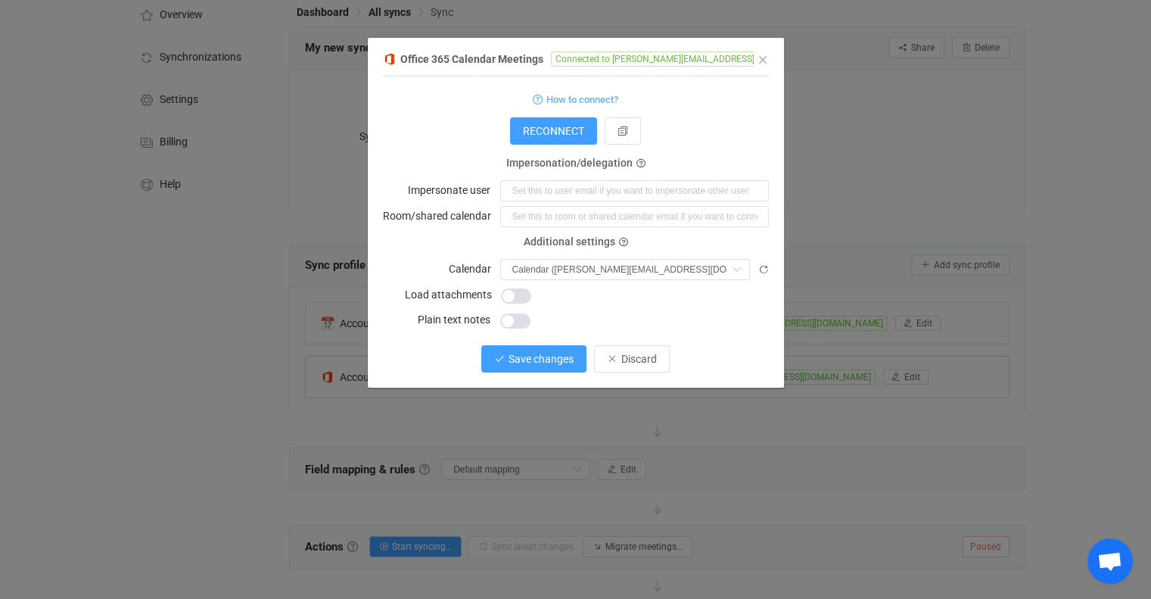
click at [516, 365] on span "Save changes" at bounding box center [541, 359] width 65 height 12
click at [628, 365] on span "Done" at bounding box center [632, 359] width 24 height 12
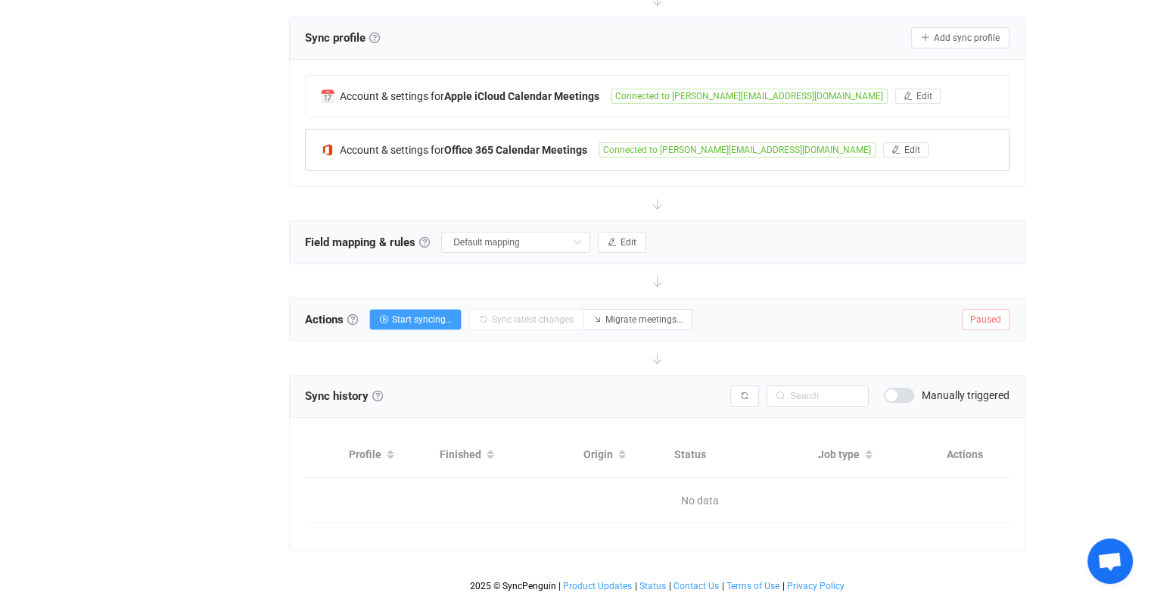
scroll to position [313, 0]
click at [420, 314] on span "Start syncing…" at bounding box center [422, 319] width 60 height 11
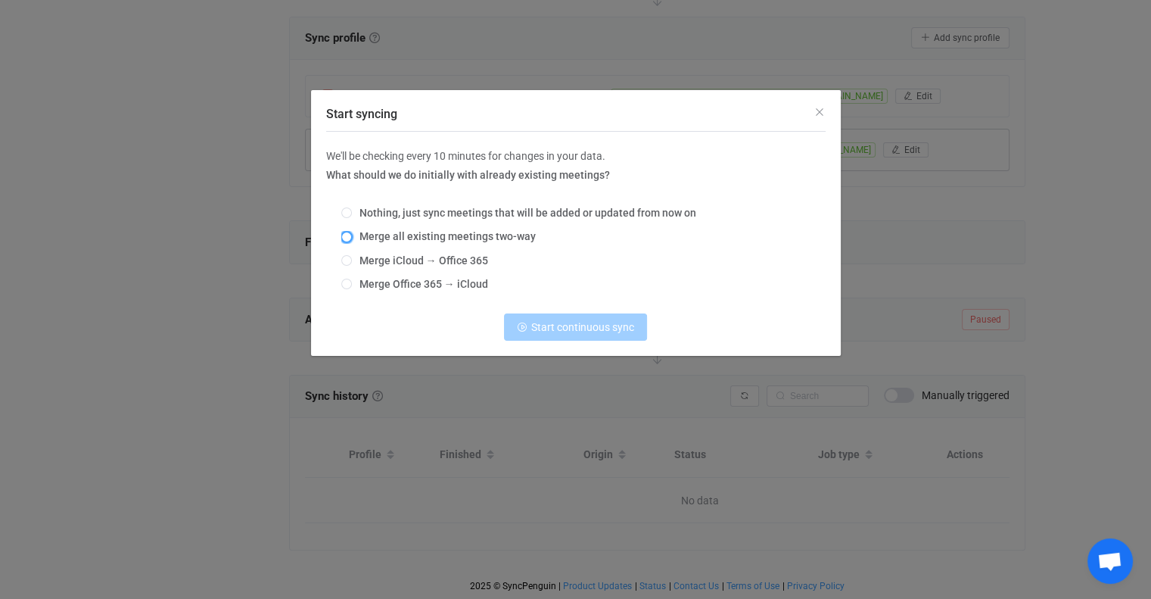
click at [345, 236] on span "Start syncing" at bounding box center [346, 237] width 11 height 11
click at [345, 236] on input "Merge all existing meetings two-way" at bounding box center [346, 238] width 11 height 12
radio input "true"
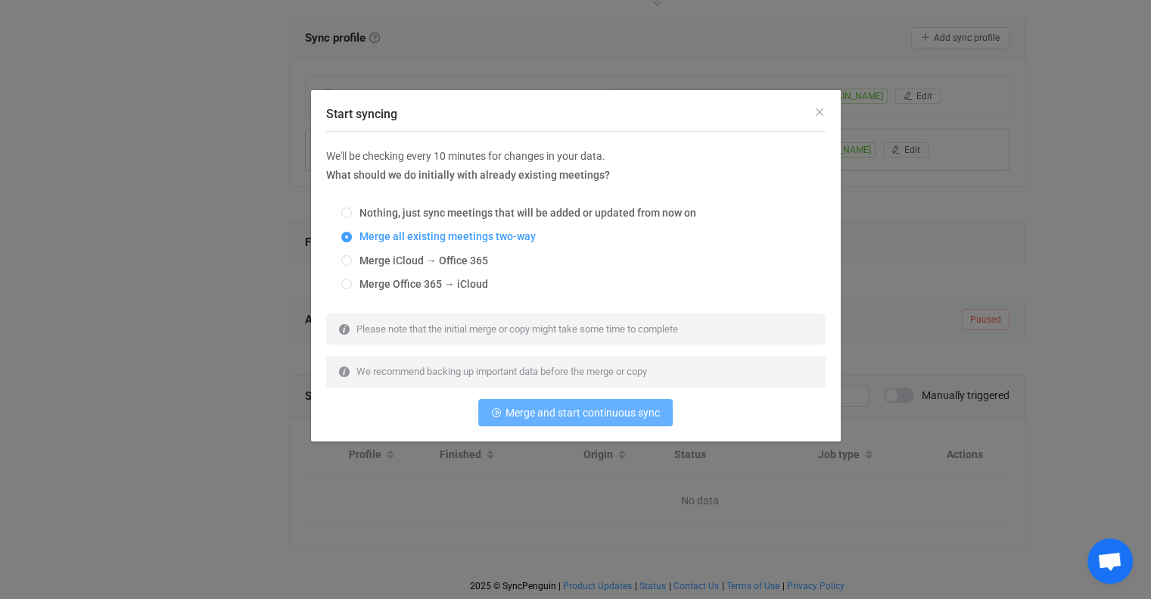
click at [550, 412] on span "Merge and start continuous sync" at bounding box center [583, 413] width 154 height 12
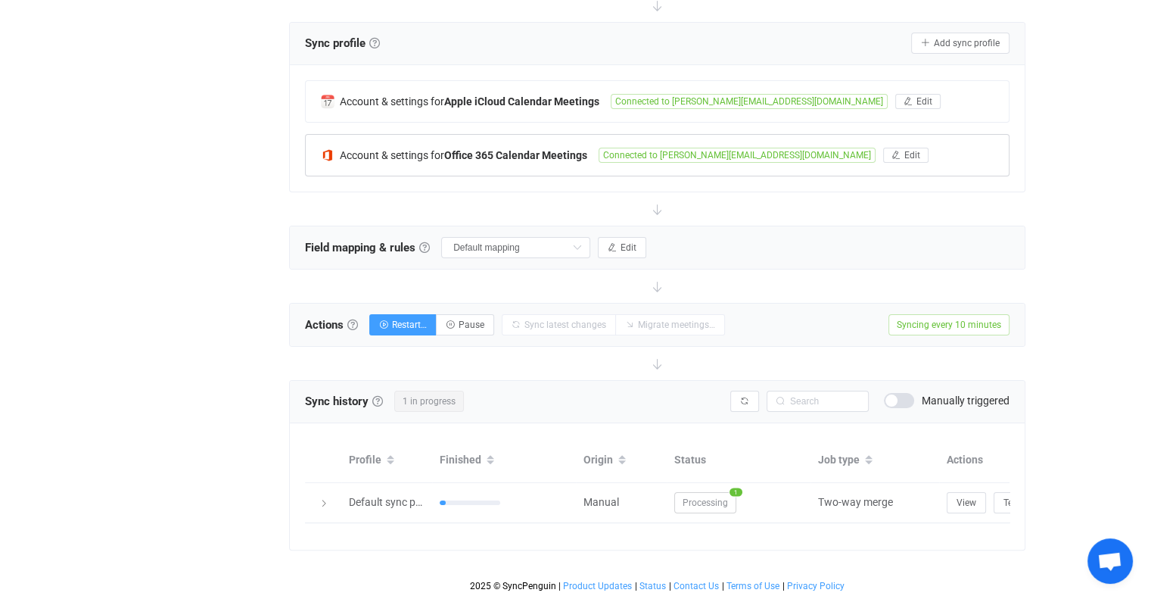
scroll to position [307, 0]
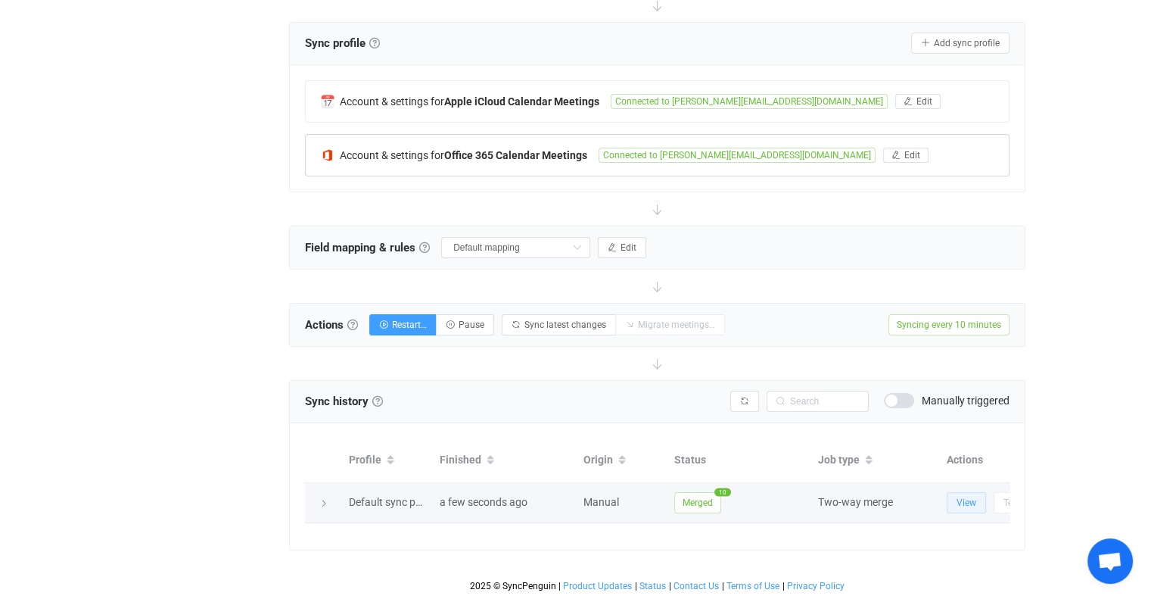
click at [971, 497] on span "View" at bounding box center [967, 502] width 20 height 11
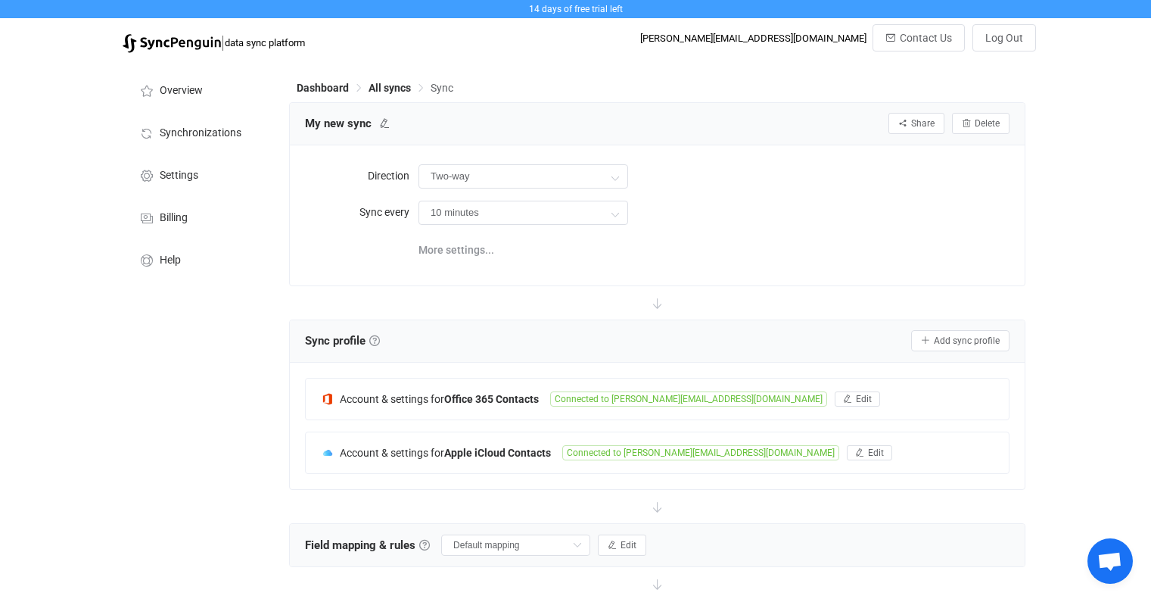
scroll to position [307, 0]
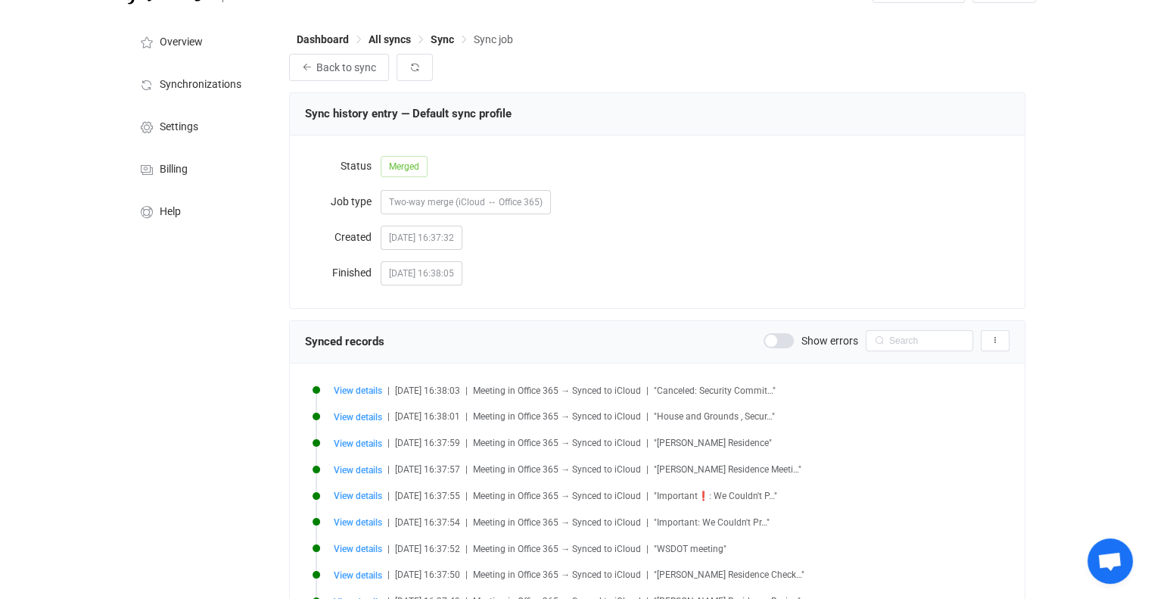
scroll to position [76, 0]
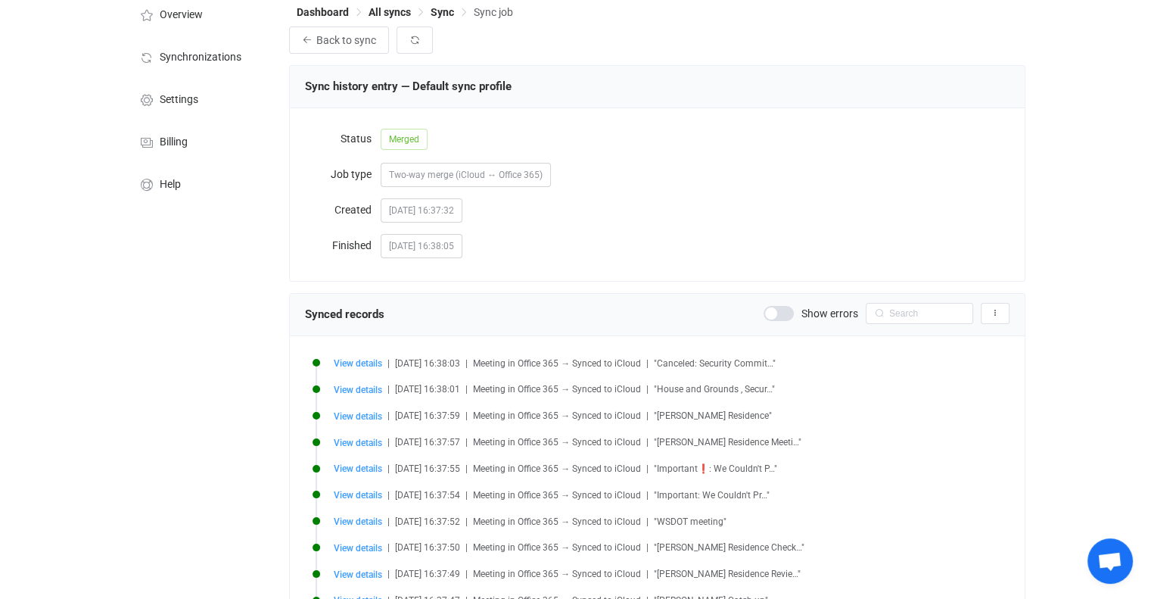
click at [367, 450] on li "View details | [DATE] 16:37:57 | Meeting in Office 365 → Synced to iCloud | "[P…" at bounding box center [672, 451] width 719 height 26
click at [366, 441] on span "View details" at bounding box center [358, 443] width 48 height 11
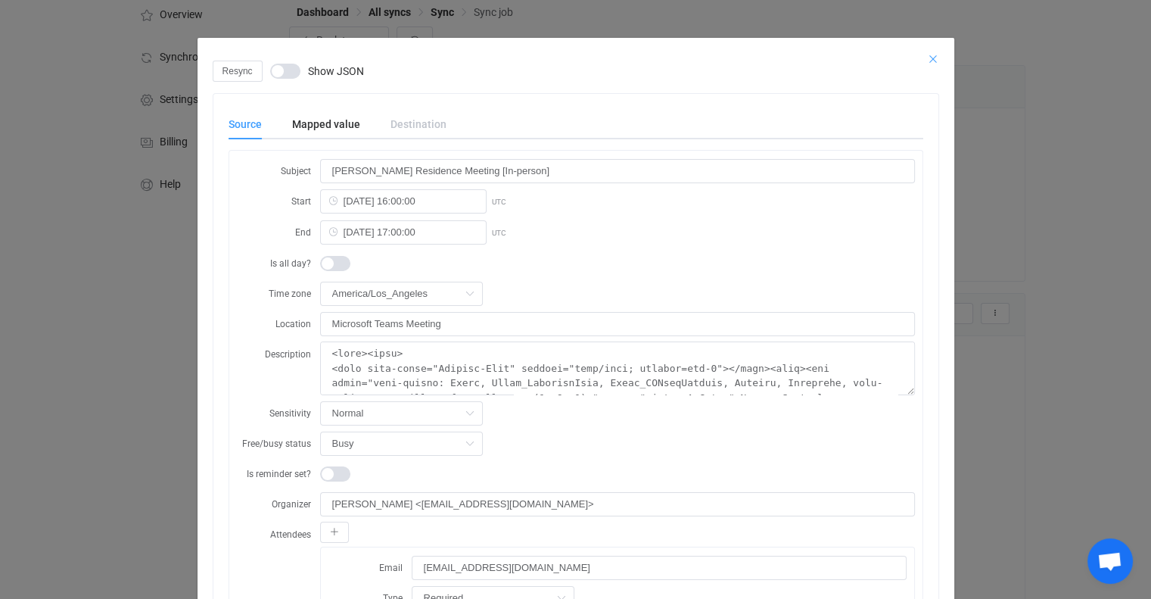
click at [930, 56] on icon "Close" at bounding box center [933, 59] width 12 height 12
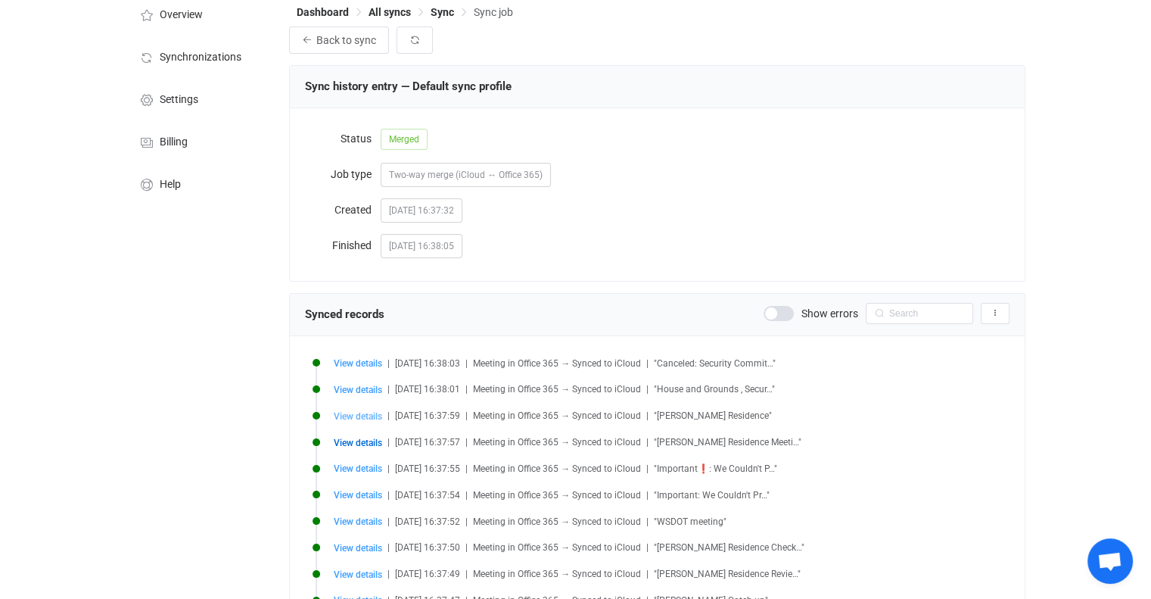
click at [365, 414] on span "View details" at bounding box center [358, 416] width 48 height 11
type input "[PERSON_NAME] Residence"
type input "[DATE] 16:00:00"
type input "[DATE] 16:30:00"
type textarea "<html><head> <meta http-equiv="Content-Type" content="text/html; charset=utf-8"…"
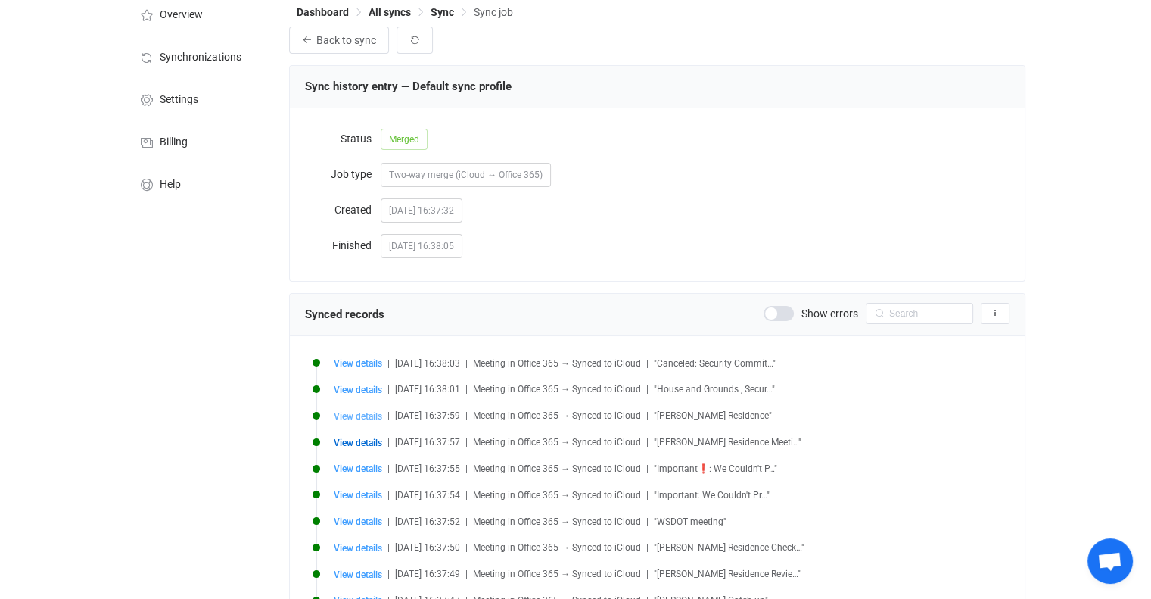
type input "[PERSON_NAME][EMAIL_ADDRESS][DOMAIN_NAME]"
type input "[EMAIL_ADDRESS][DOMAIN_NAME]"
type input "[URL][DOMAIN_NAME]"
type input "040000008200E00074C5B7101A82E008000000001B124766DD15DC0100000000000000001000000…"
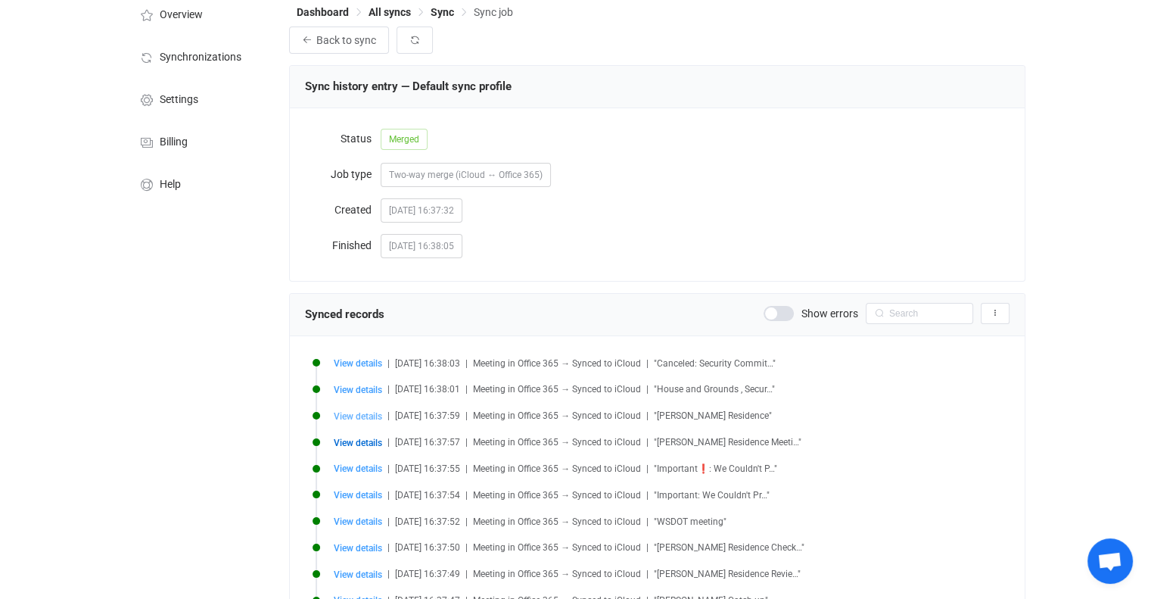
type input "AAMkADMwYTRlMmY2LTI5MDItNGVmMS1hZWMzLWJjYWVkODMzNjIyNgBGAAAAAABAERHgkvRPSJzquHX…"
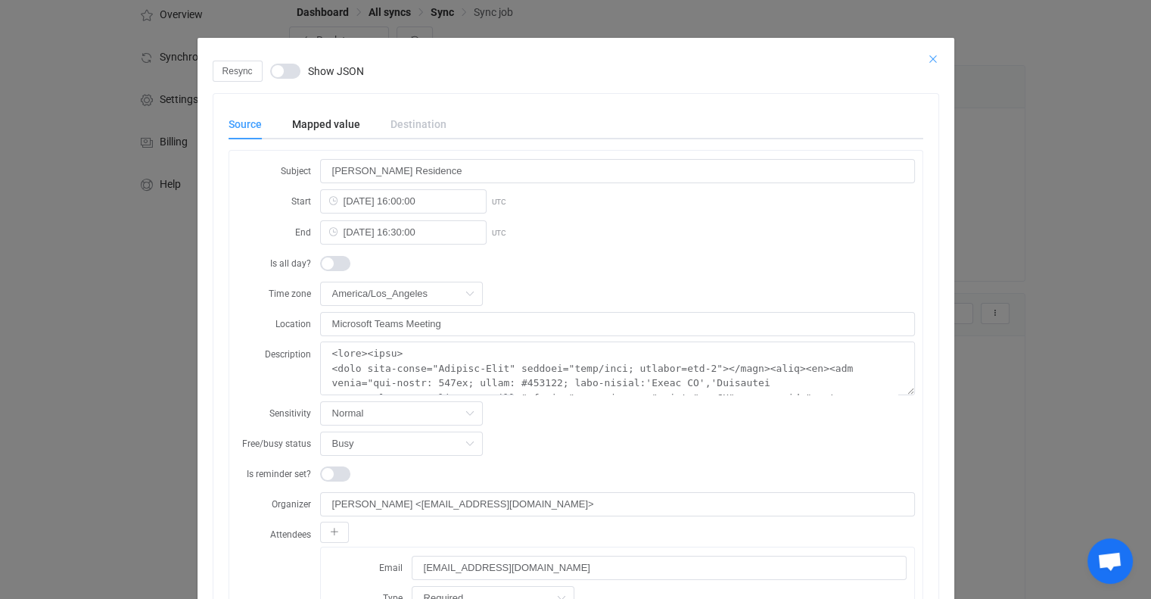
click at [931, 53] on div "dialog" at bounding box center [576, 49] width 757 height 23
click at [930, 58] on icon "Close" at bounding box center [933, 59] width 12 height 12
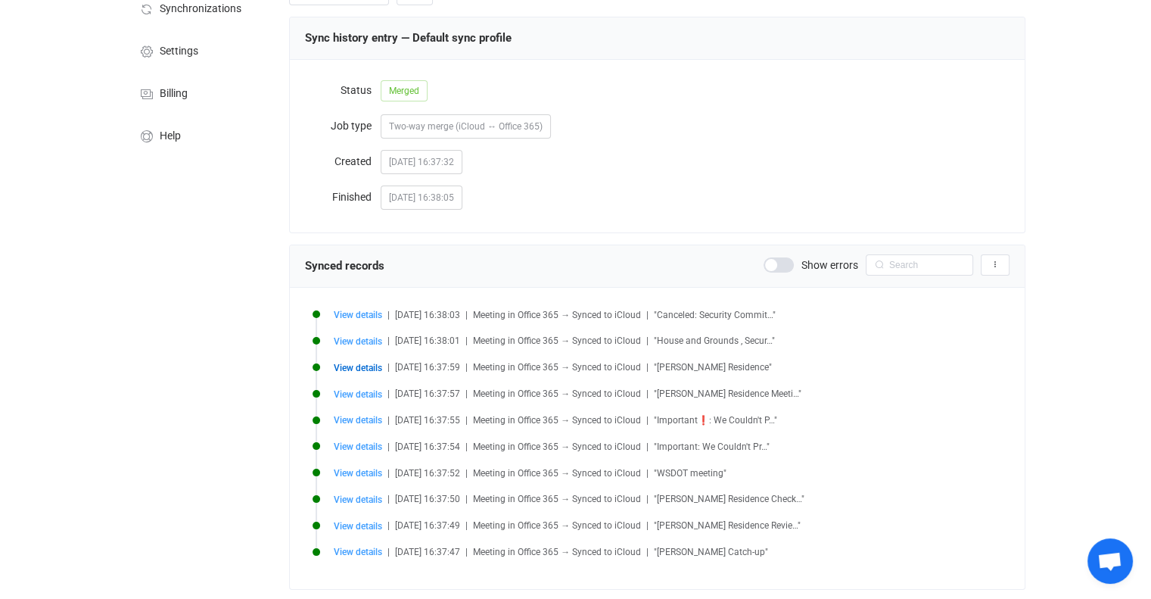
scroll to position [151, 0]
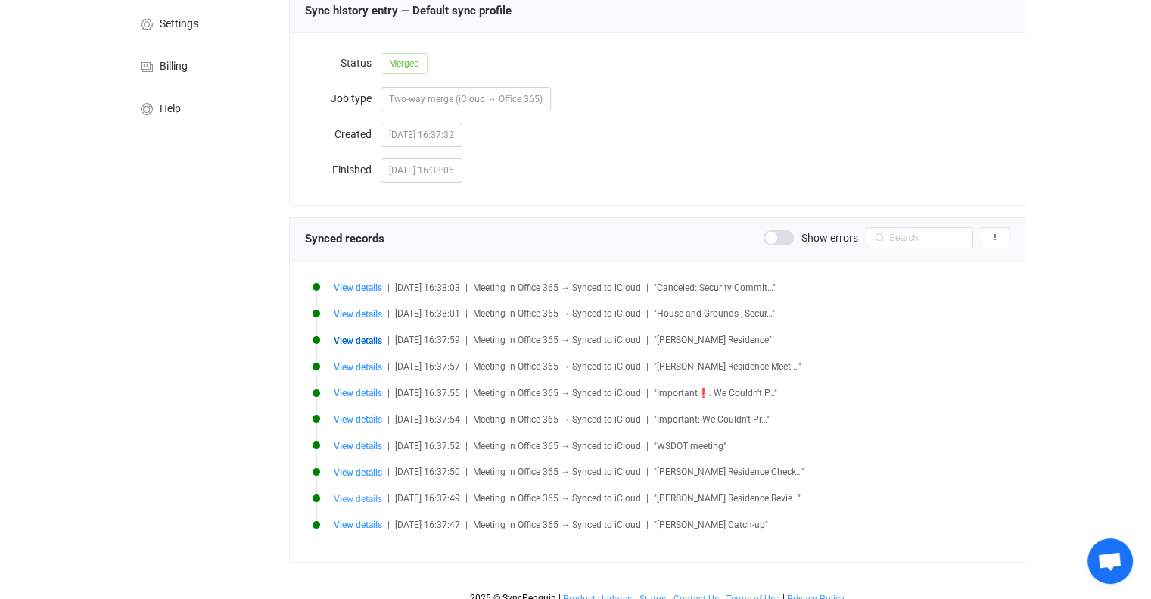
click at [349, 497] on span "View details" at bounding box center [358, 499] width 48 height 11
type input "[PERSON_NAME] Residence Review"
type input "[DATE] 16:30:00"
type input "[DATE] 17:30:00"
type textarea "<html><head> <meta http-equiv="Content-Type" content="text/html; charset=utf-8"…"
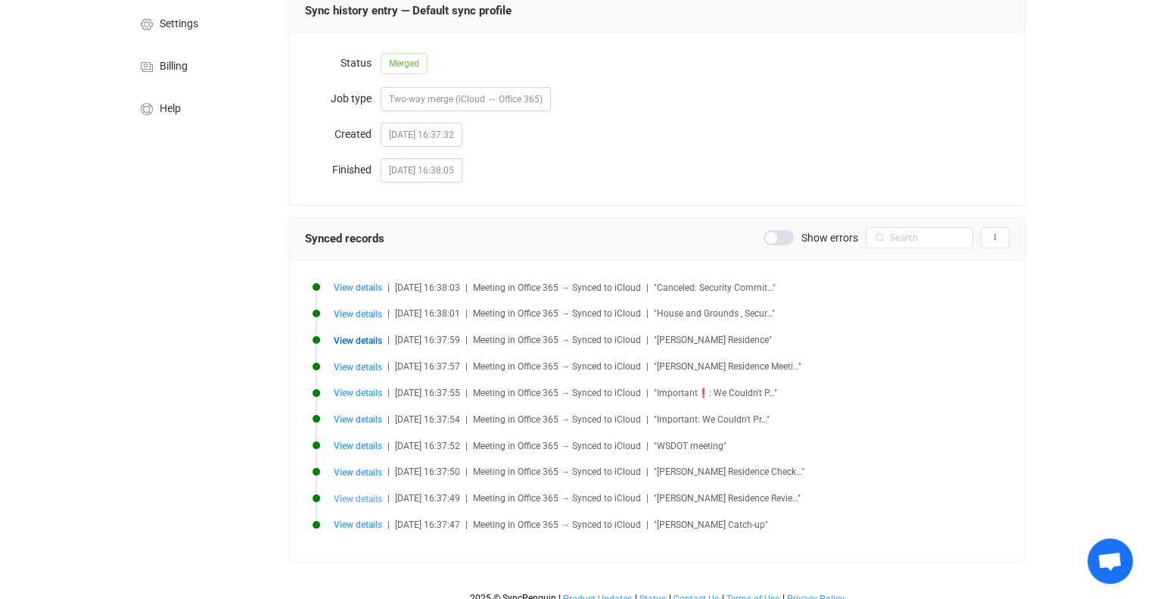
type input "Tentative"
type input "[PERSON_NAME][EMAIL_ADDRESS][DOMAIN_NAME]"
type input "[EMAIL_ADDRESS][DOMAIN_NAME]"
type input "[PERSON_NAME][EMAIL_ADDRESS][DOMAIN_NAME]"
type input "No response received"
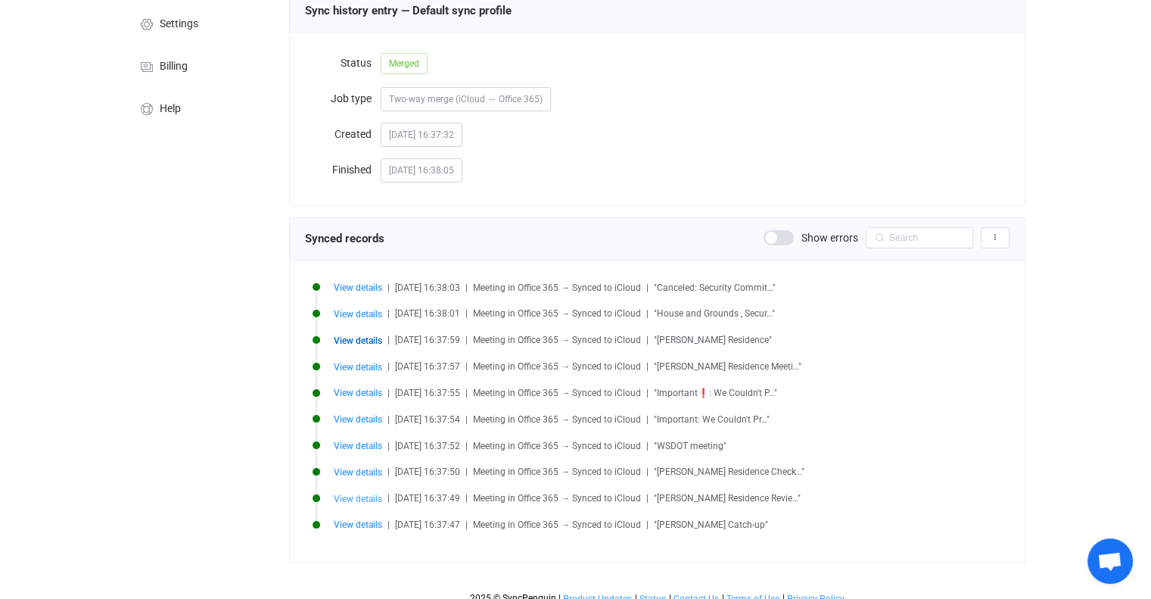
type input "[URL][DOMAIN_NAME]"
type input "040000008200E00074C5B7101A82E00800000000E21EDC753B27DC0100000000000000001000000…"
type input "AAMkADMwYTRlMmY2LTI5MDItNGVmMS1hZWMzLWJjYWVkODMzNjIyNgBGAAAAAABAERHgkvRPSJzquHX…"
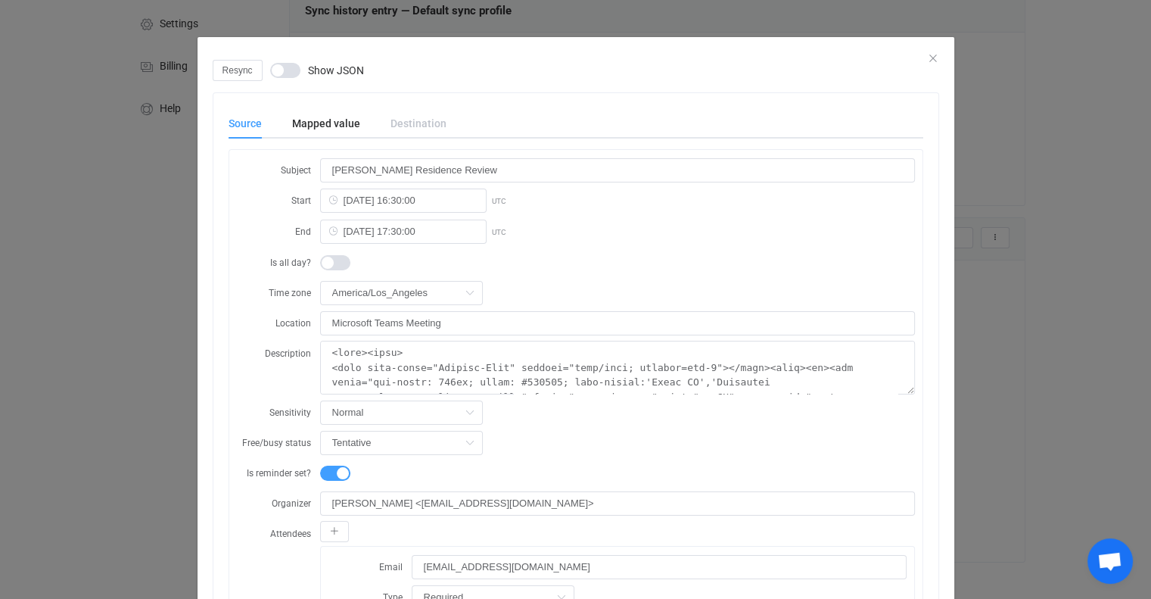
scroll to position [0, 0]
click at [924, 61] on div "Resync Show JSON" at bounding box center [576, 71] width 727 height 21
click at [929, 57] on icon "Close" at bounding box center [933, 59] width 12 height 12
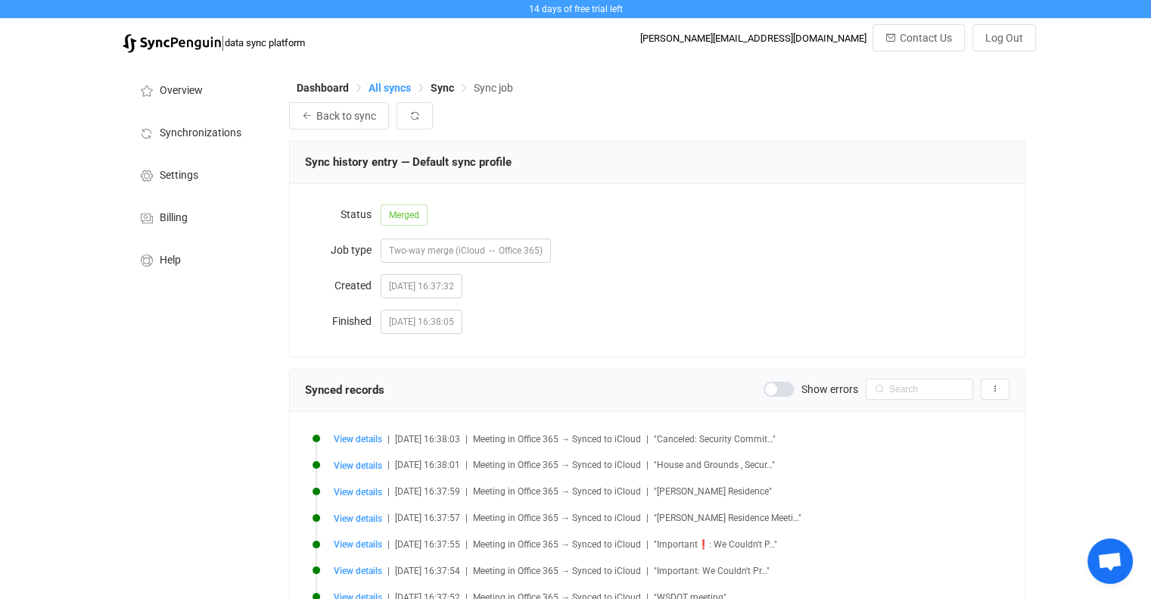
click at [390, 88] on span "All syncs" at bounding box center [390, 88] width 42 height 12
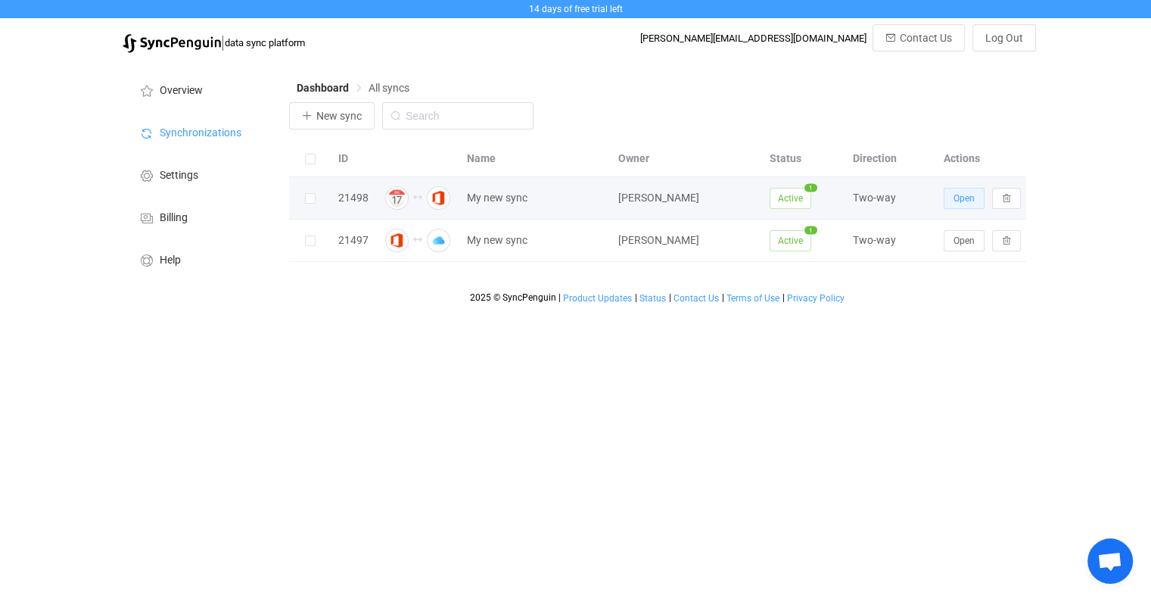
click at [961, 200] on span "Open" at bounding box center [964, 198] width 21 height 11
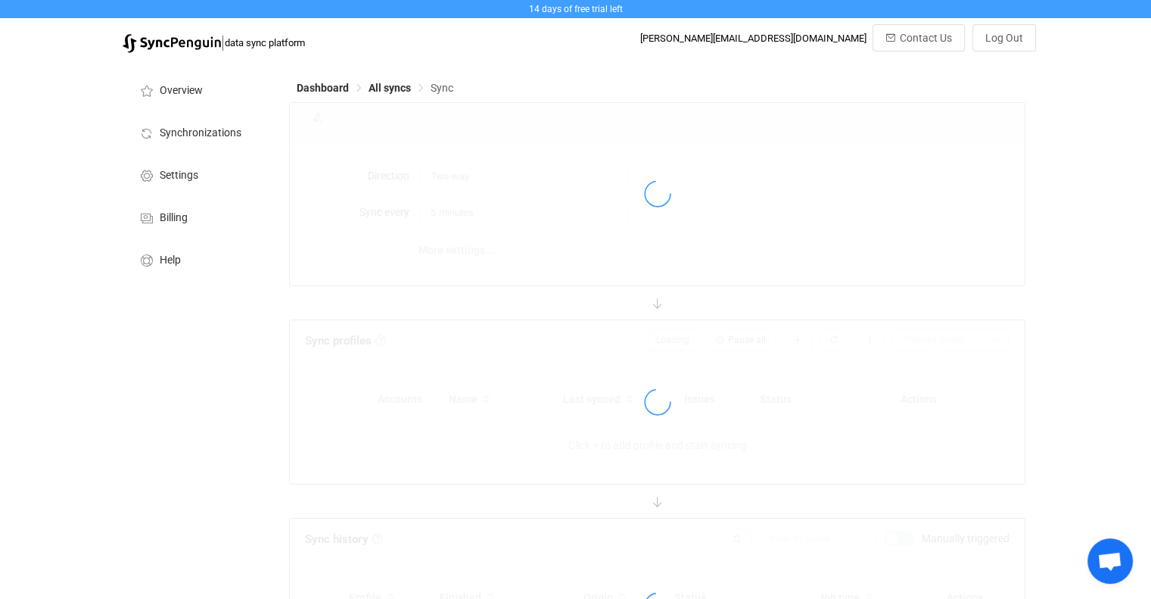
type input "10 minutes"
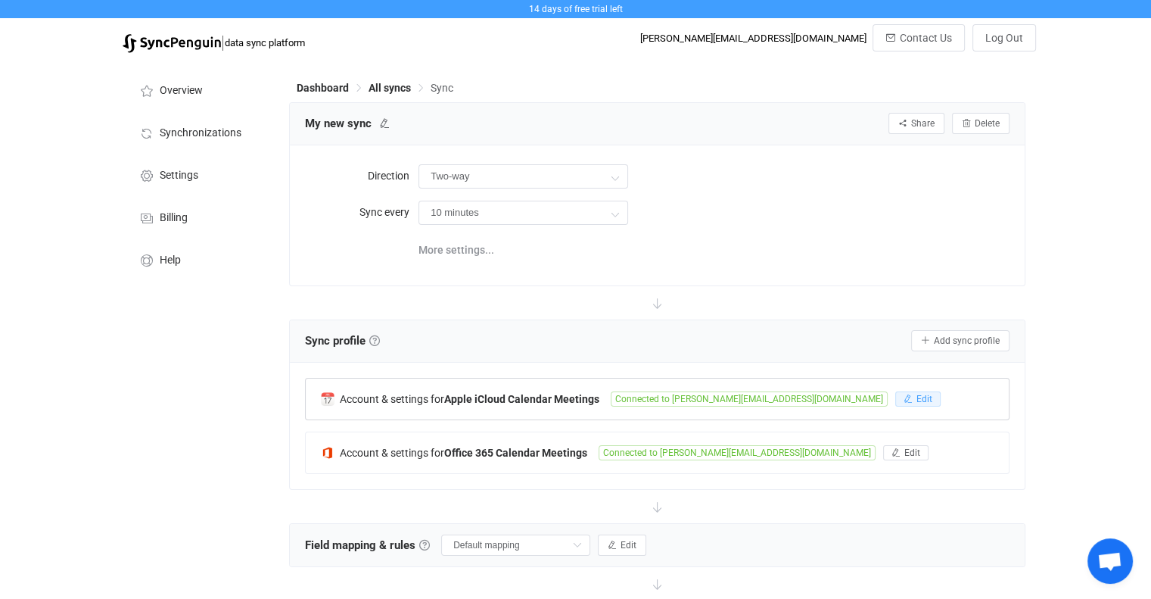
click at [917, 401] on span "Edit" at bounding box center [925, 399] width 16 height 11
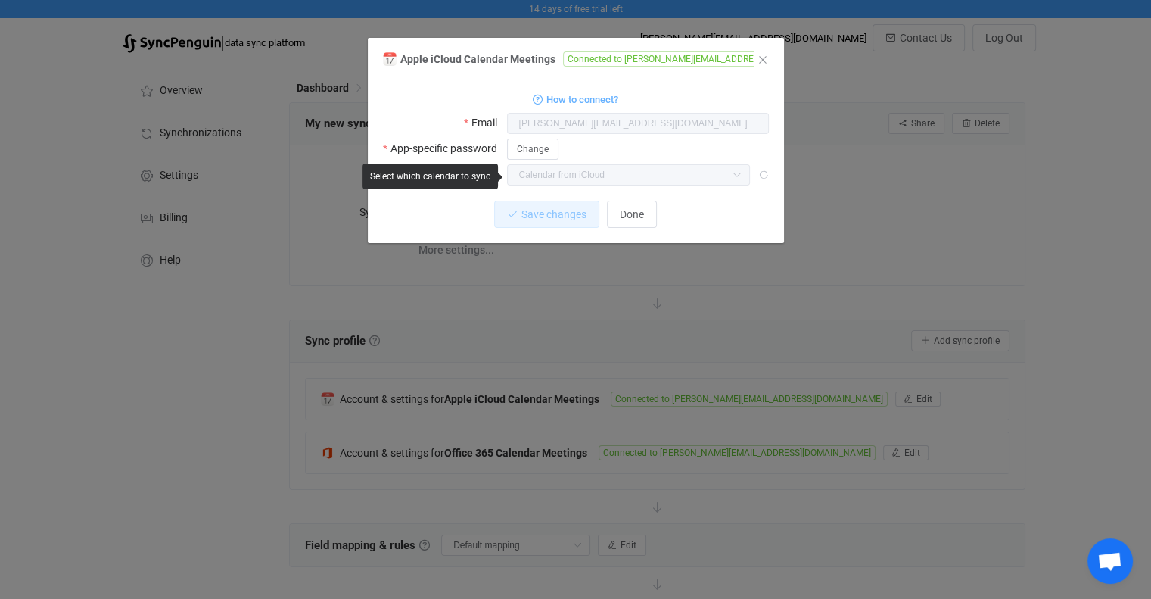
click at [675, 154] on div "Change" at bounding box center [638, 149] width 262 height 22
click at [653, 217] on button "Done" at bounding box center [632, 214] width 50 height 27
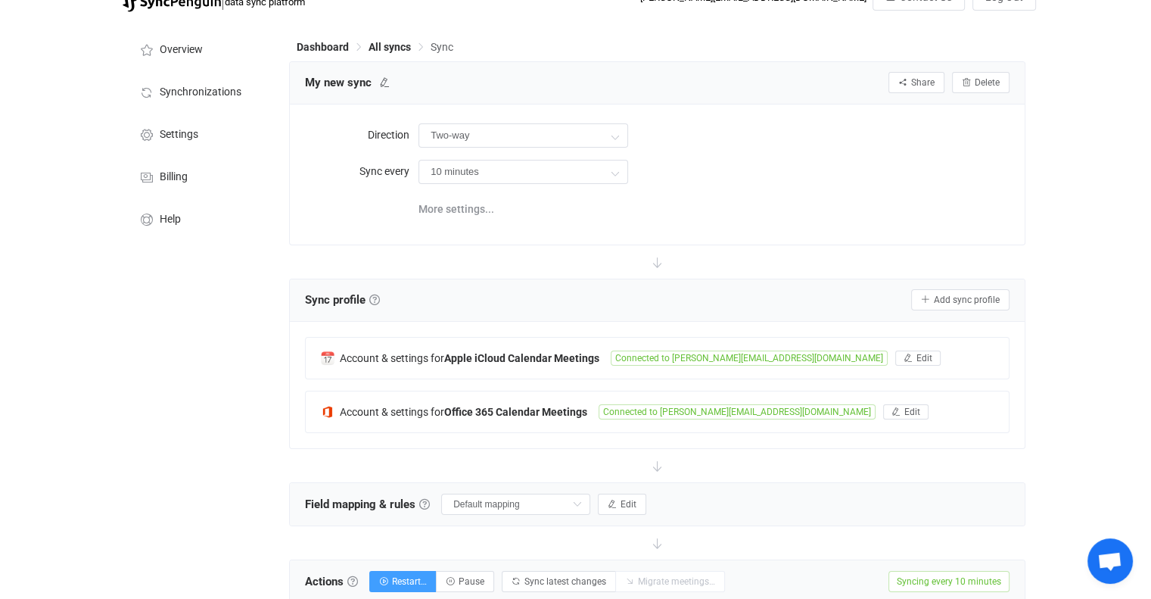
scroll to position [76, 0]
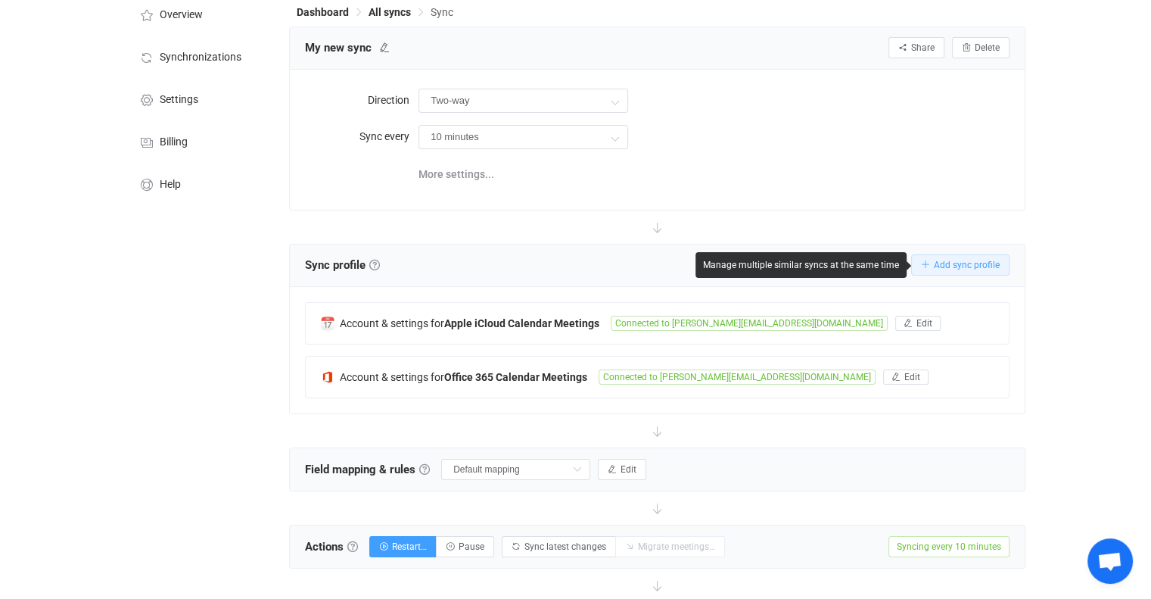
click at [946, 272] on button "Add sync profile" at bounding box center [961, 264] width 98 height 21
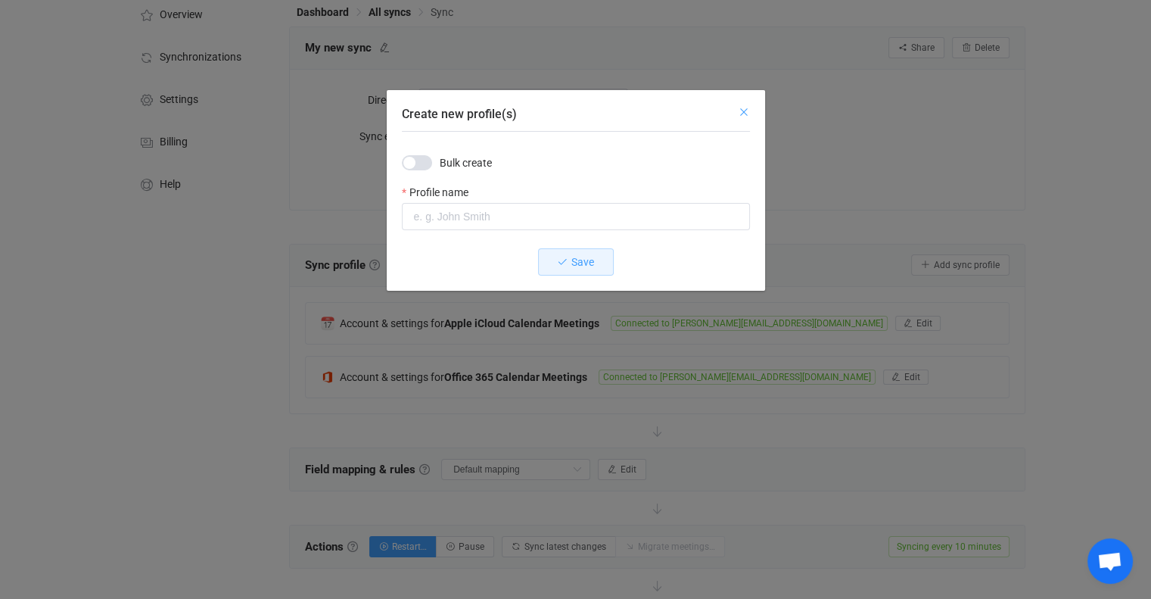
click at [740, 109] on icon "Close" at bounding box center [744, 112] width 12 height 12
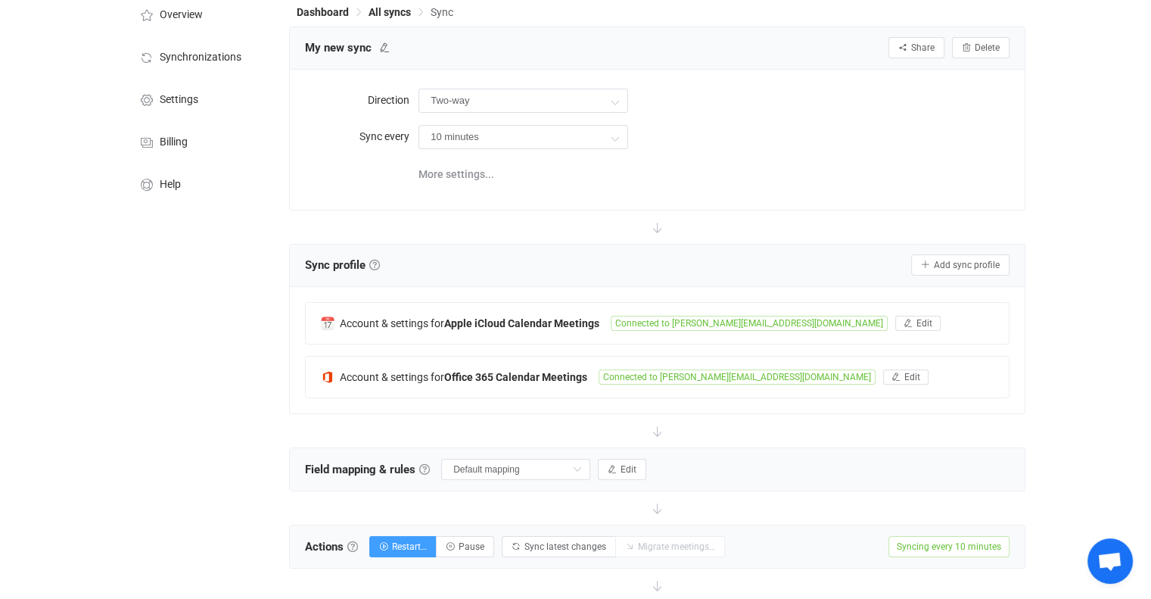
scroll to position [0, 0]
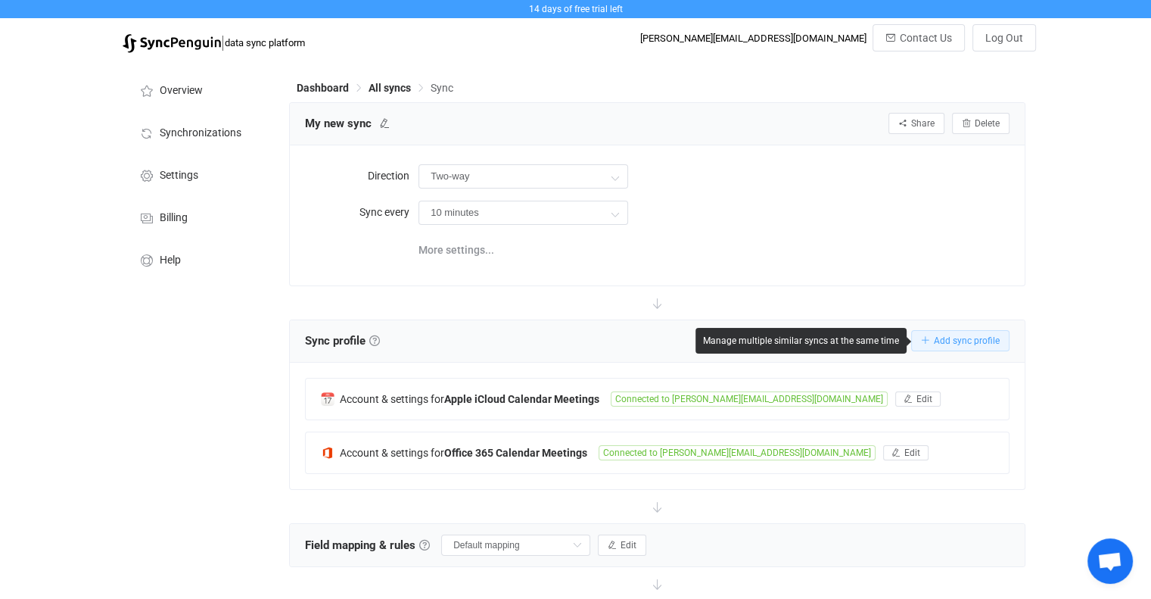
click at [980, 342] on span "Add sync profile" at bounding box center [967, 340] width 66 height 11
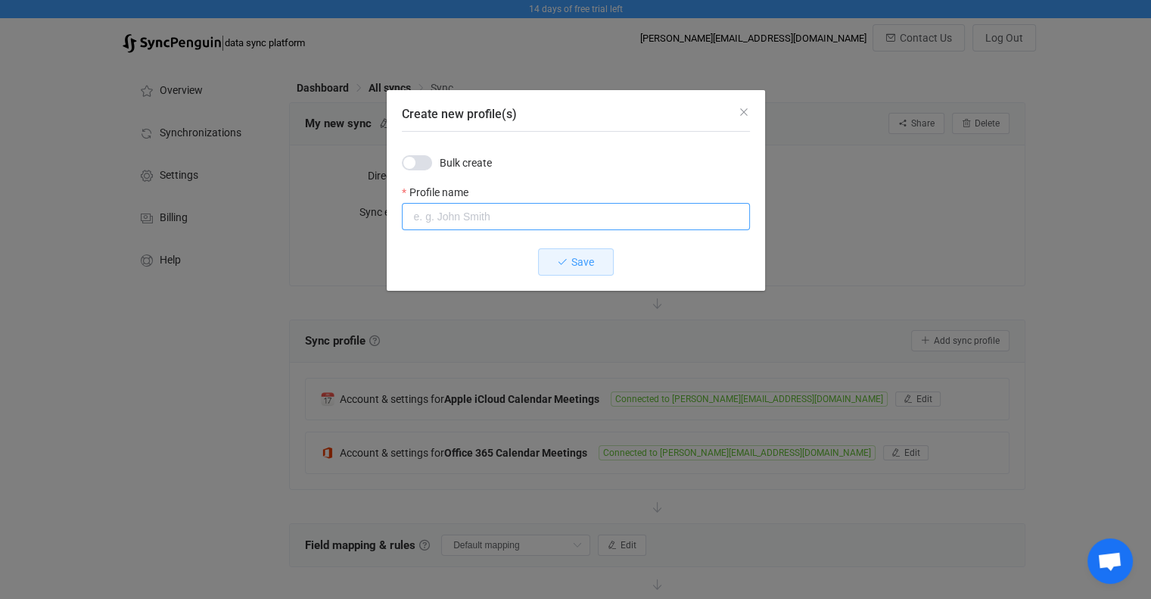
click at [441, 213] on input "Create new profile(s)" at bounding box center [576, 216] width 348 height 27
click at [747, 106] on icon "Close" at bounding box center [744, 112] width 12 height 12
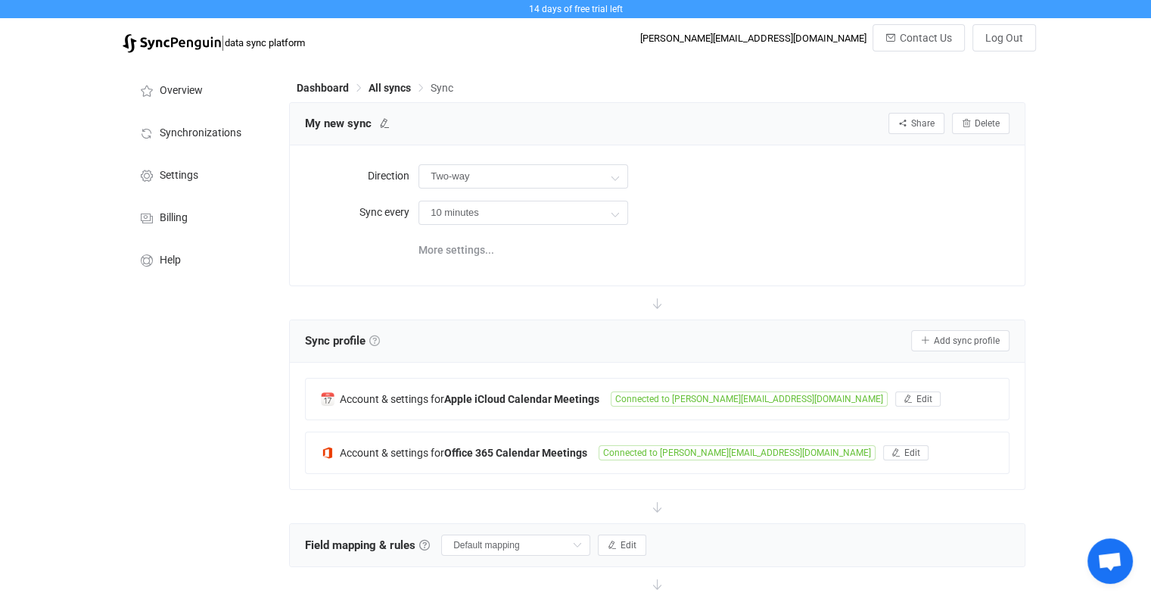
click at [380, 341] on link at bounding box center [374, 340] width 11 height 11
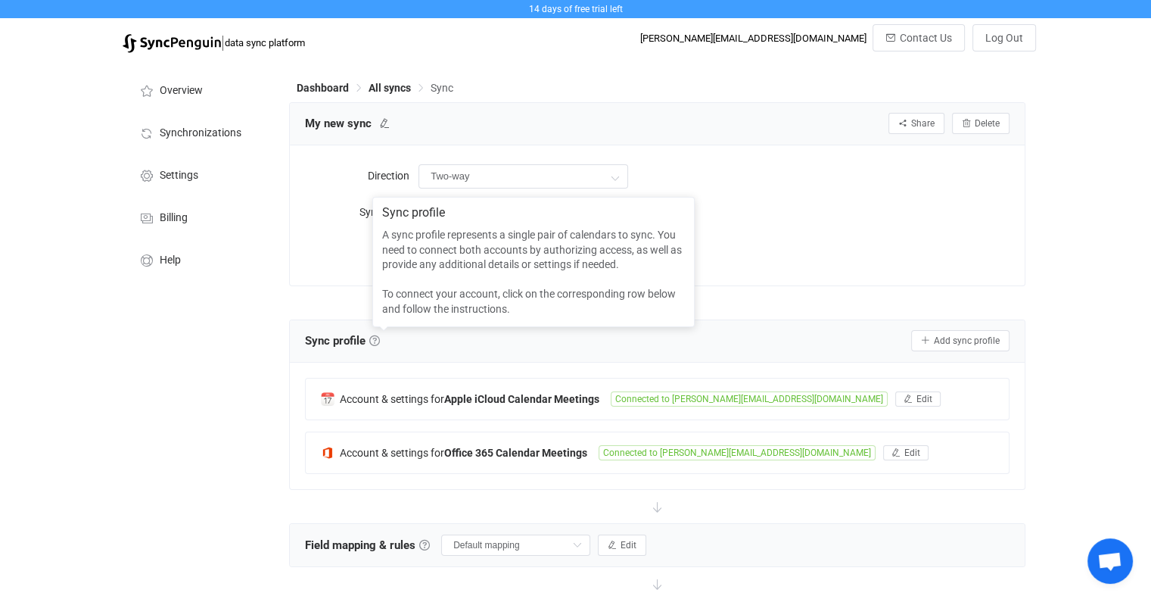
click at [438, 343] on div "Sync profile Add sync profile" at bounding box center [657, 340] width 705 height 23
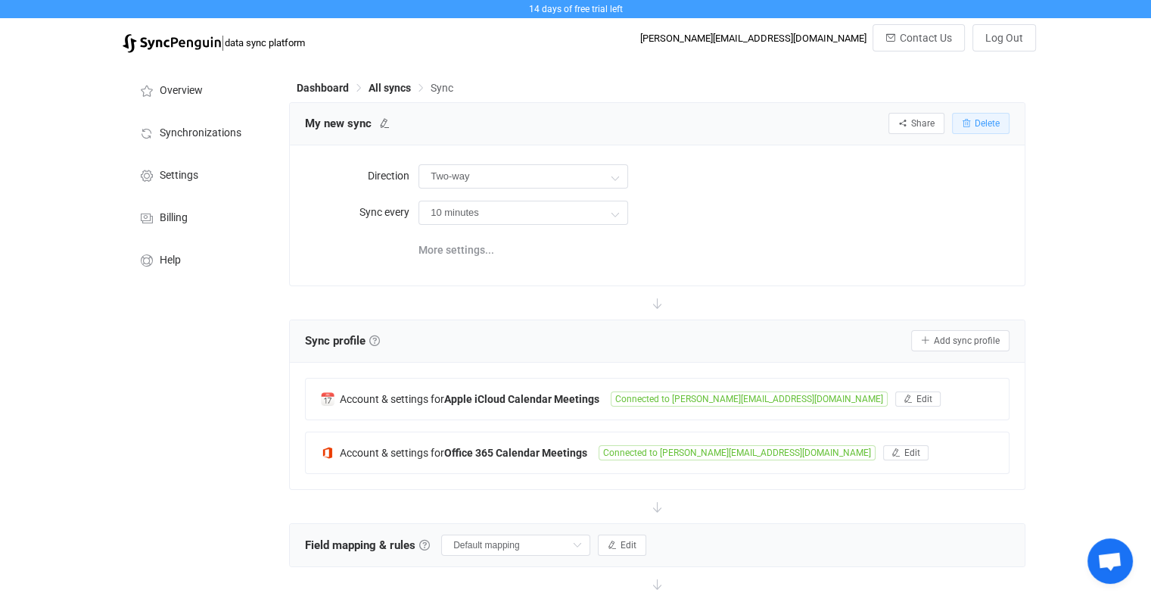
click at [993, 123] on span "Delete" at bounding box center [987, 123] width 25 height 11
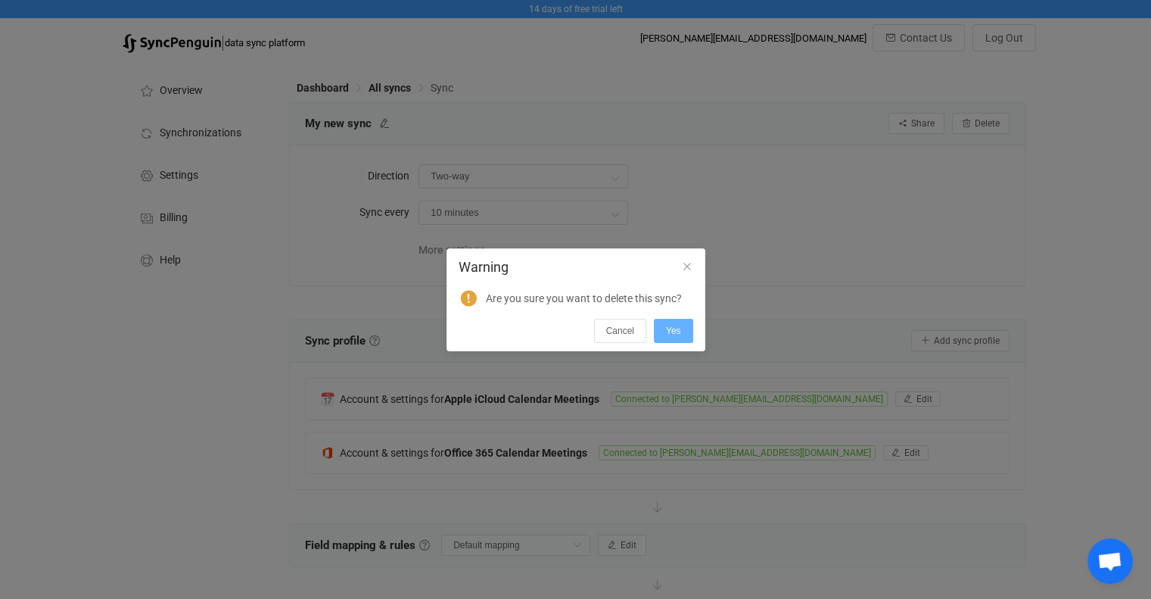
click at [686, 329] on button "Yes" at bounding box center [673, 331] width 39 height 24
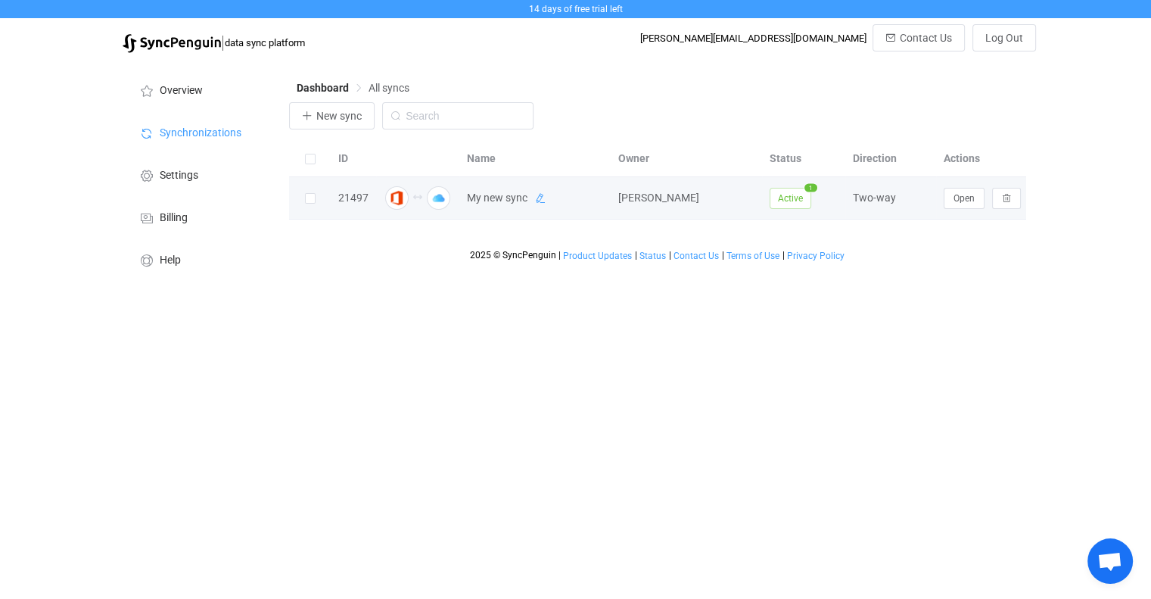
click at [541, 205] on link at bounding box center [540, 197] width 11 height 17
drag, startPoint x: 488, startPoint y: 202, endPoint x: 553, endPoint y: 204, distance: 65.1
click at [553, 204] on input "My new sync" at bounding box center [515, 198] width 111 height 23
type input "My Contacts"
click at [581, 201] on icon at bounding box center [583, 198] width 11 height 11
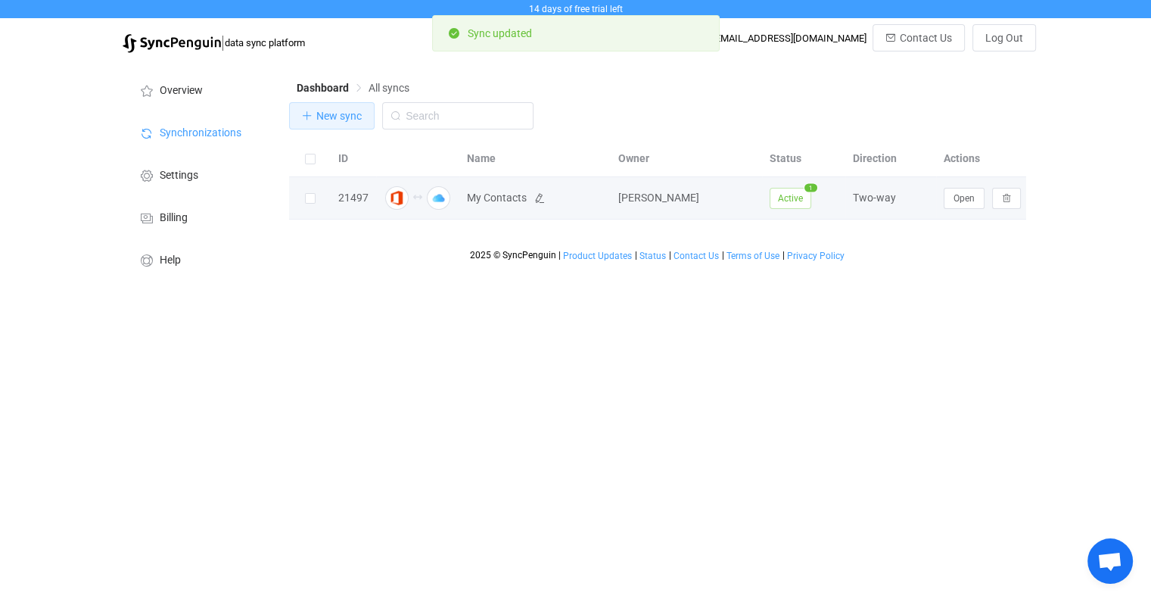
click at [328, 113] on span "New sync" at bounding box center [338, 116] width 45 height 12
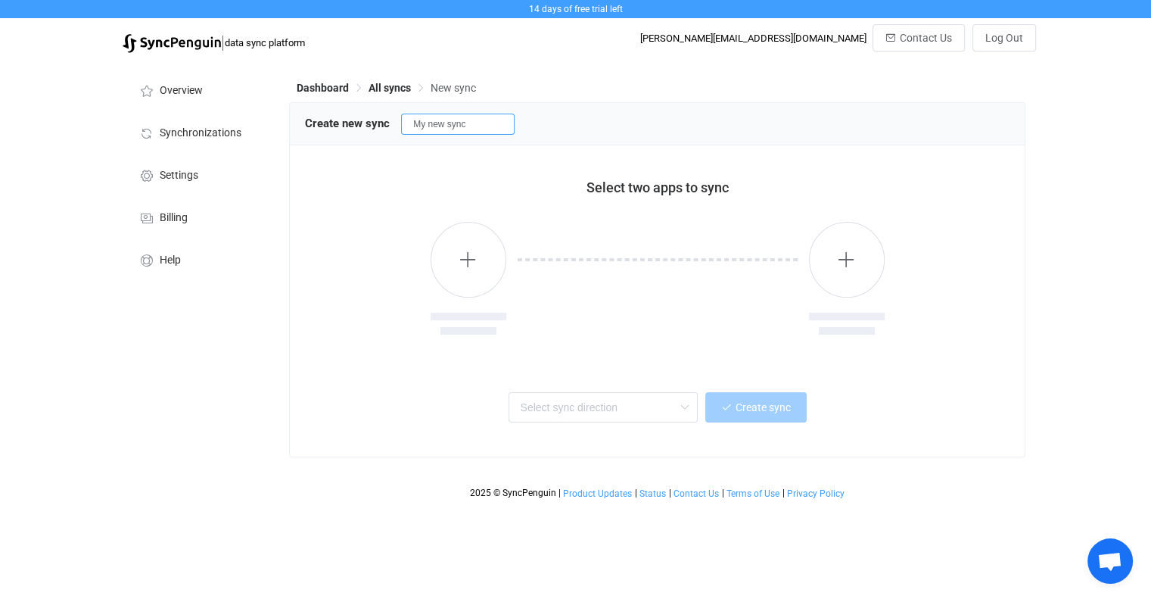
drag, startPoint x: 427, startPoint y: 129, endPoint x: 490, endPoint y: 131, distance: 62.9
click at [490, 131] on input "My new sync" at bounding box center [458, 124] width 114 height 21
type input "My Calendars"
click at [466, 255] on icon "button" at bounding box center [468, 259] width 19 height 19
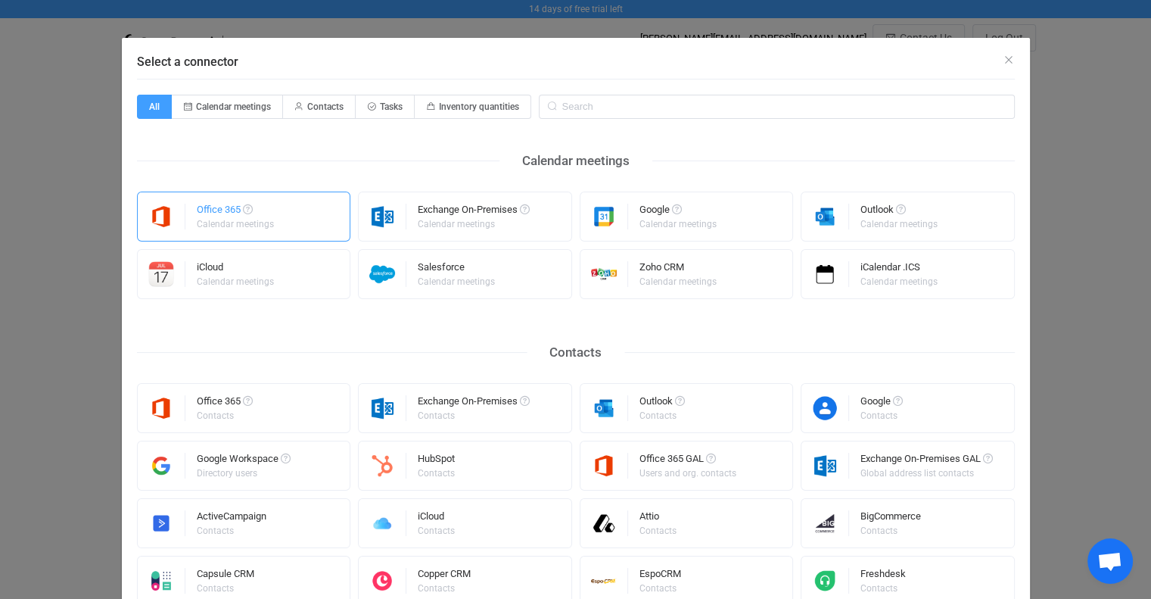
click at [201, 217] on div "Office 365" at bounding box center [236, 211] width 79 height 15
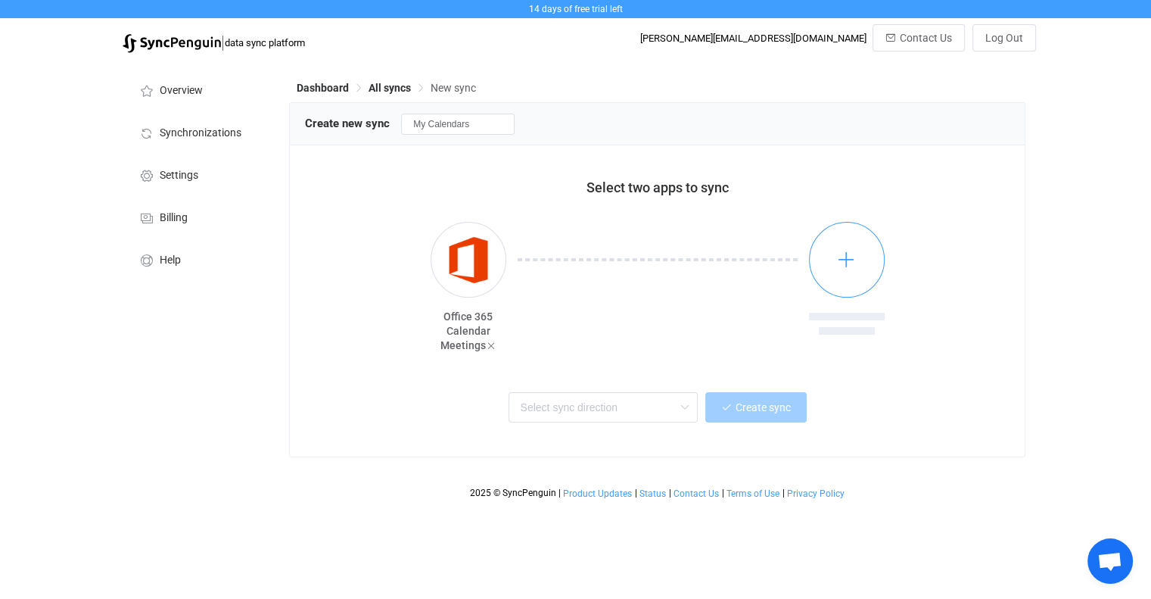
click at [848, 254] on icon "button" at bounding box center [846, 259] width 19 height 19
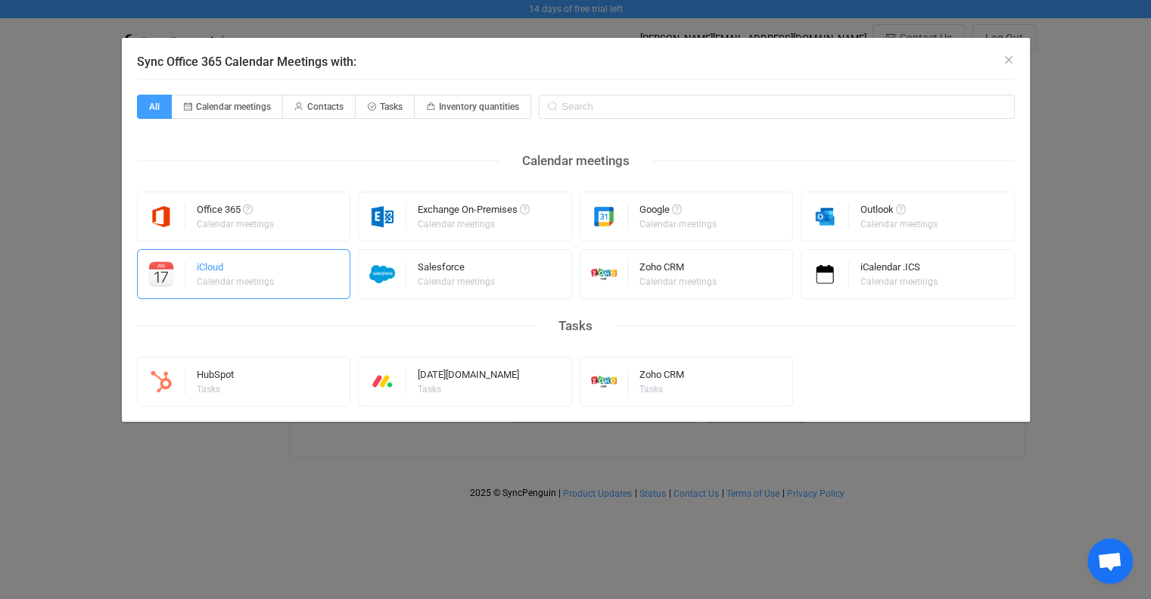
click at [190, 273] on div "iCloud Calendar meetings" at bounding box center [244, 274] width 214 height 50
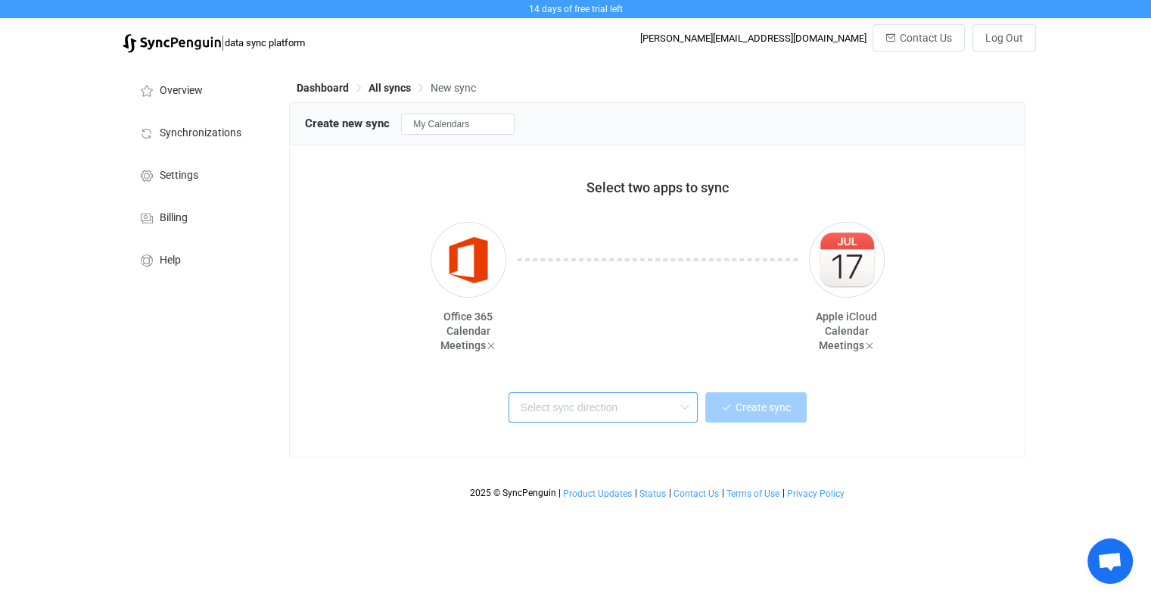
click at [623, 412] on input "text" at bounding box center [603, 407] width 189 height 30
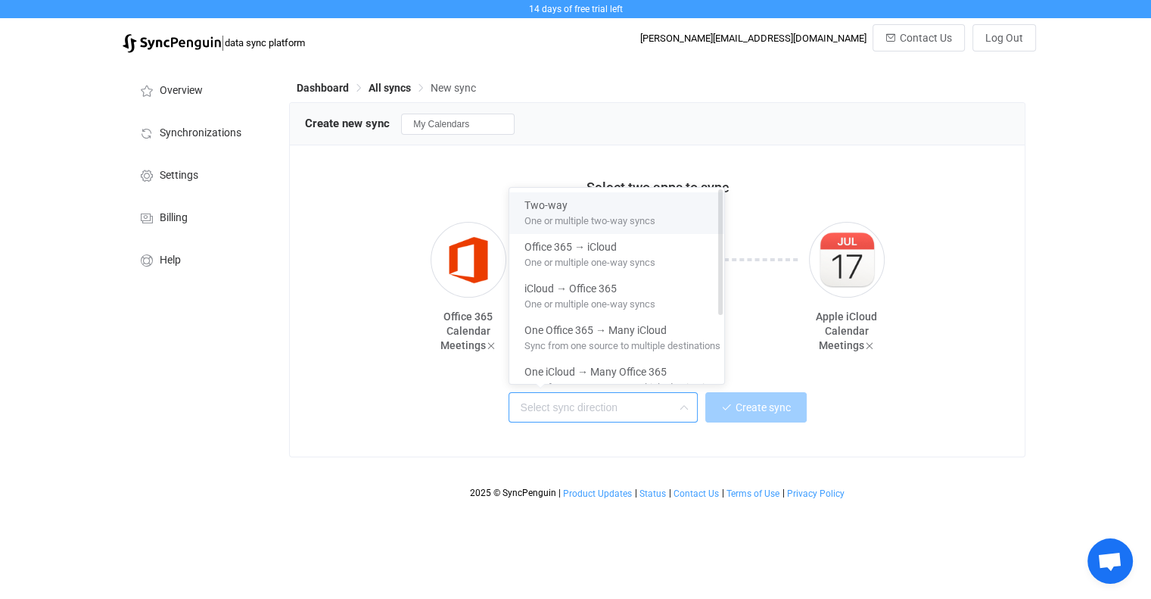
click at [560, 213] on span "One or multiple two-way syncs" at bounding box center [590, 218] width 131 height 17
type input "Two-way"
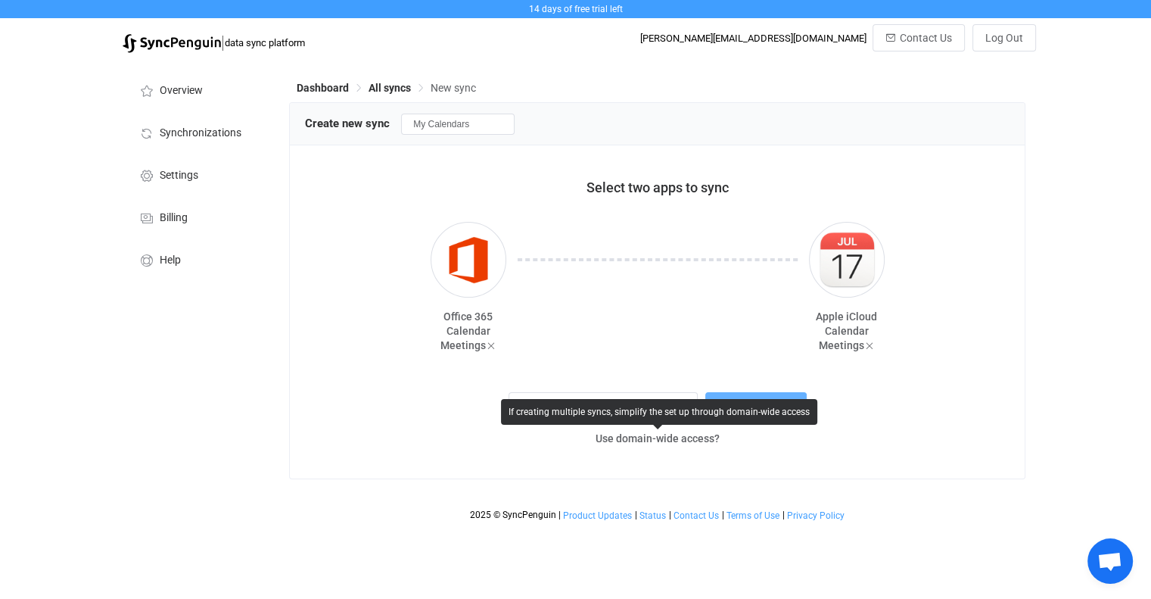
click at [742, 407] on div "If creating multiple syncs, simplify the set up through domain-wide access" at bounding box center [659, 412] width 316 height 26
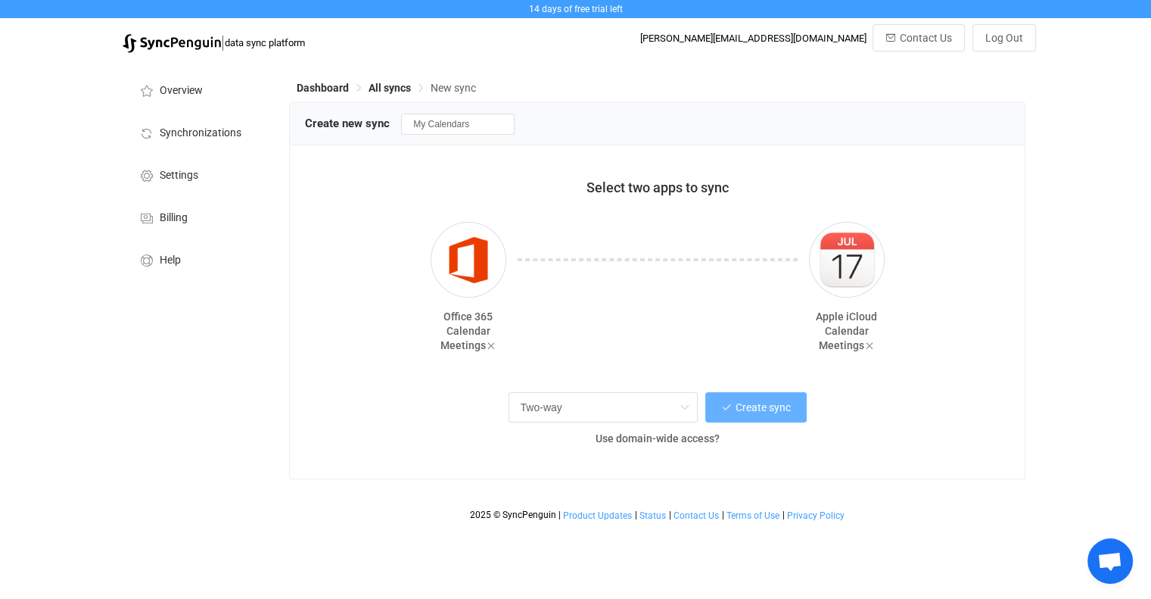
click at [760, 413] on span "Create sync" at bounding box center [763, 407] width 55 height 12
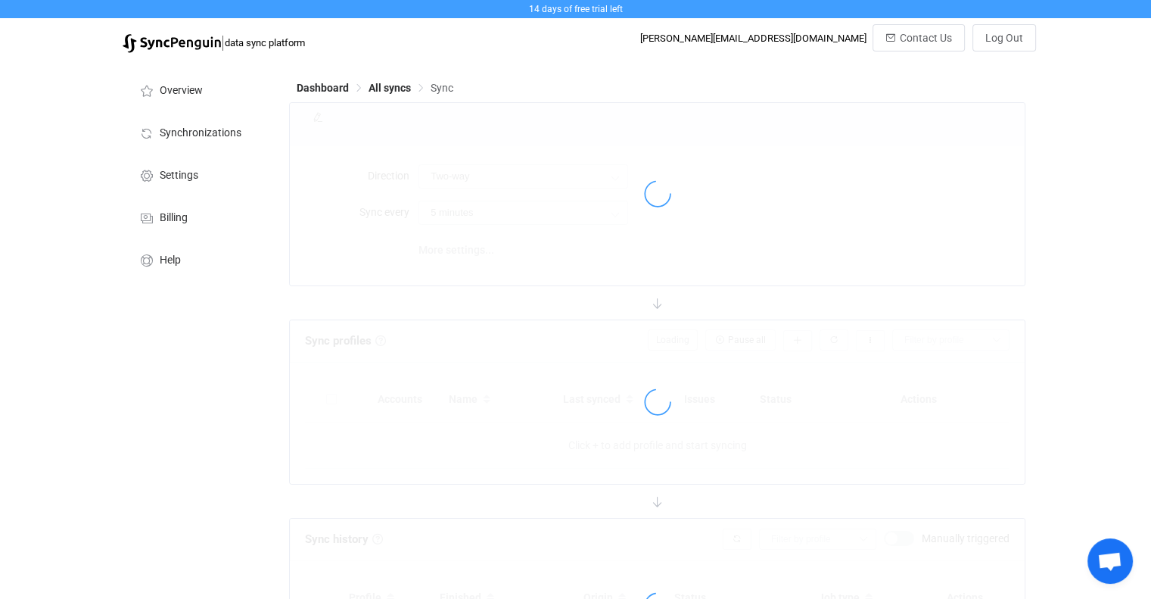
type input "10 minutes"
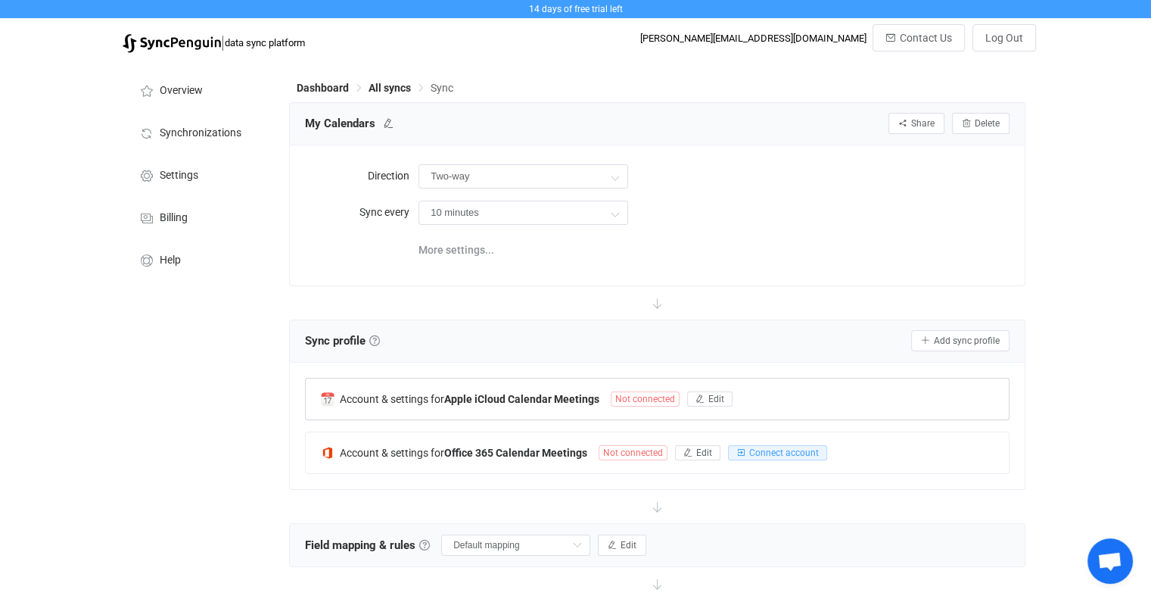
click at [663, 397] on span "Not connected" at bounding box center [645, 398] width 69 height 15
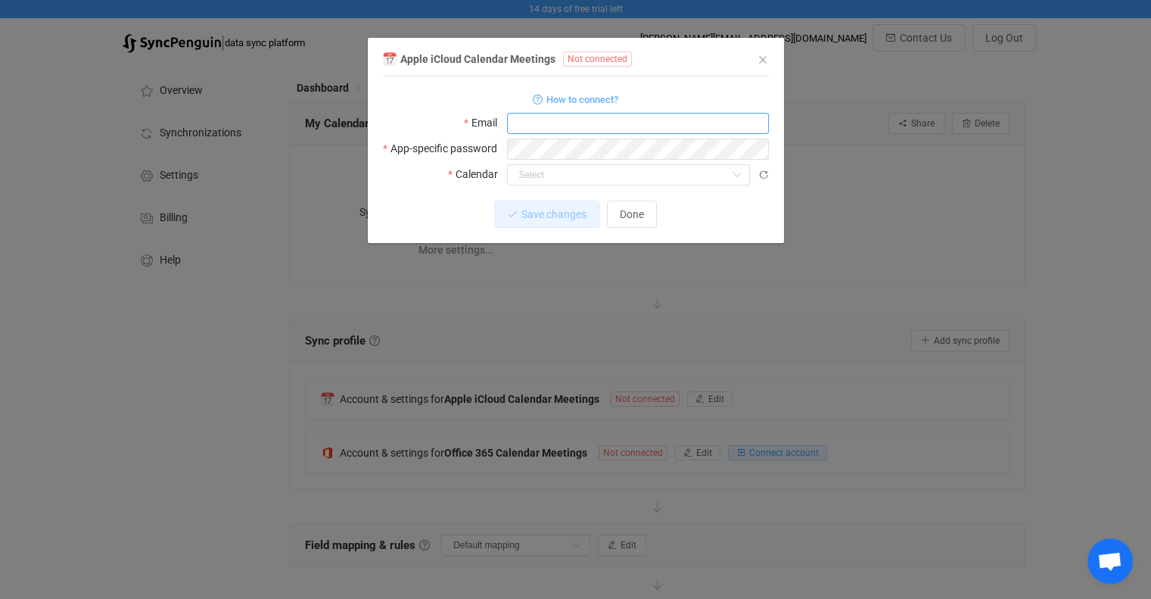
click at [524, 124] on input "dialog" at bounding box center [638, 123] width 262 height 21
type input "[PERSON_NAME][EMAIL_ADDRESS][DOMAIN_NAME]"
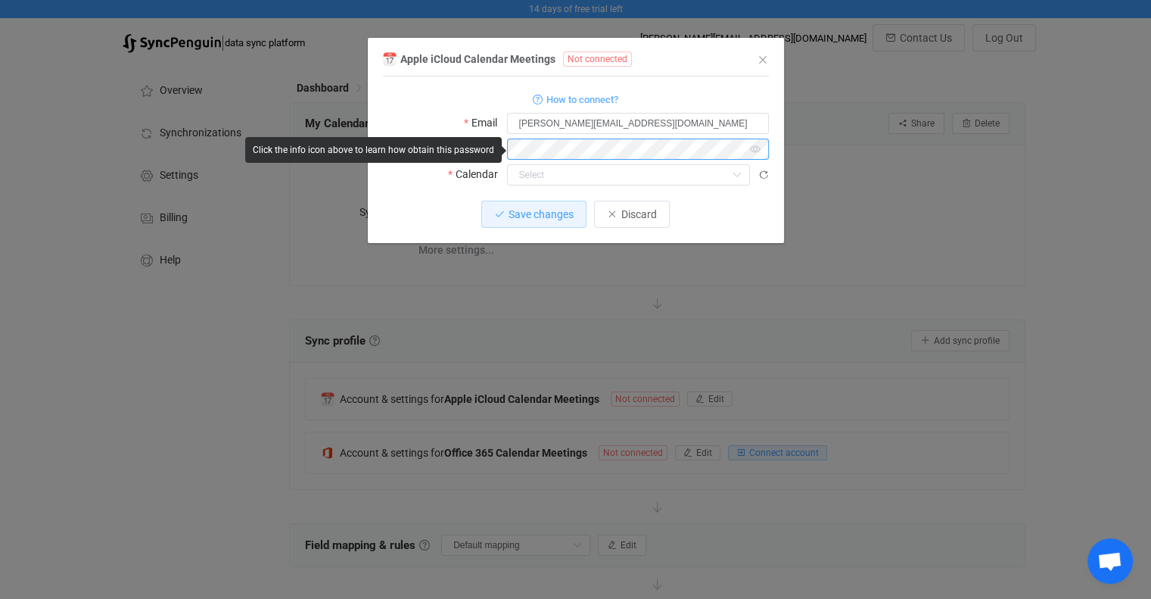
click at [499, 149] on body "14 days of free trial left | data sync platform michael@breakwatermarina.com Co…" at bounding box center [575, 451] width 1151 height 902
click at [756, 152] on icon "dialog" at bounding box center [755, 149] width 19 height 21
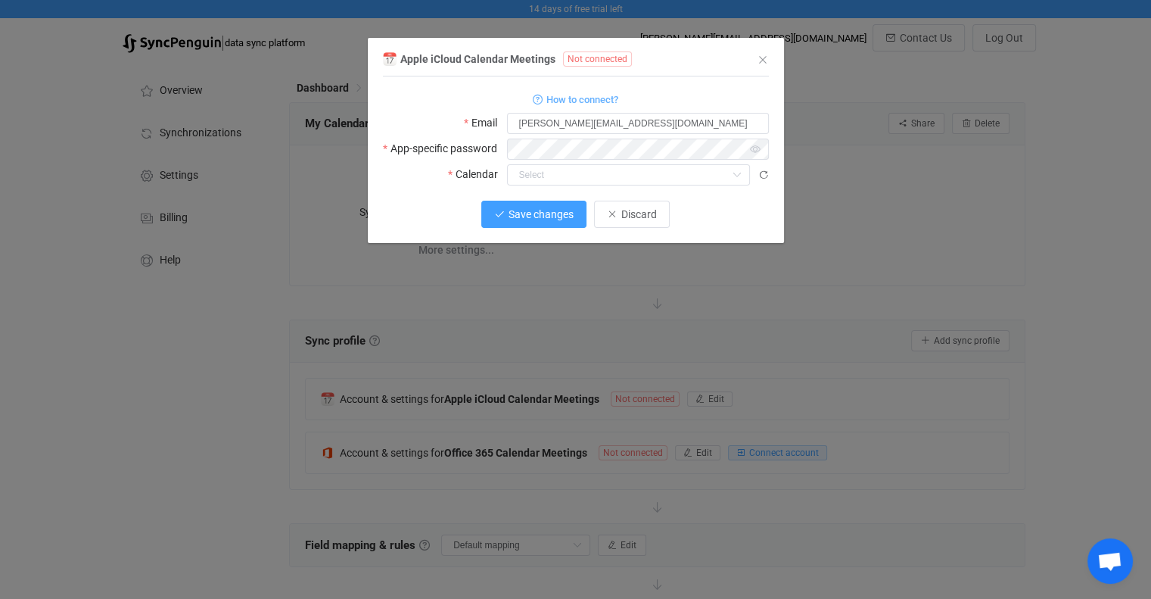
click at [533, 225] on button "Save changes" at bounding box center [533, 214] width 105 height 27
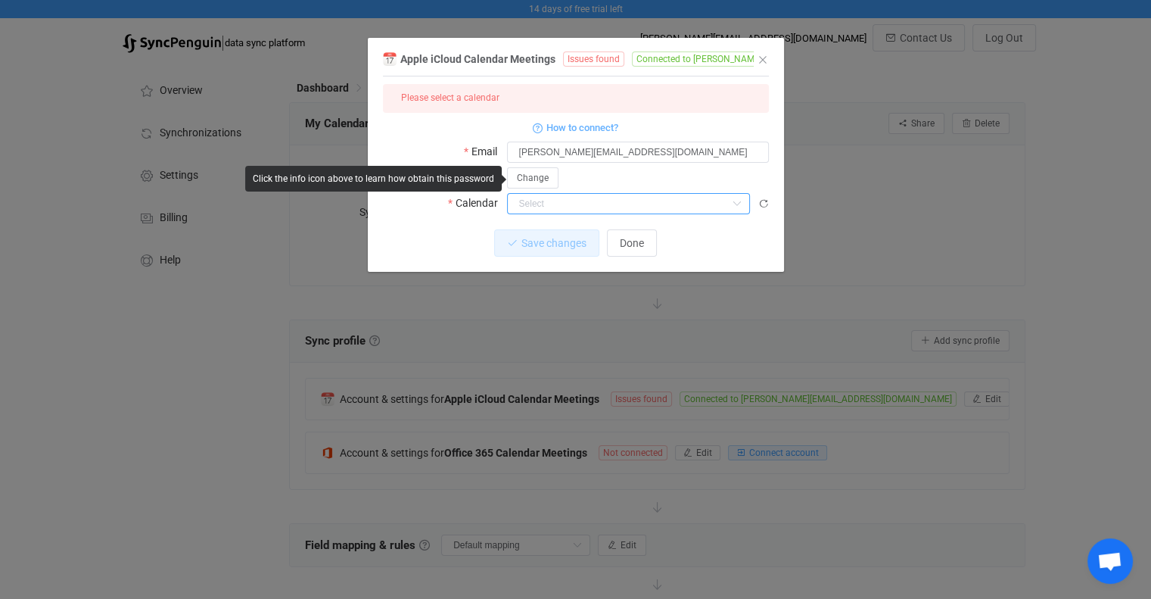
click at [584, 204] on input "dialog" at bounding box center [628, 203] width 243 height 21
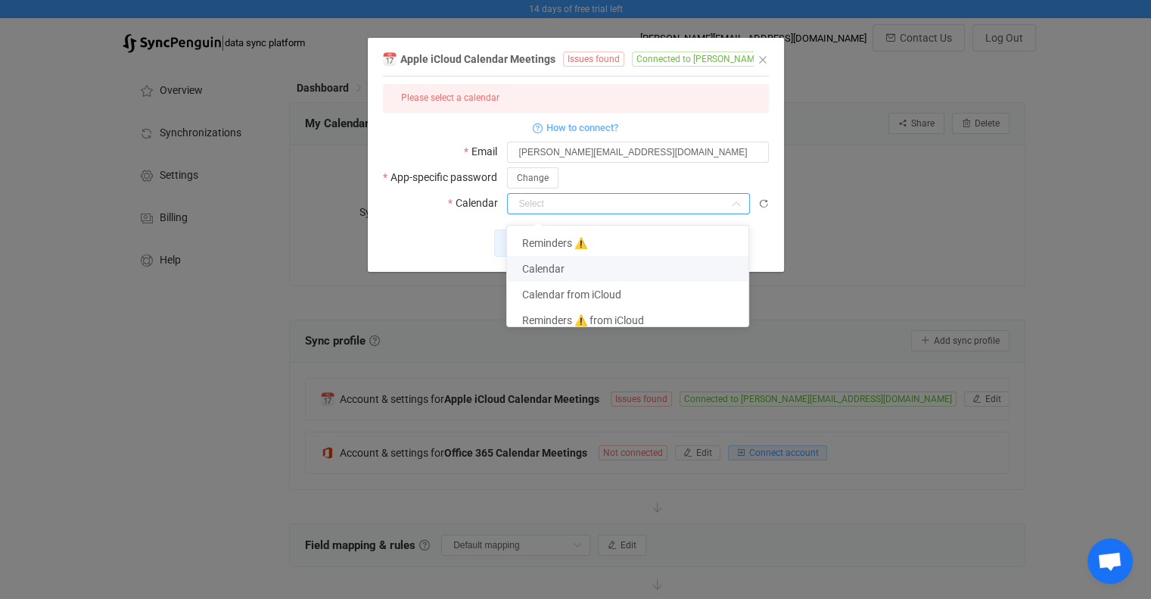
click at [549, 270] on span "Calendar" at bounding box center [543, 269] width 42 height 12
type input "Calendar"
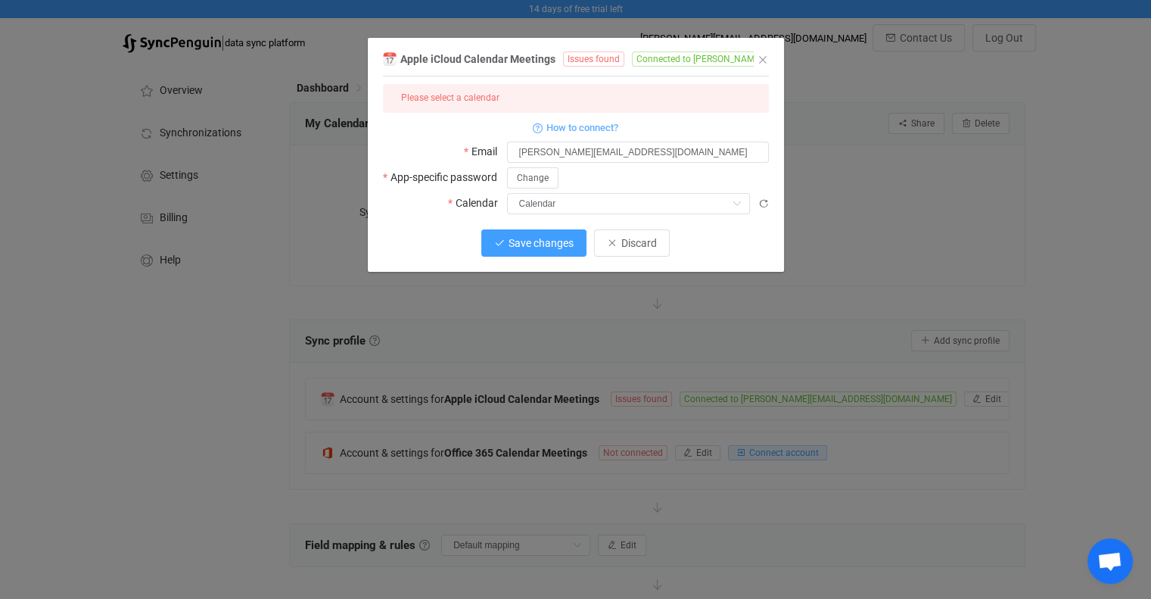
click at [528, 245] on span "Save changes" at bounding box center [541, 243] width 65 height 12
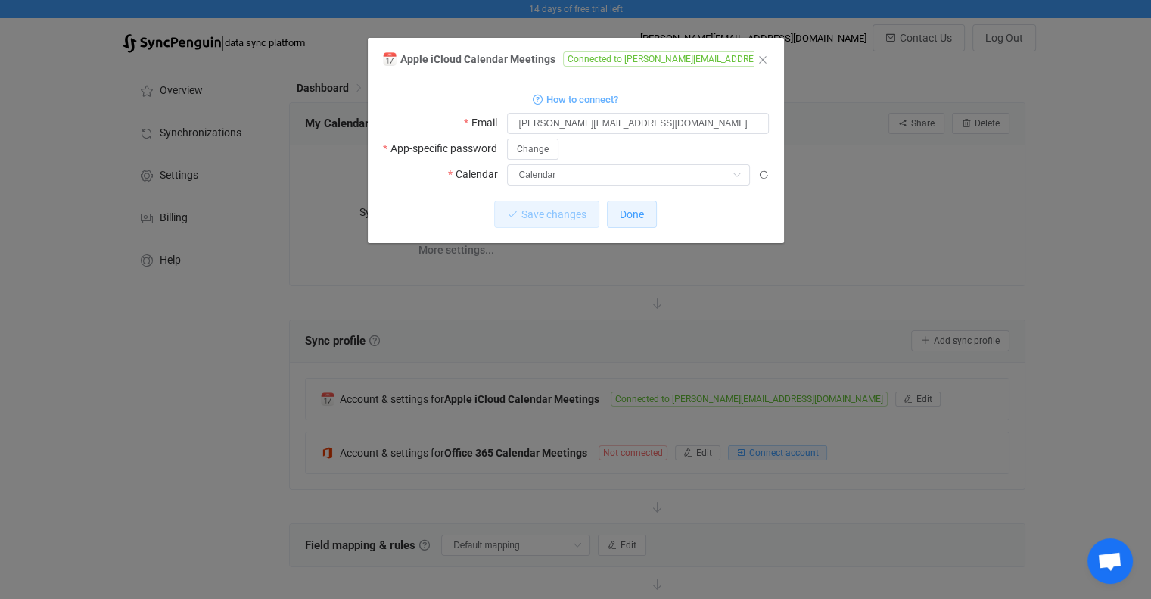
click at [635, 213] on span "Done" at bounding box center [632, 214] width 24 height 12
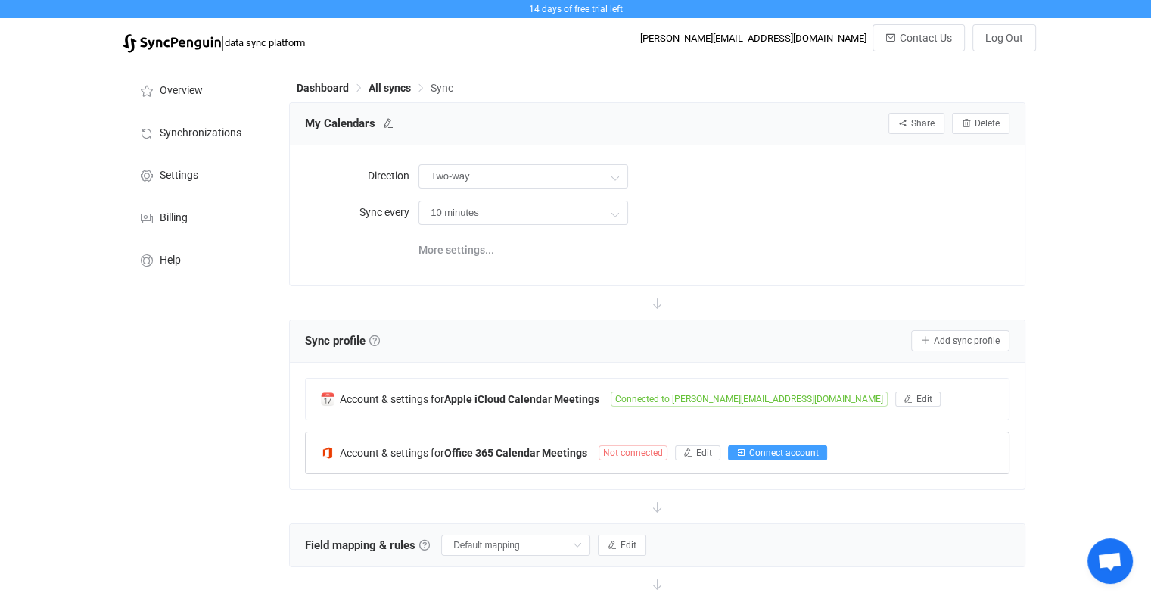
click at [764, 455] on span "Connect account" at bounding box center [784, 452] width 70 height 11
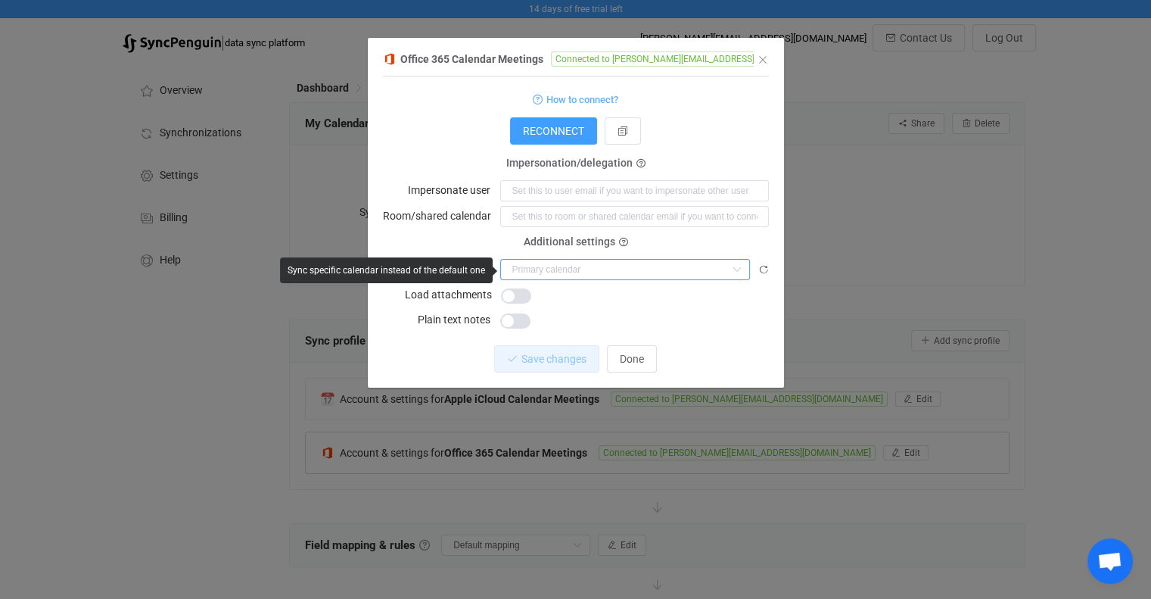
click at [547, 270] on input "dialog" at bounding box center [625, 269] width 250 height 21
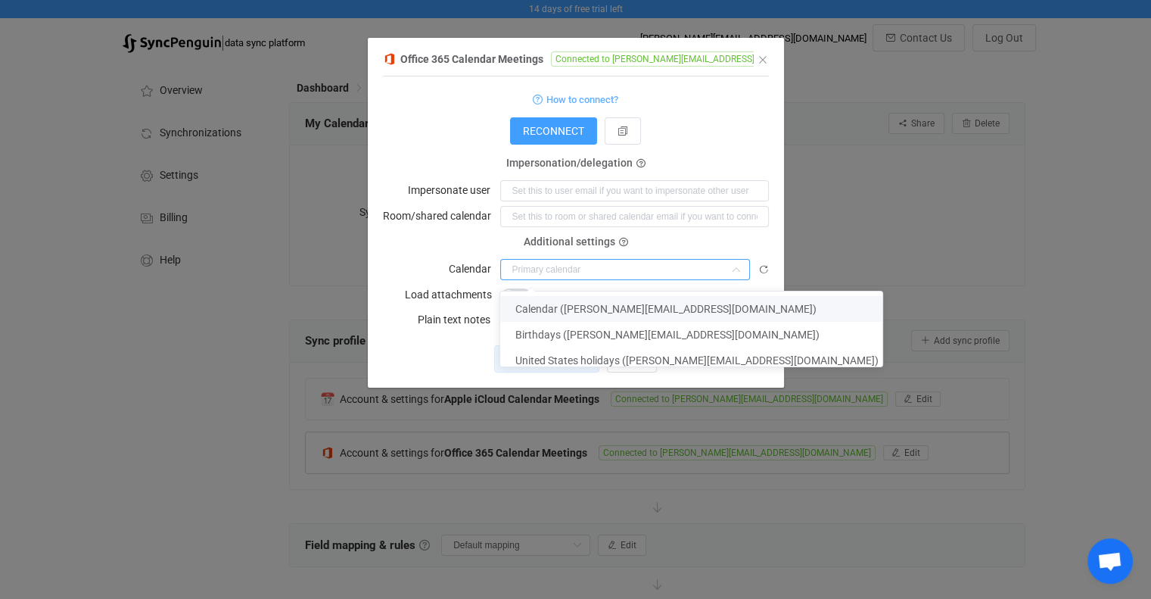
click at [564, 311] on span "Calendar (Michael@breakwatermarina.com)" at bounding box center [666, 309] width 301 height 12
type input "Calendar (Michael@breakwatermarina.com)"
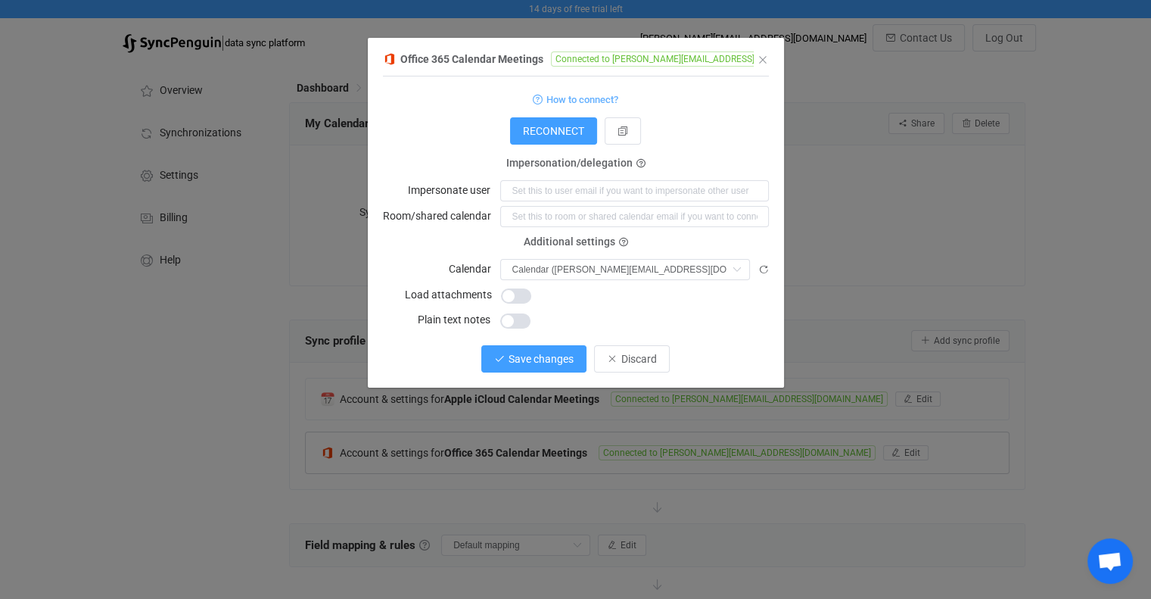
click at [539, 365] on span "Save changes" at bounding box center [541, 359] width 65 height 12
click at [633, 362] on span "Done" at bounding box center [632, 359] width 24 height 12
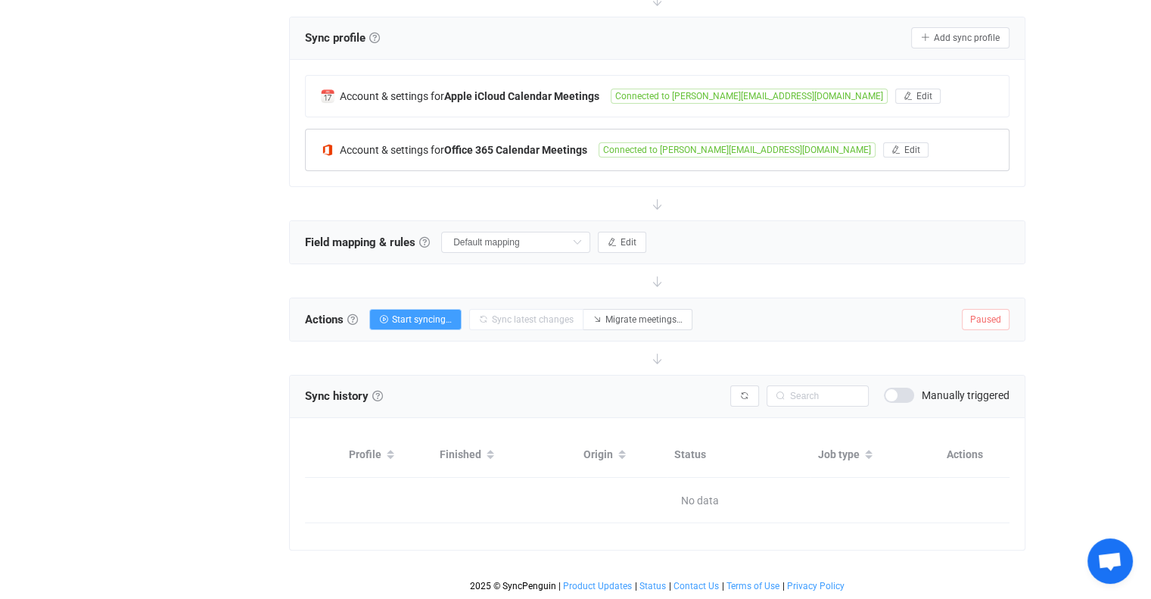
scroll to position [313, 0]
click at [418, 314] on button "Start syncing…" at bounding box center [415, 319] width 92 height 21
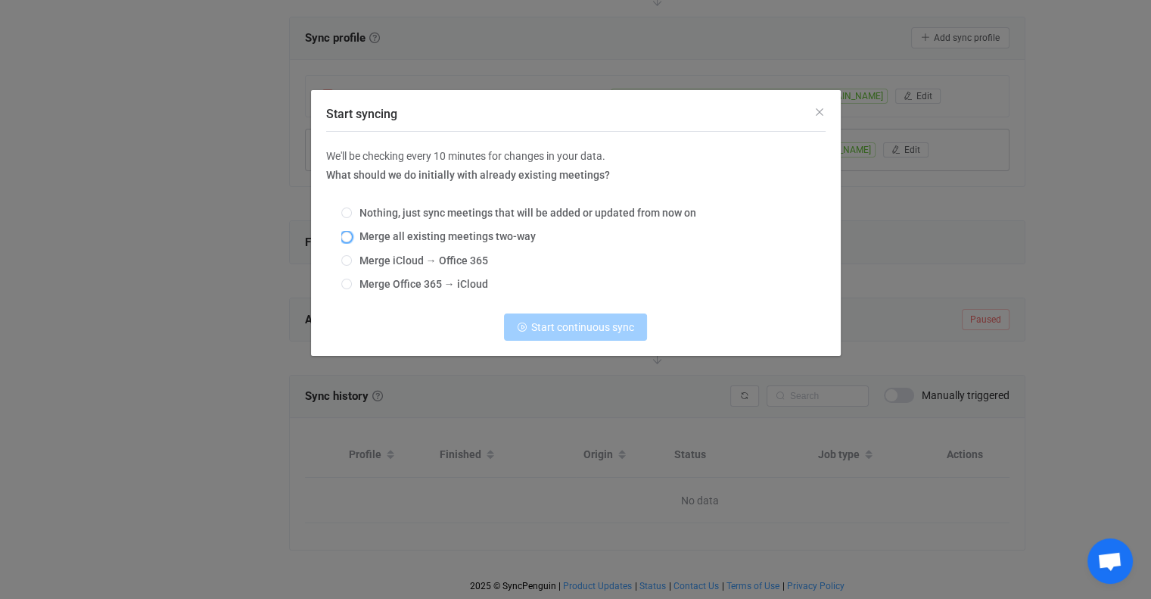
click at [420, 235] on span "Merge all existing meetings two-way" at bounding box center [444, 236] width 184 height 12
click at [352, 235] on input "Merge all existing meetings two-way" at bounding box center [346, 238] width 11 height 12
radio input "true"
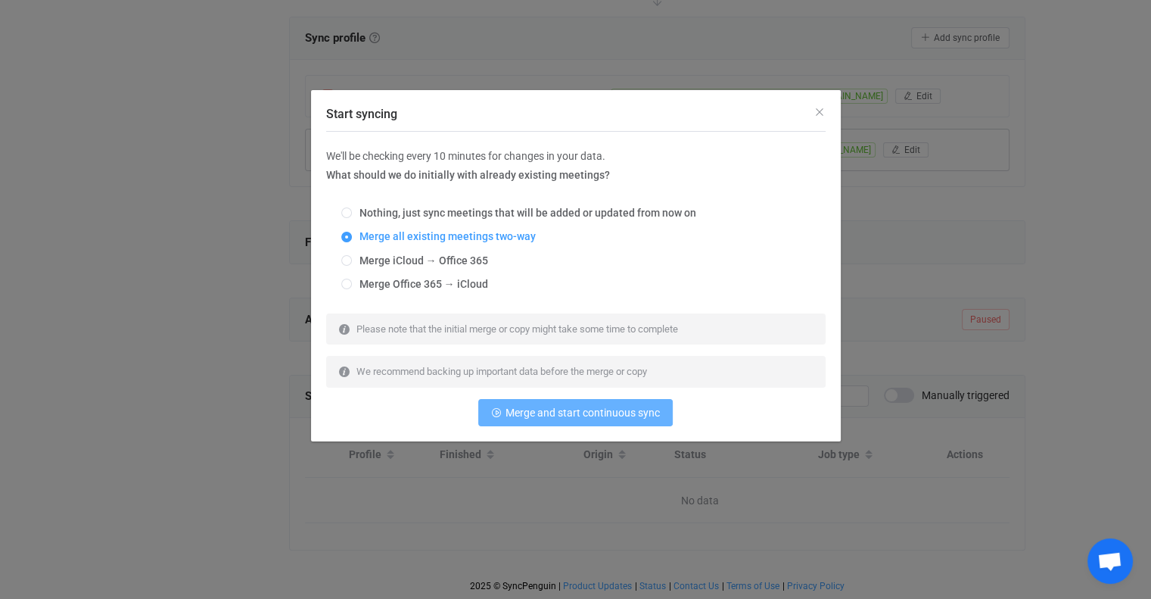
click at [622, 409] on span "Merge and start continuous sync" at bounding box center [583, 413] width 154 height 12
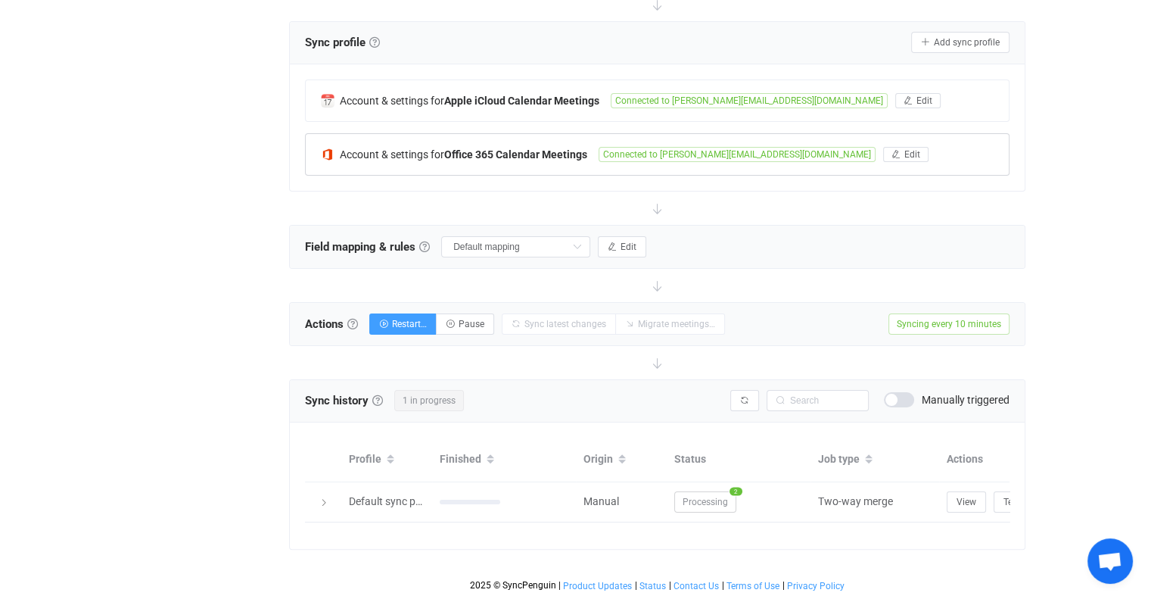
scroll to position [307, 0]
